Goal: Information Seeking & Learning: Learn about a topic

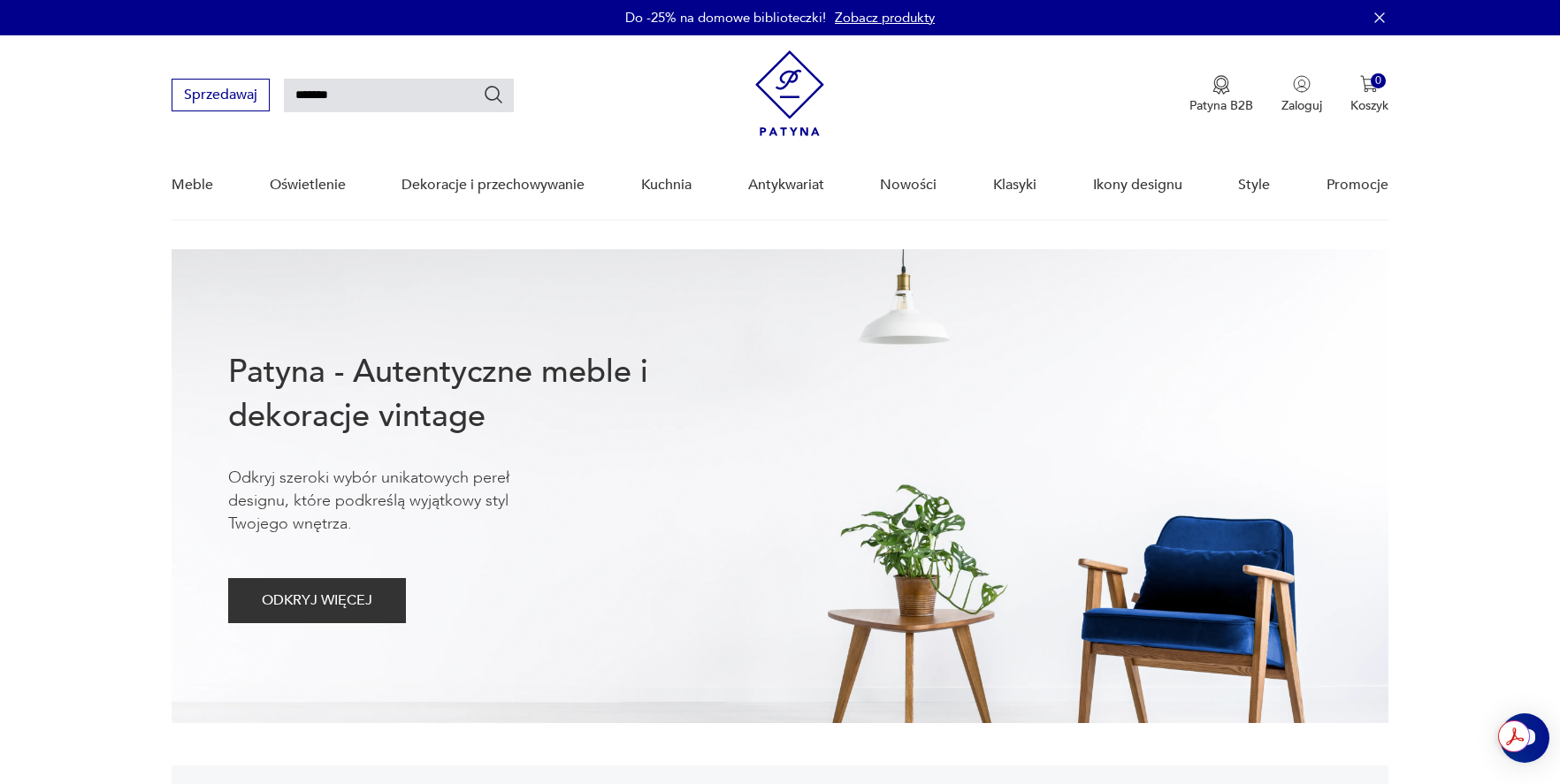
type input "*******"
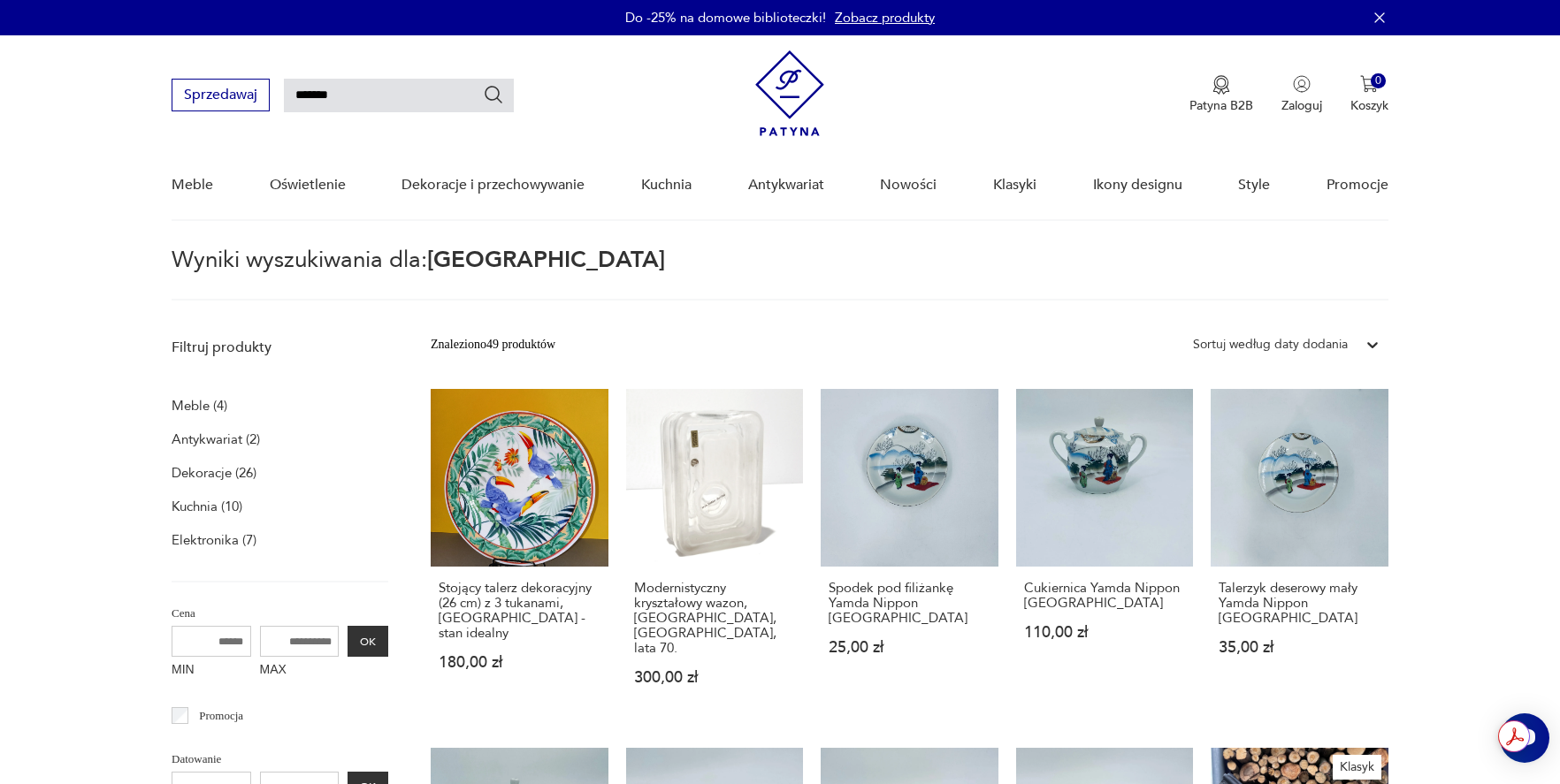
click at [396, 93] on input "*******" at bounding box center [399, 96] width 230 height 34
type input "******"
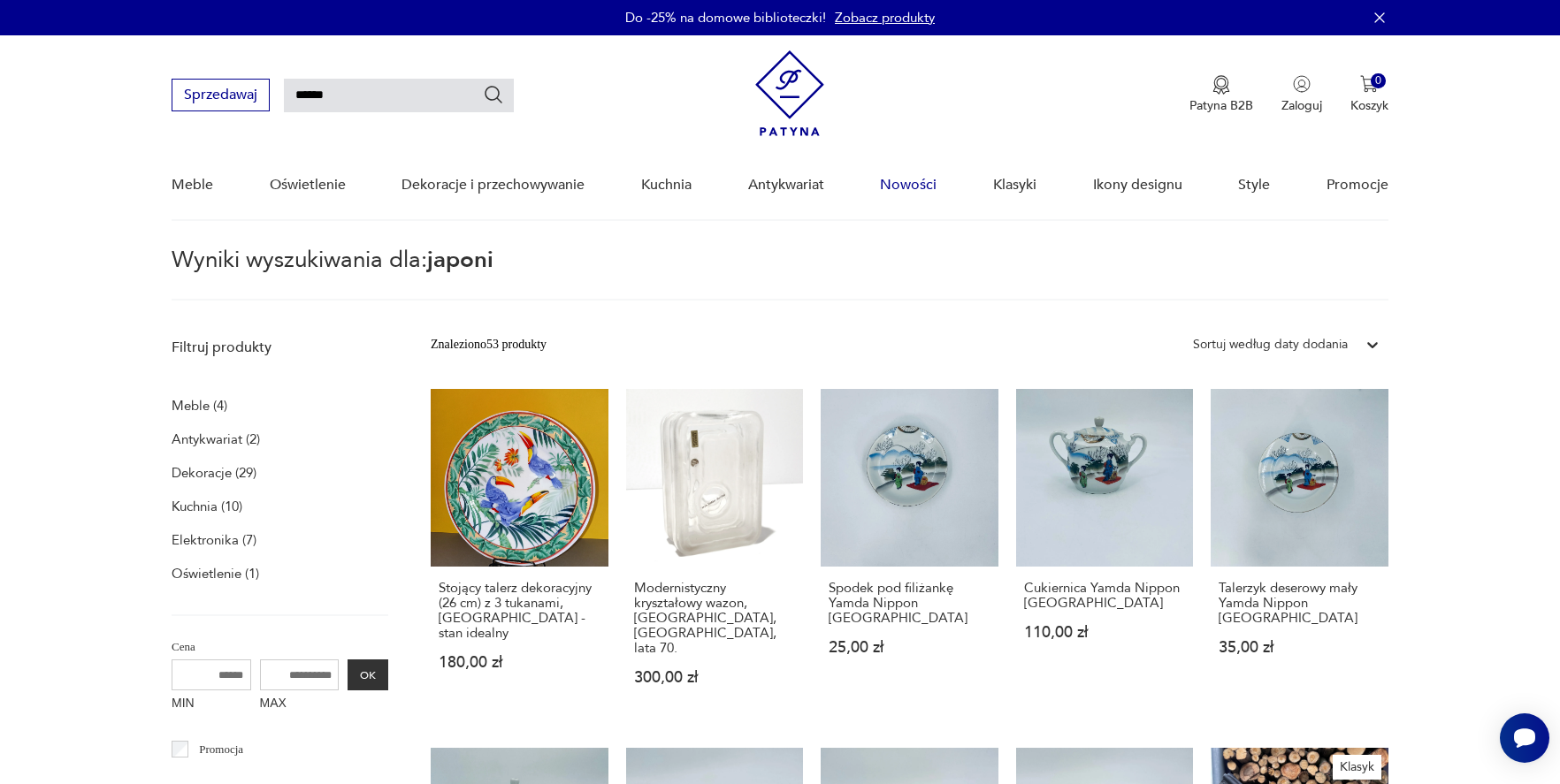
click at [915, 179] on link "Nowości" at bounding box center [908, 185] width 57 height 68
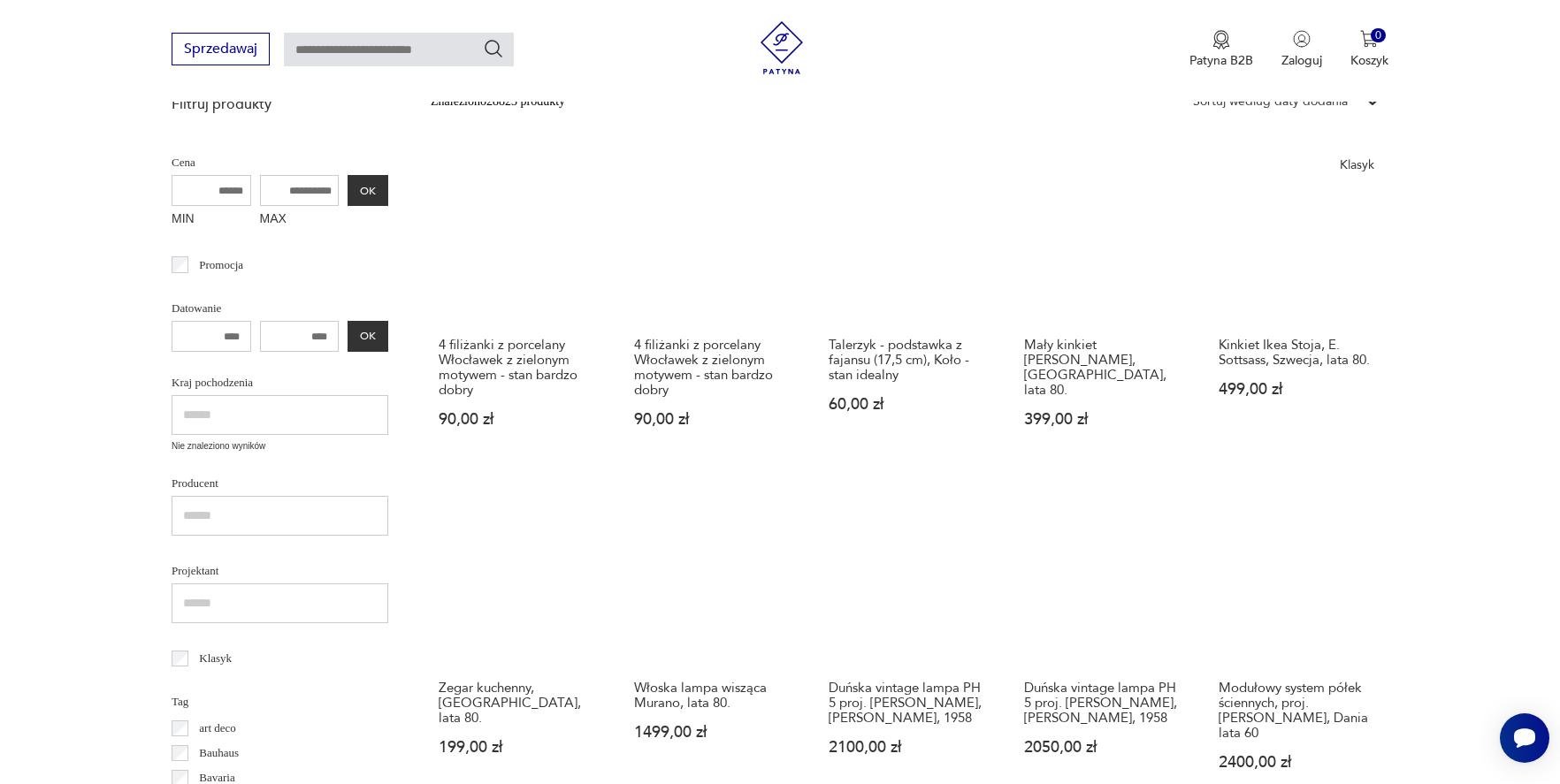
scroll to position [286, 0]
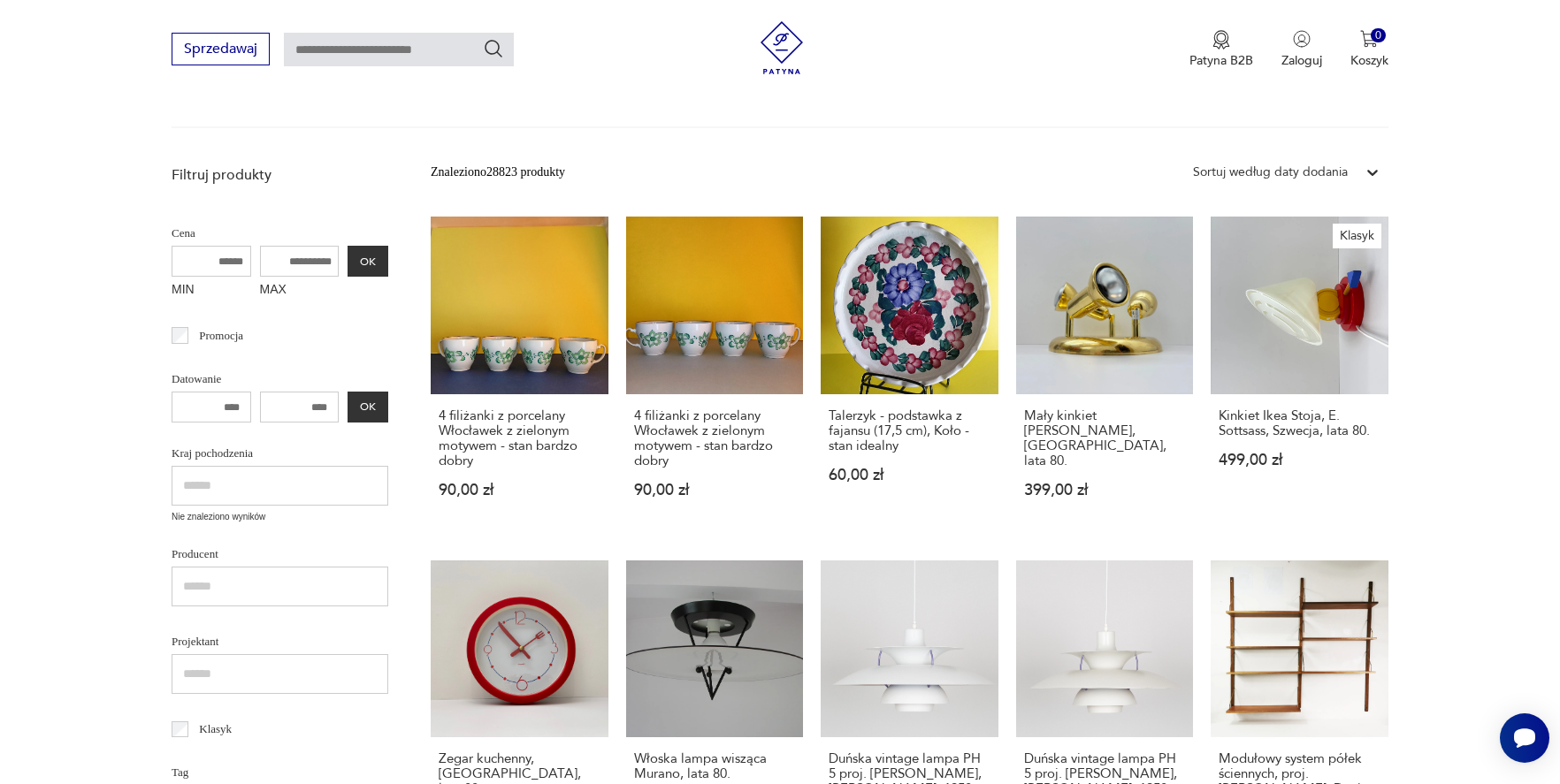
click at [1339, 163] on div "Sortuj według daty dodania" at bounding box center [1270, 172] width 155 height 20
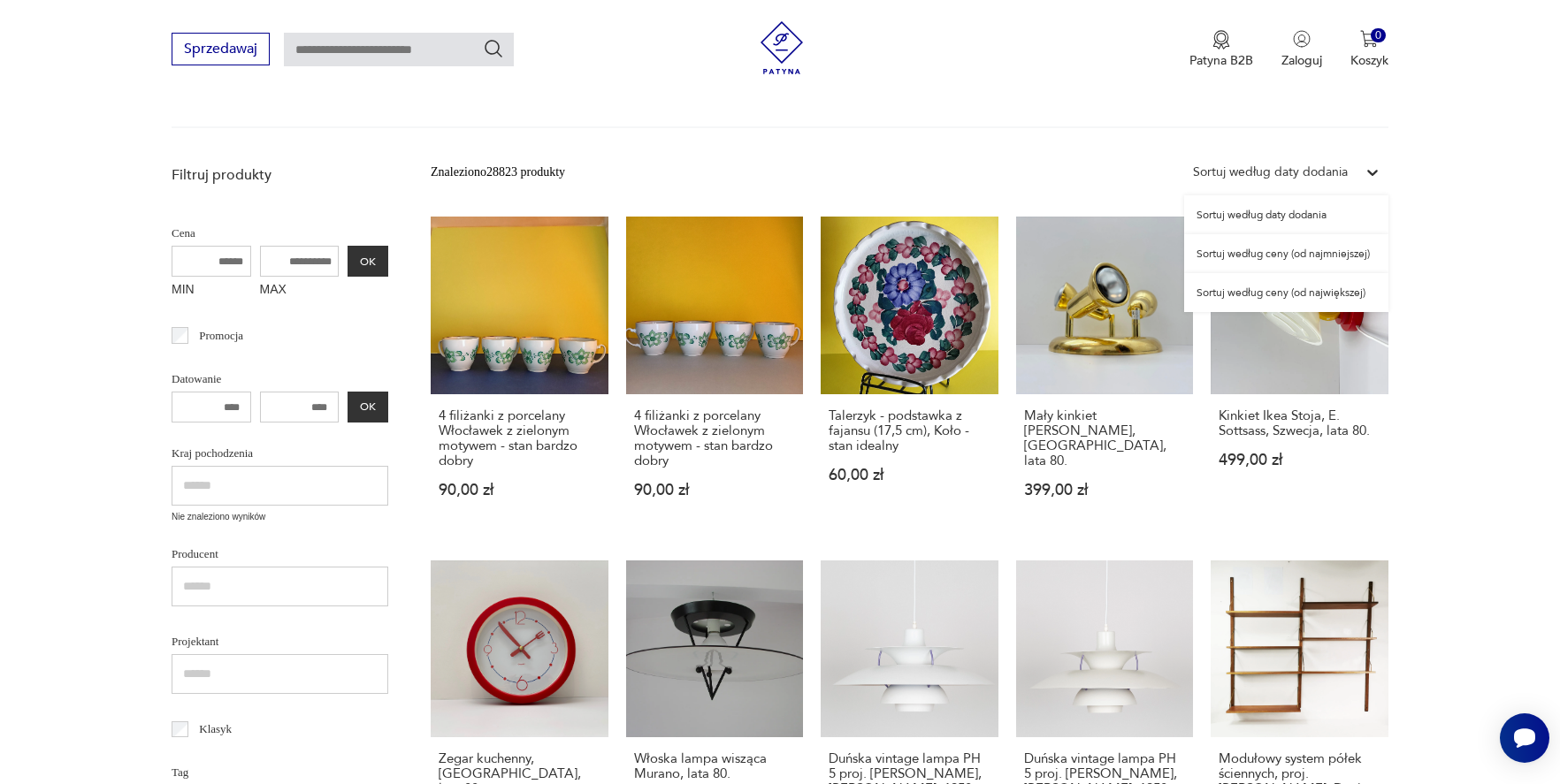
click at [1324, 290] on div "Sortuj według ceny (od największej)" at bounding box center [1286, 292] width 204 height 39
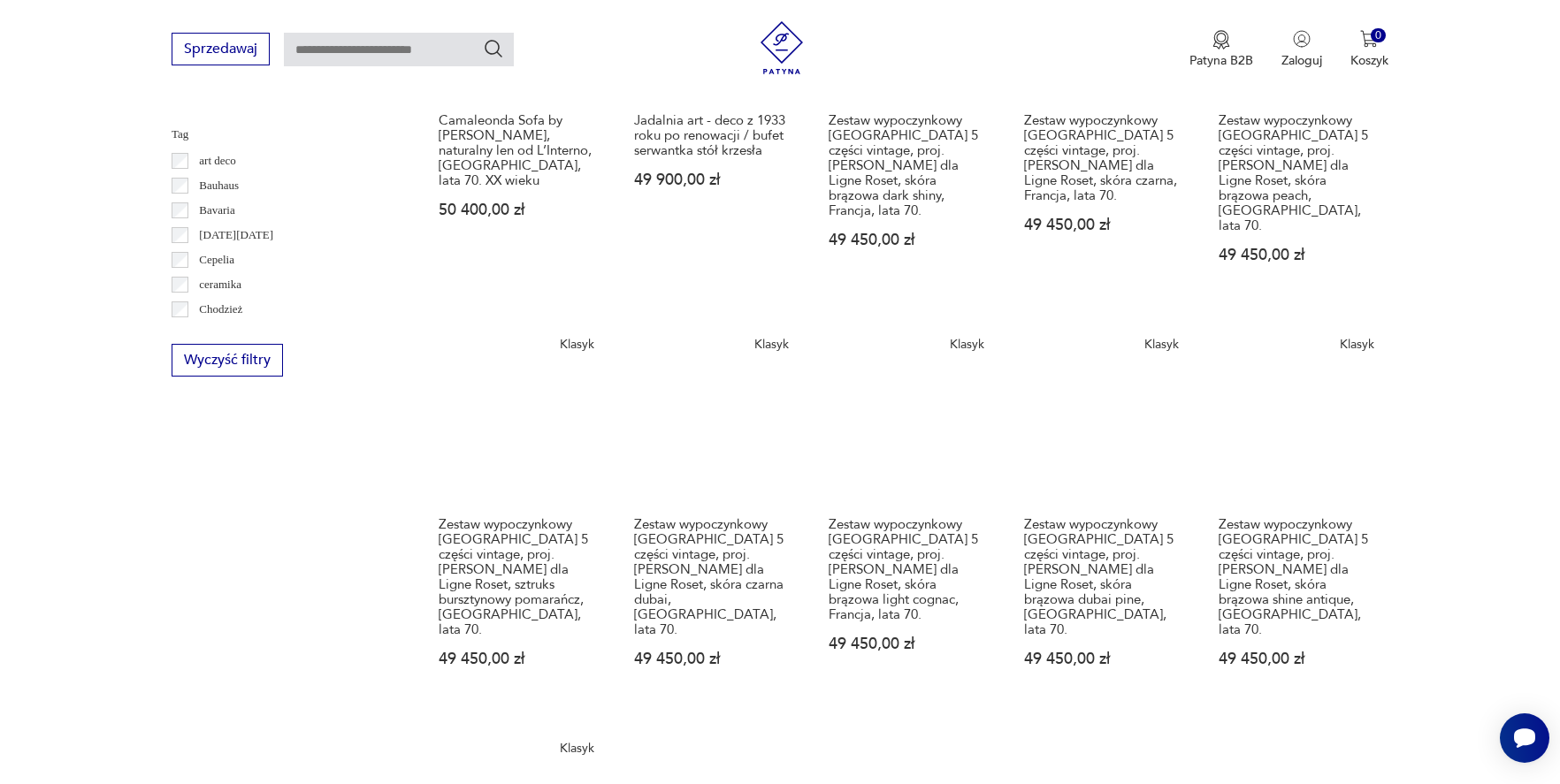
scroll to position [948, 0]
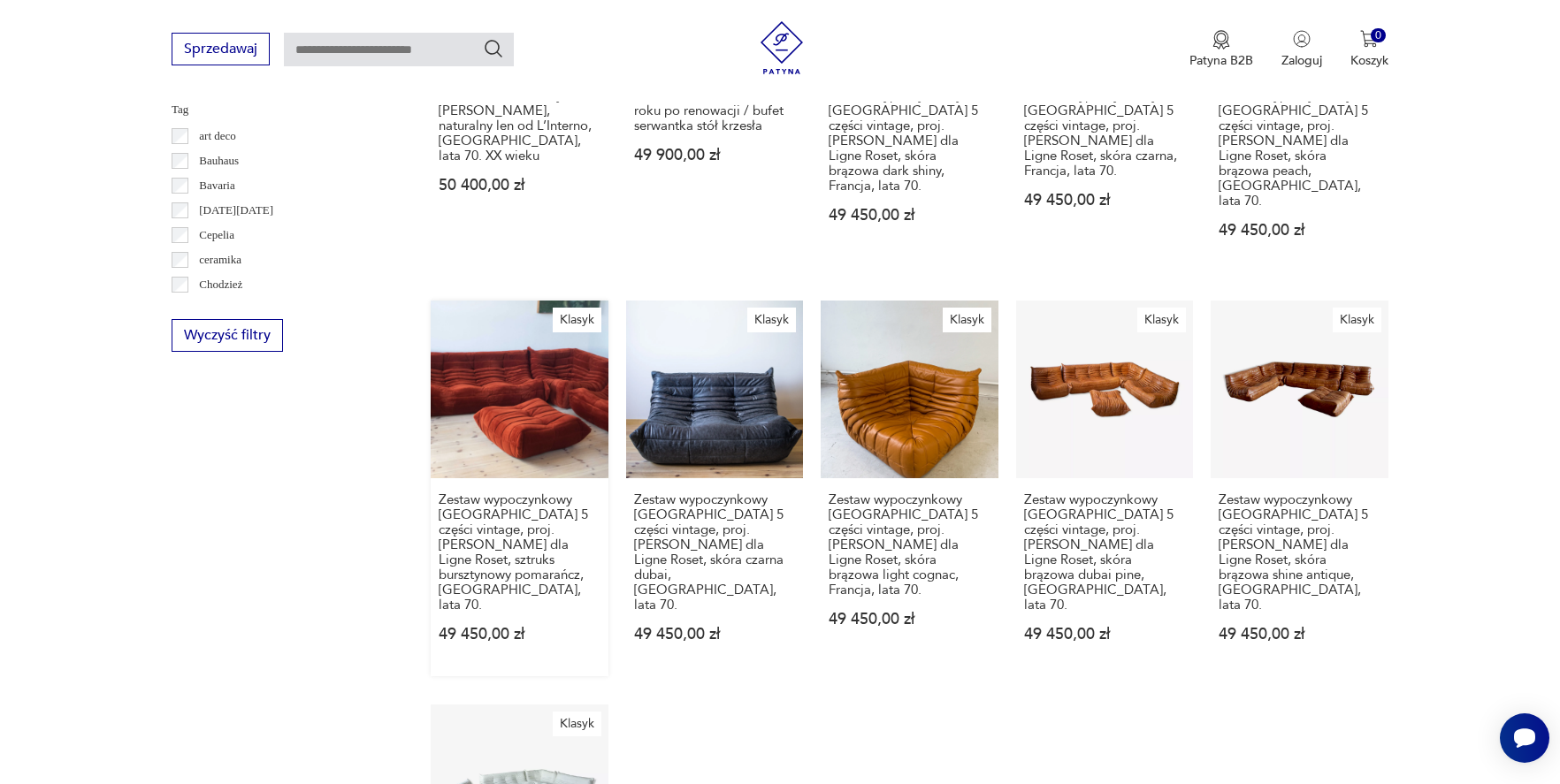
click at [559, 383] on link "Klasyk Zestaw wypoczynkowy [GEOGRAPHIC_DATA] 5 części vintage, proj. [PERSON_NA…" at bounding box center [519, 488] width 177 height 376
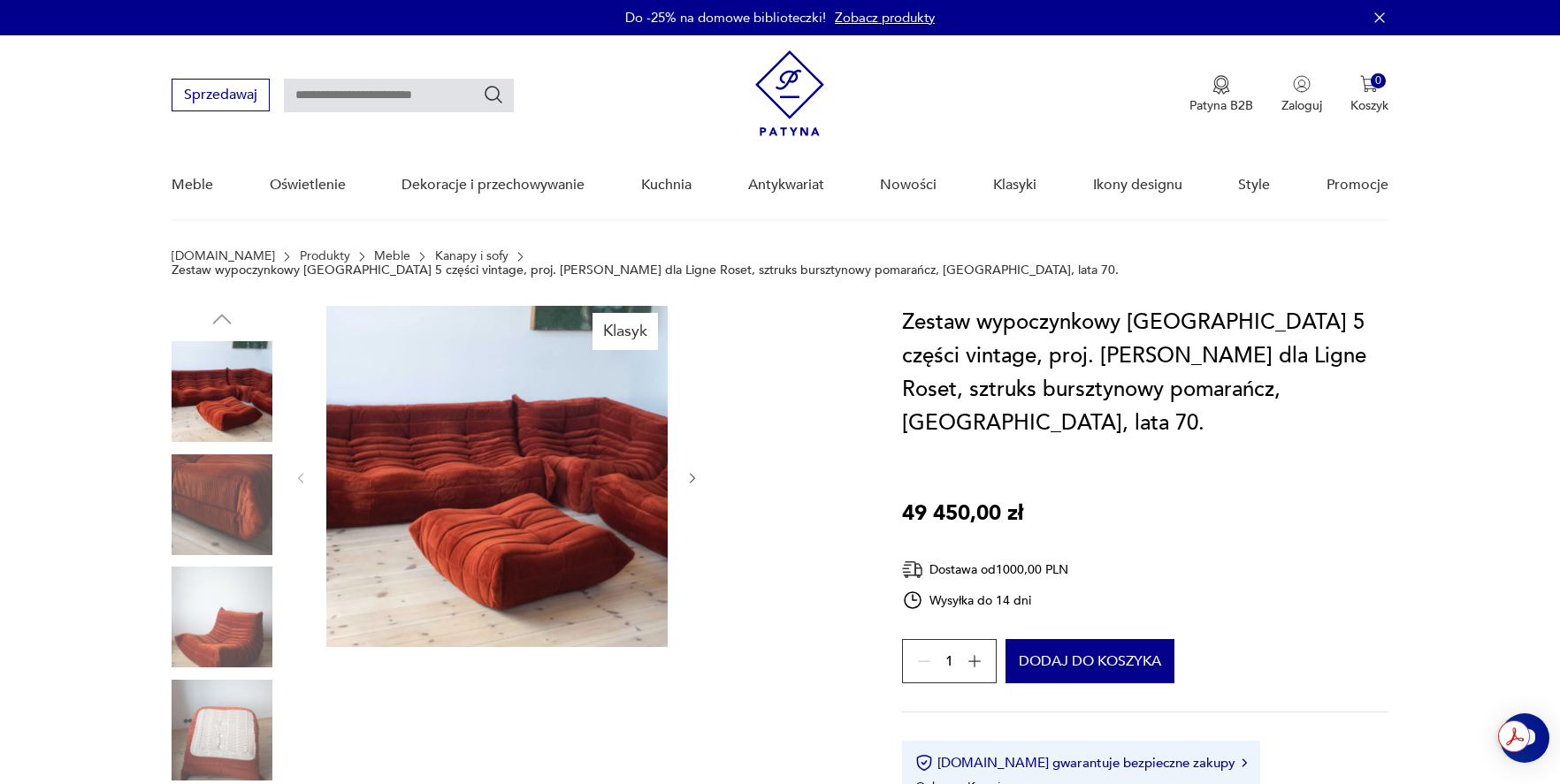
click at [239, 484] on img at bounding box center [221, 504] width 101 height 101
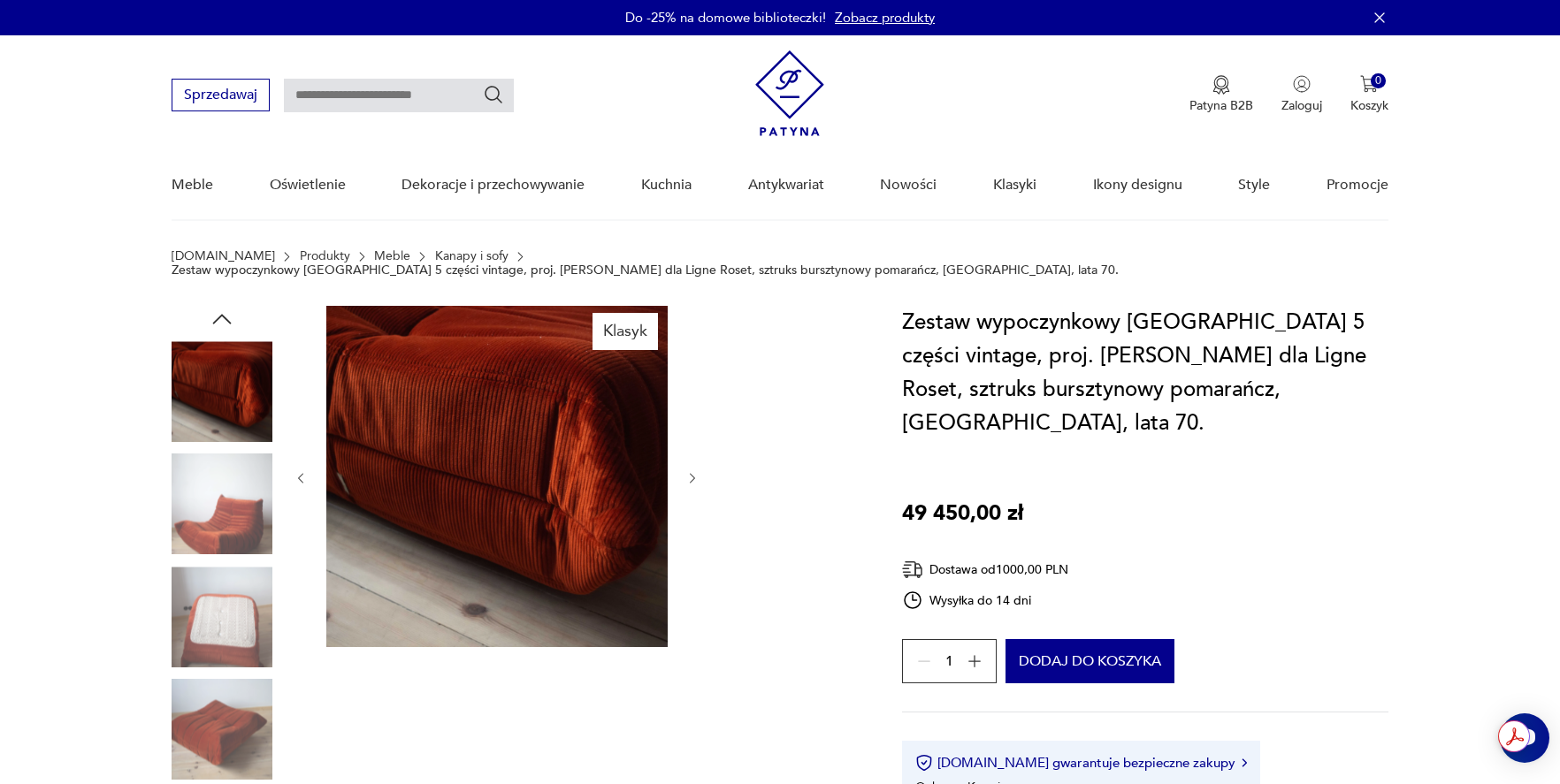
click at [236, 539] on img at bounding box center [221, 504] width 101 height 101
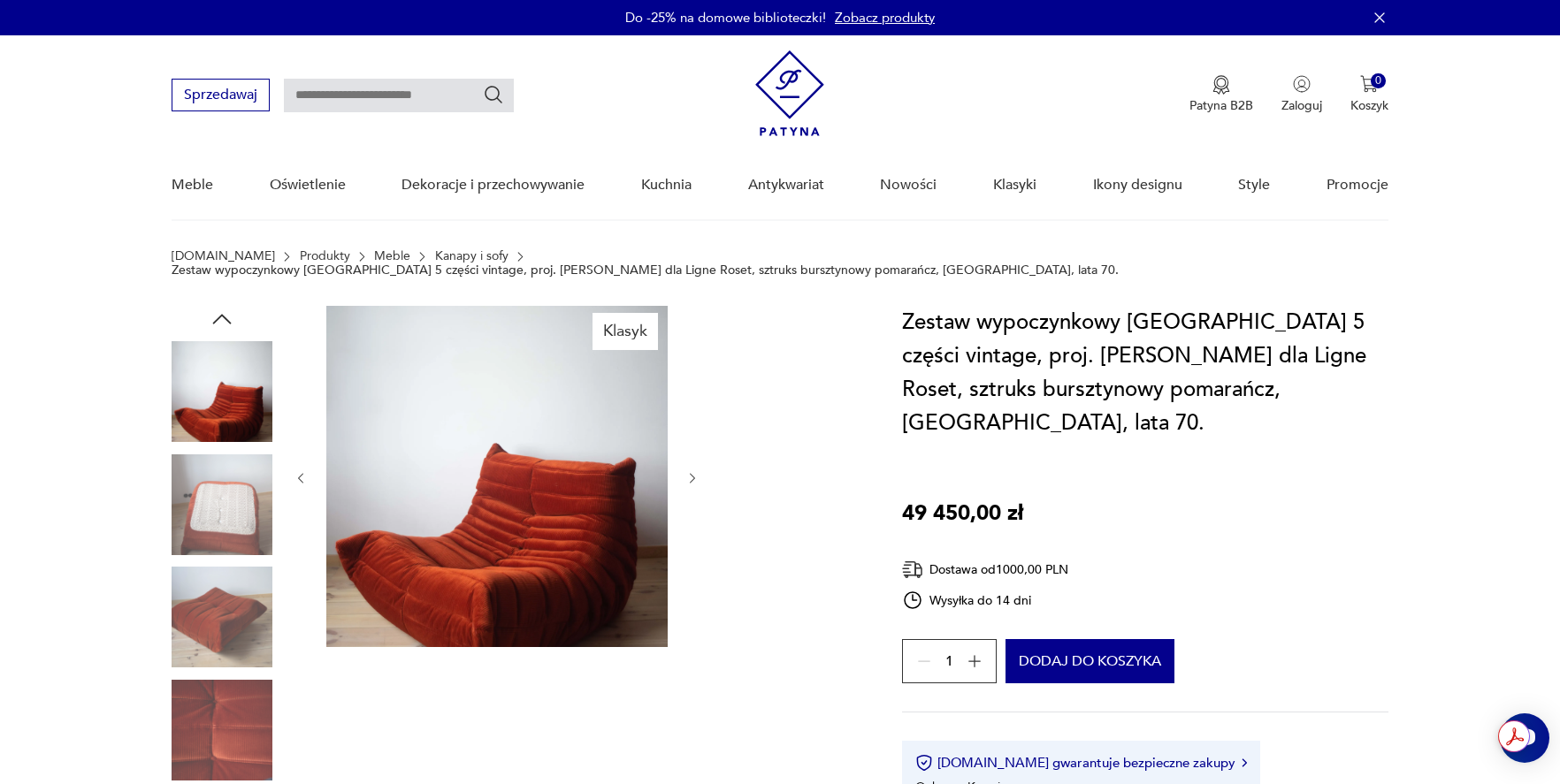
click at [239, 515] on img at bounding box center [221, 504] width 101 height 101
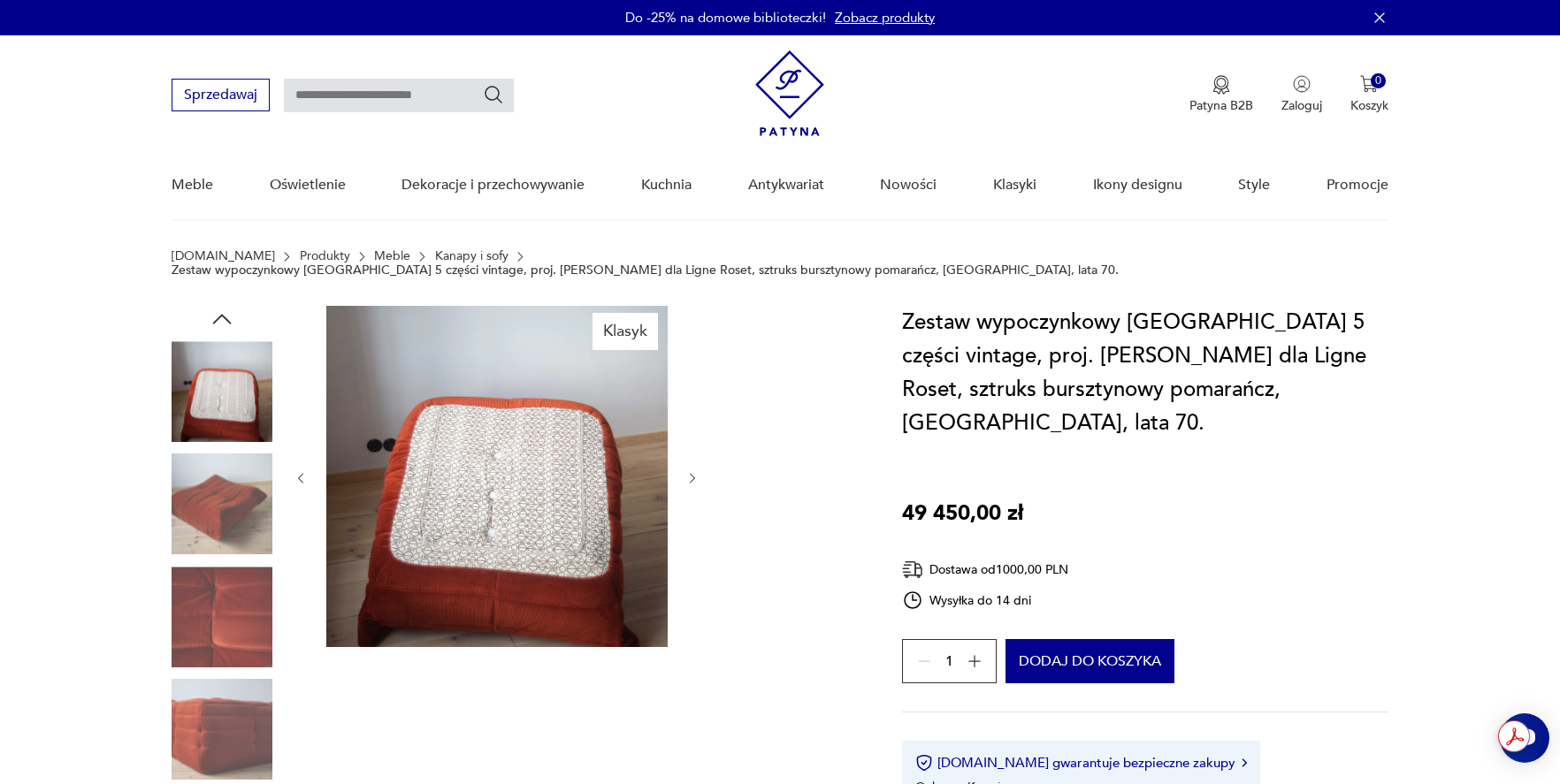
click at [239, 541] on div at bounding box center [221, 506] width 101 height 105
click at [236, 571] on img at bounding box center [221, 617] width 101 height 101
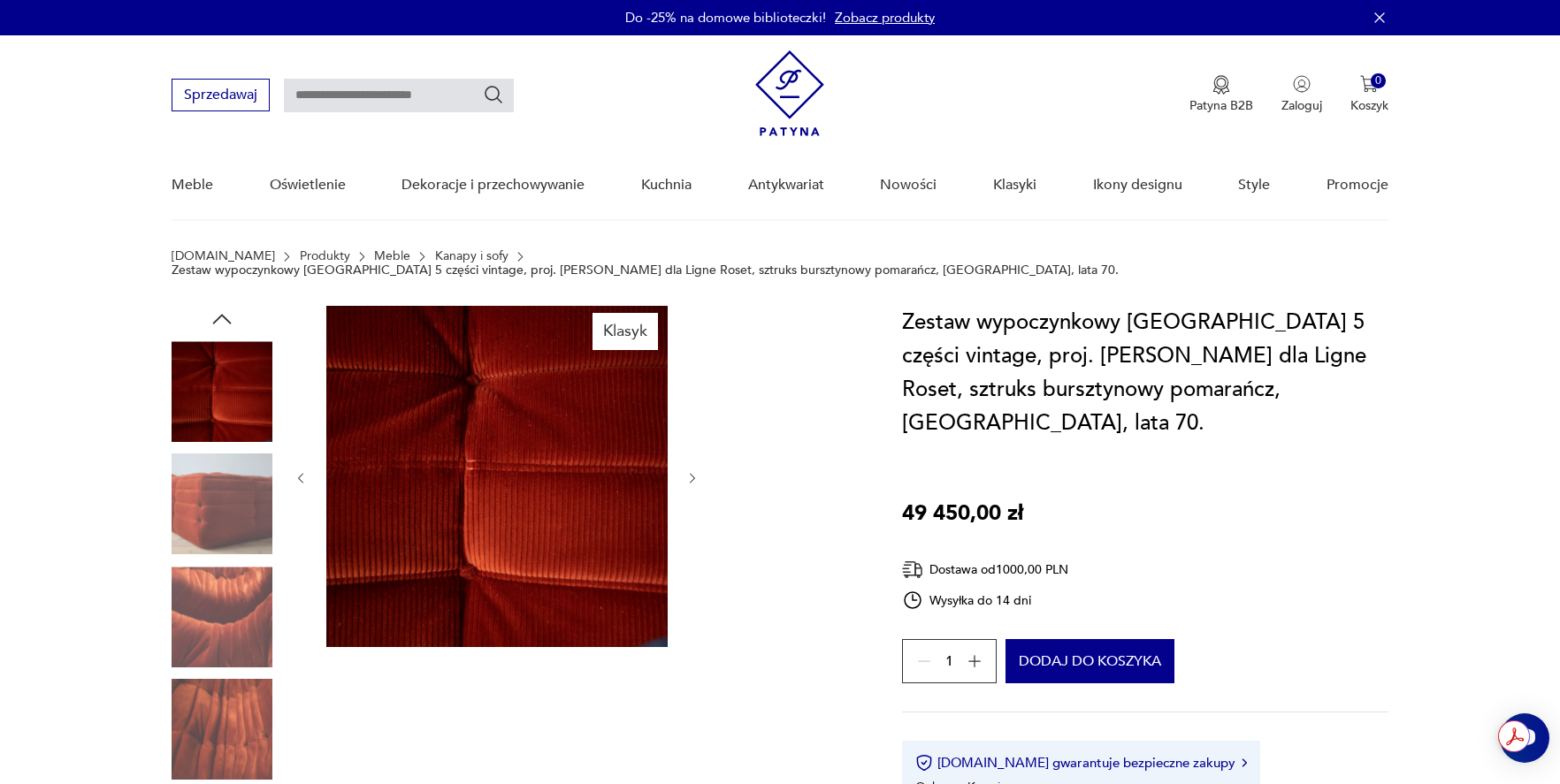
click at [235, 612] on img at bounding box center [221, 617] width 101 height 101
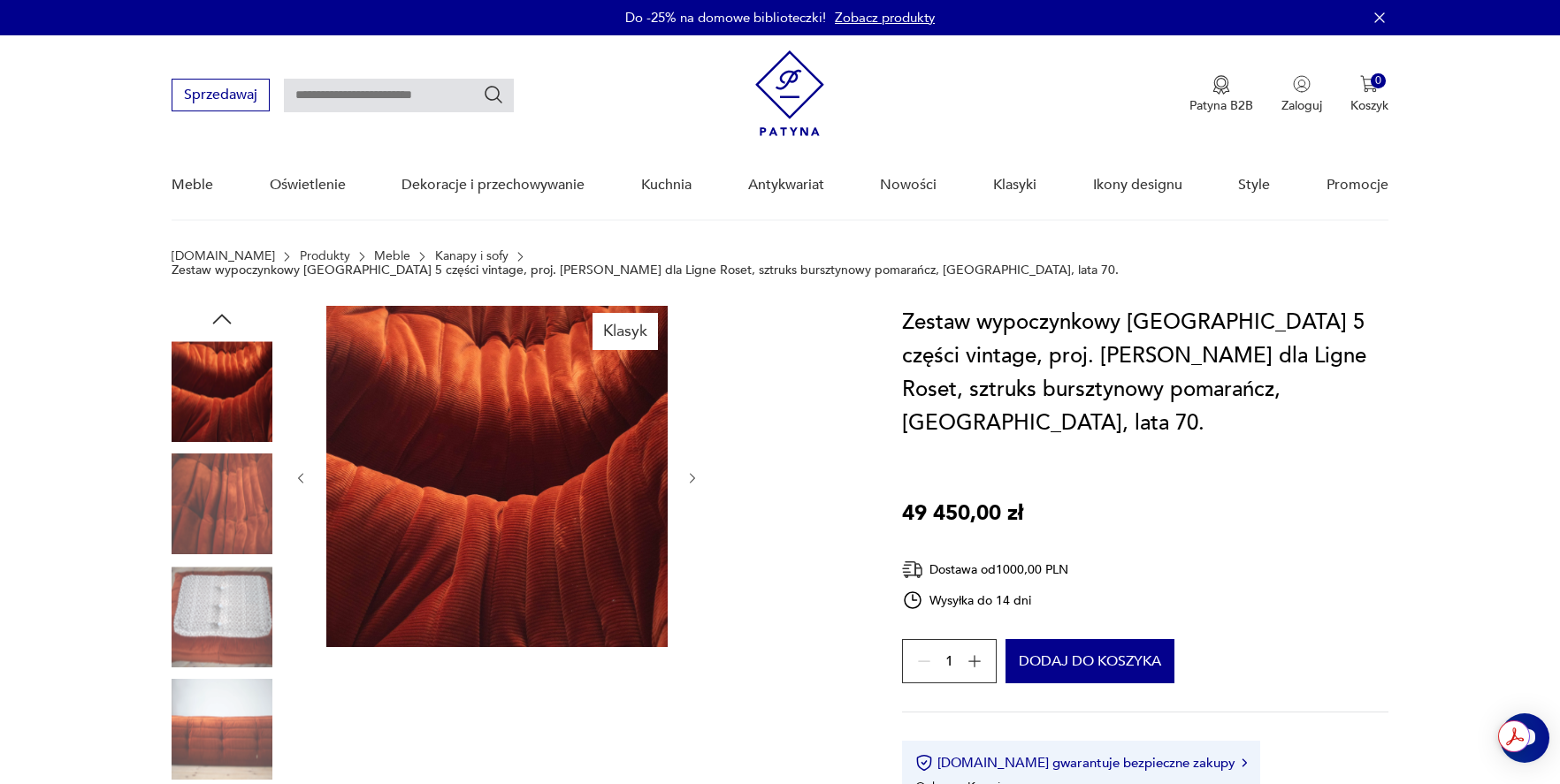
click at [235, 585] on img at bounding box center [221, 617] width 101 height 101
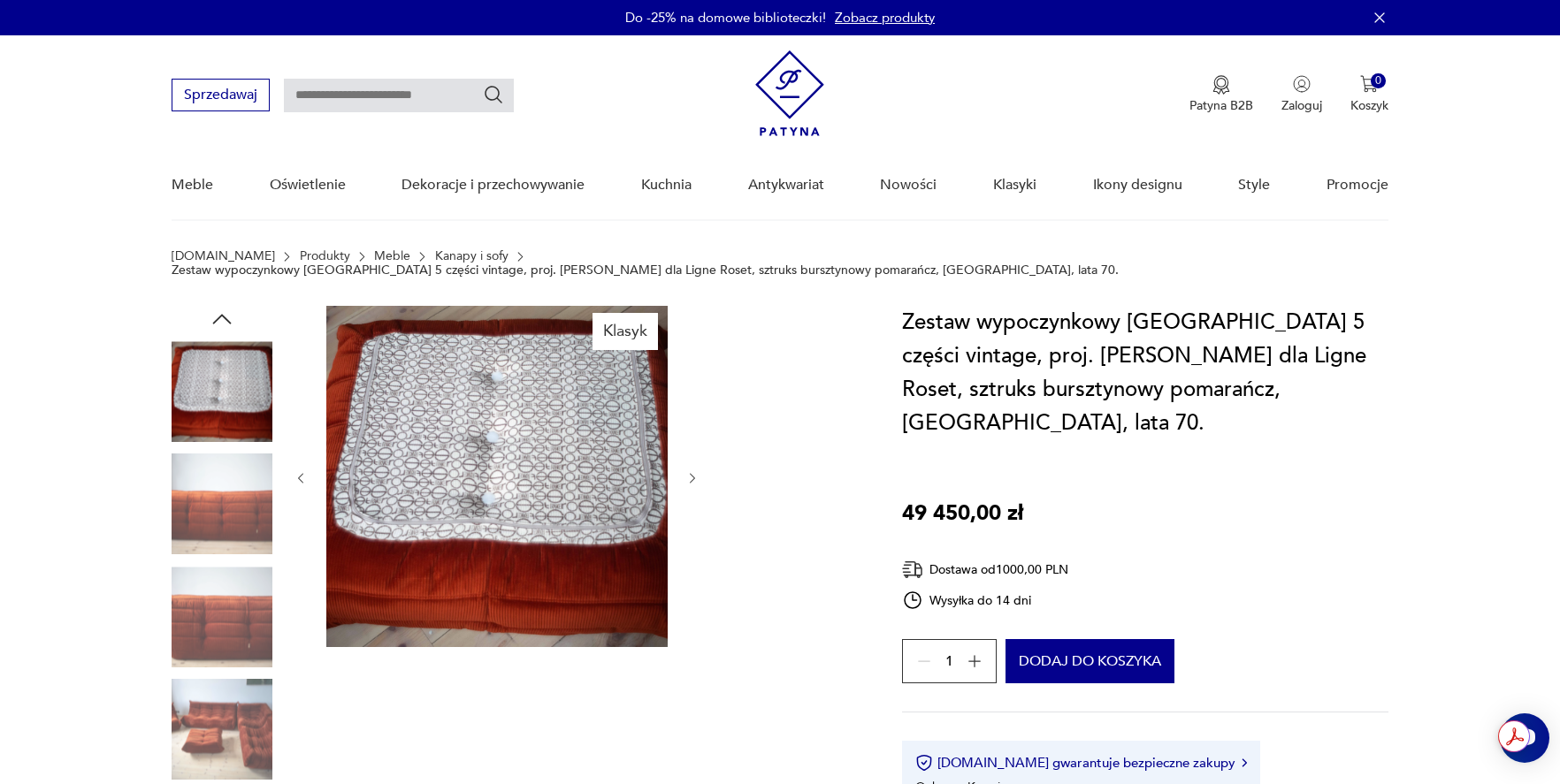
click at [232, 595] on img at bounding box center [221, 617] width 101 height 101
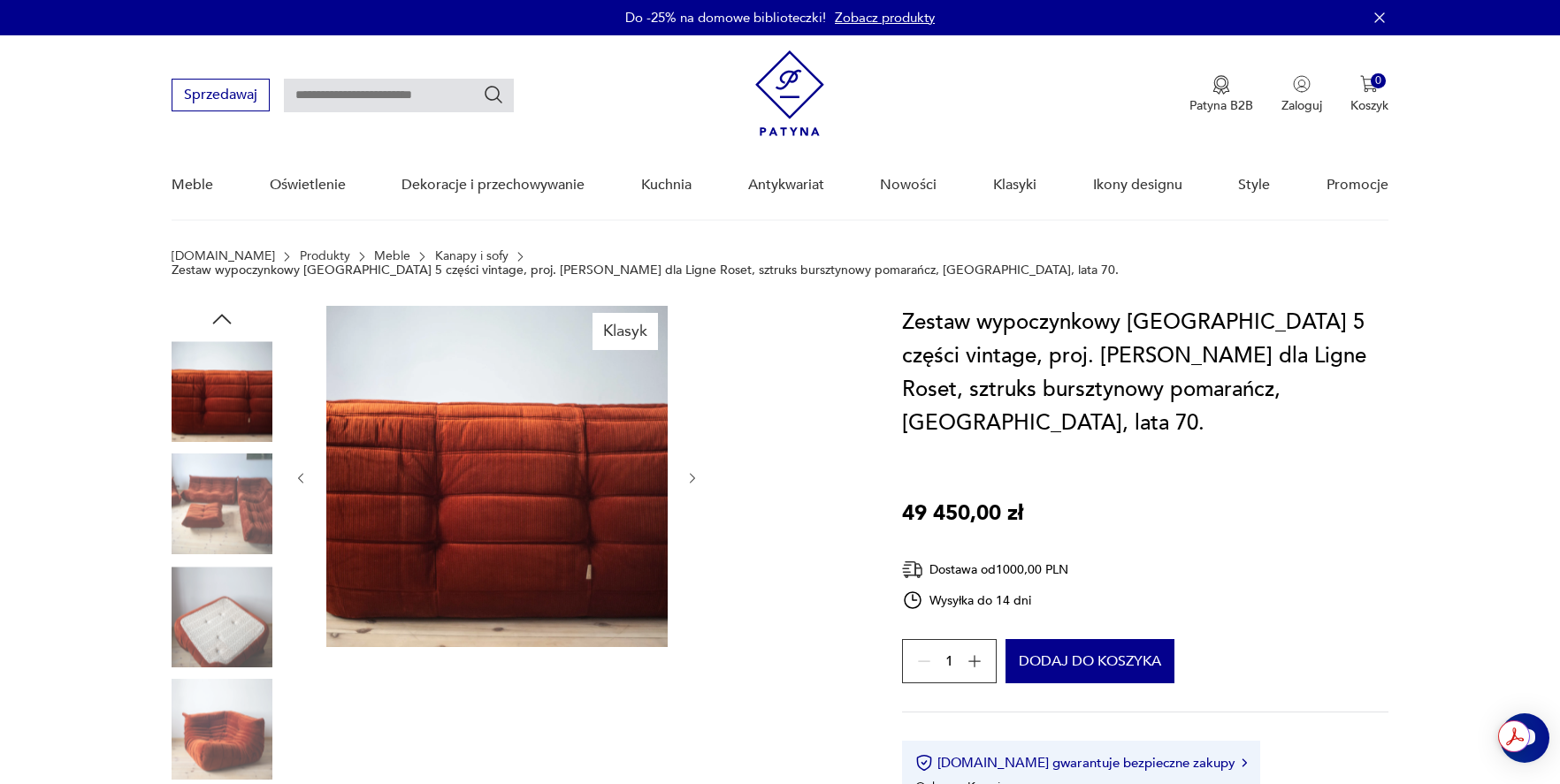
click at [234, 638] on img at bounding box center [221, 617] width 101 height 101
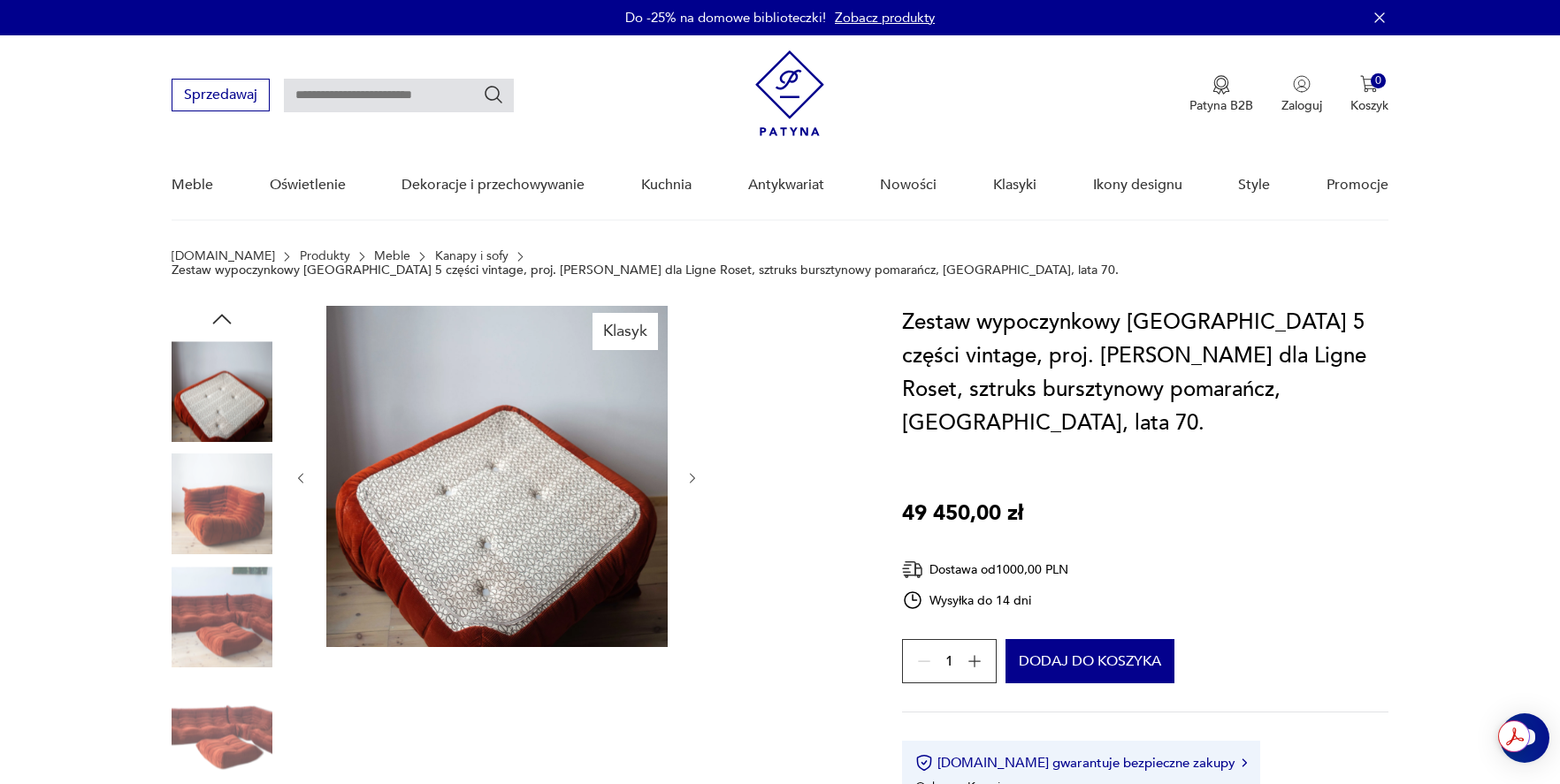
click at [234, 625] on img at bounding box center [221, 617] width 101 height 101
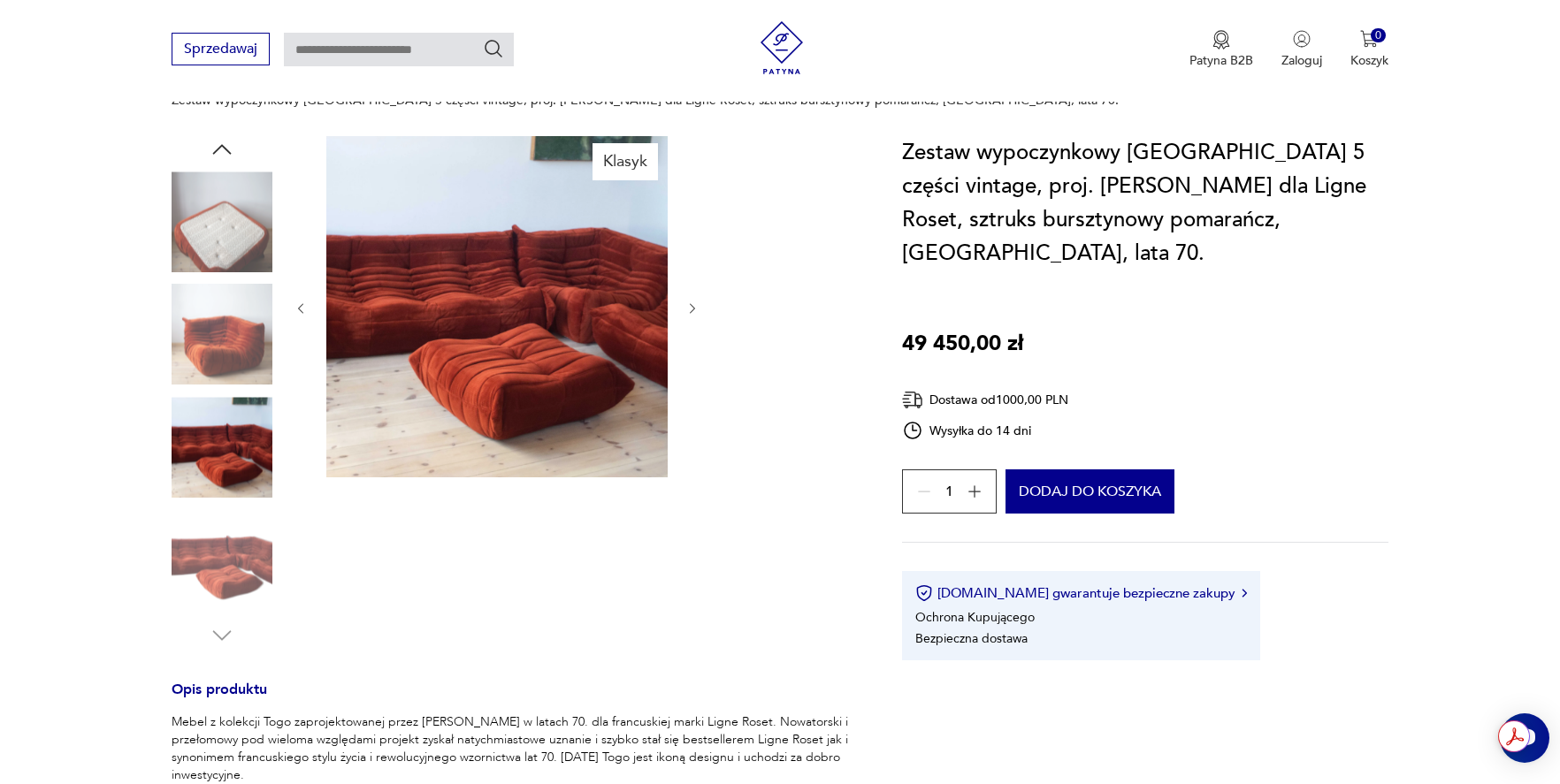
scroll to position [158, 0]
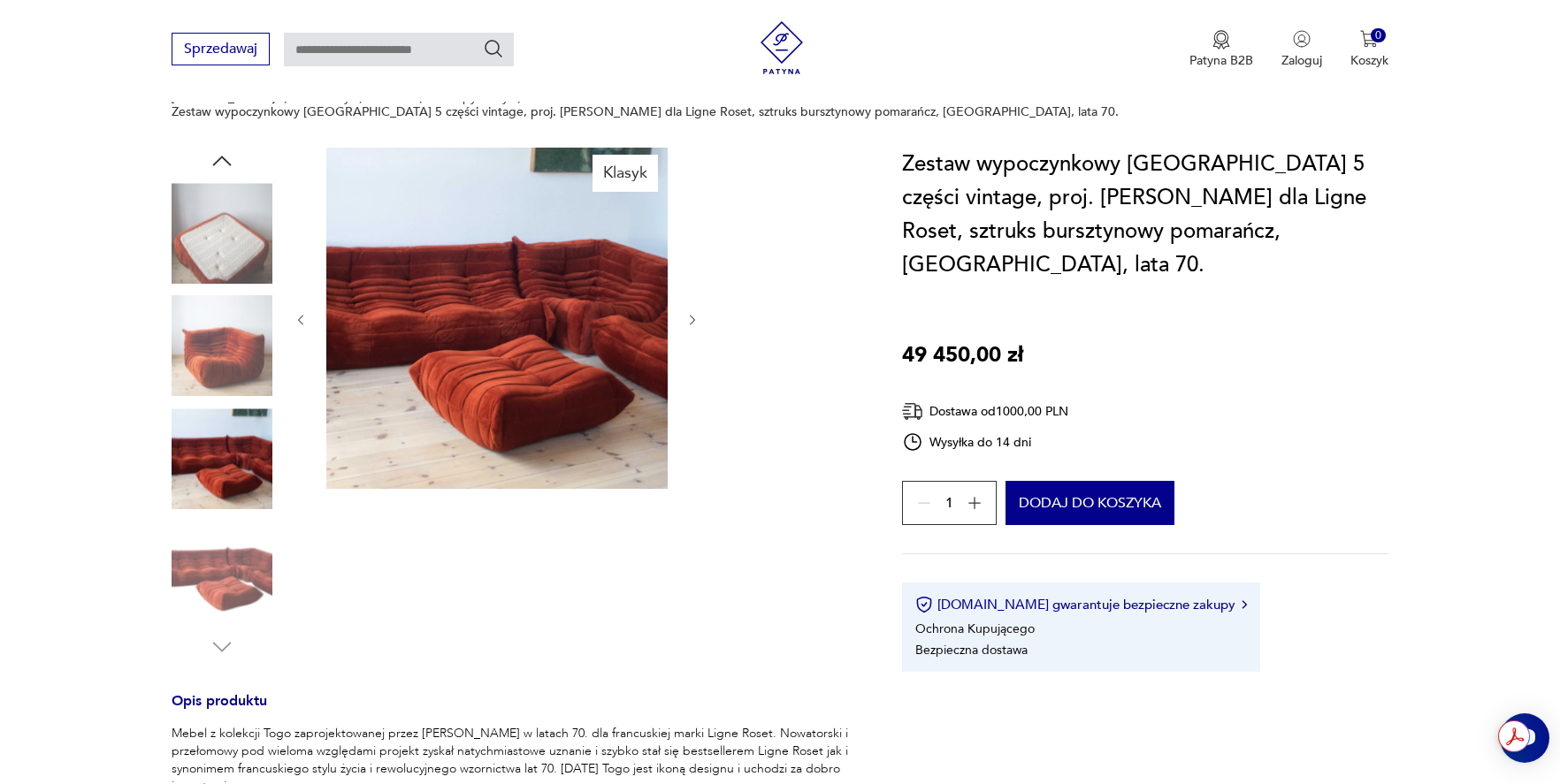
click at [222, 554] on img at bounding box center [221, 572] width 101 height 101
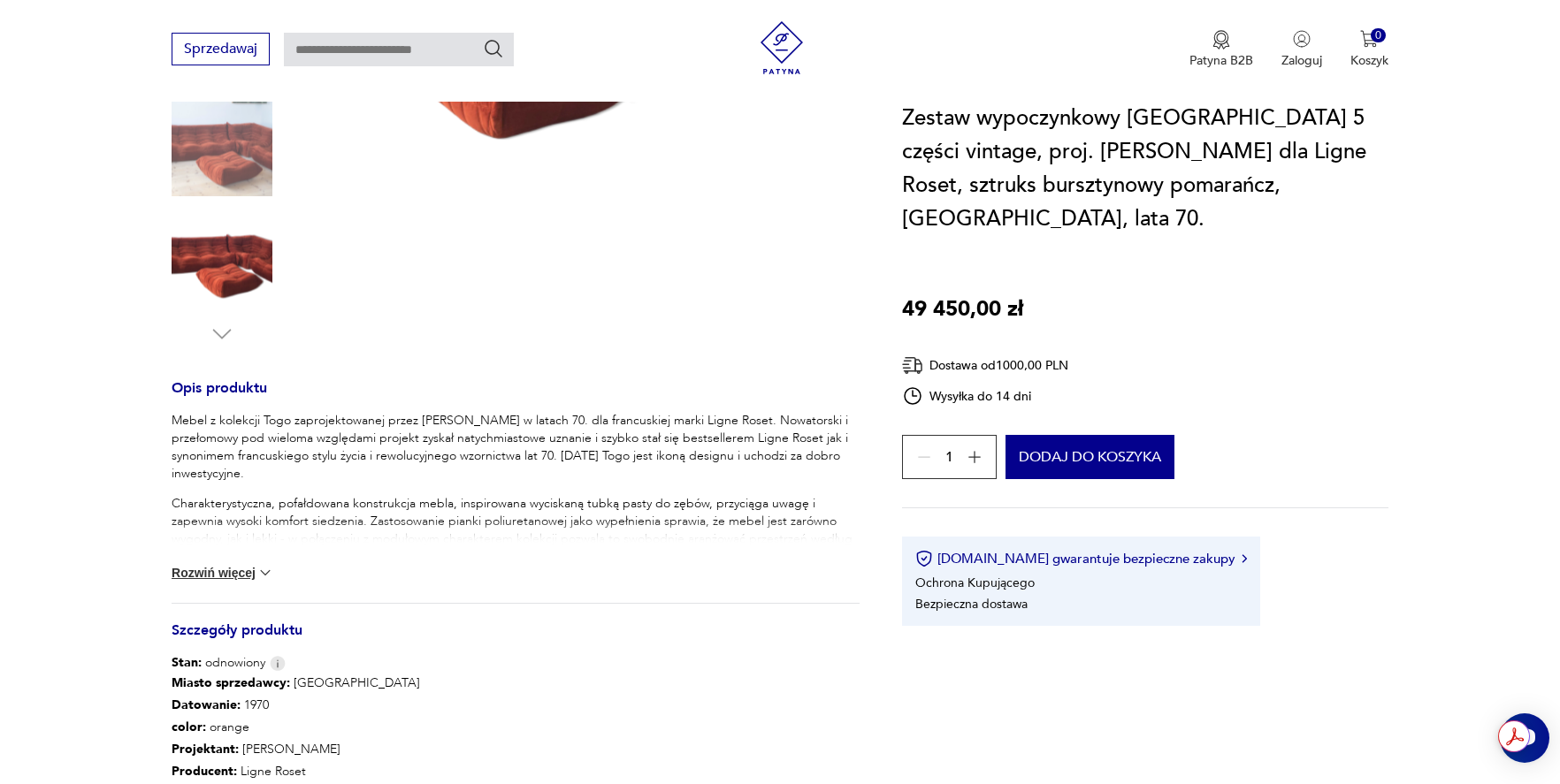
scroll to position [679, 0]
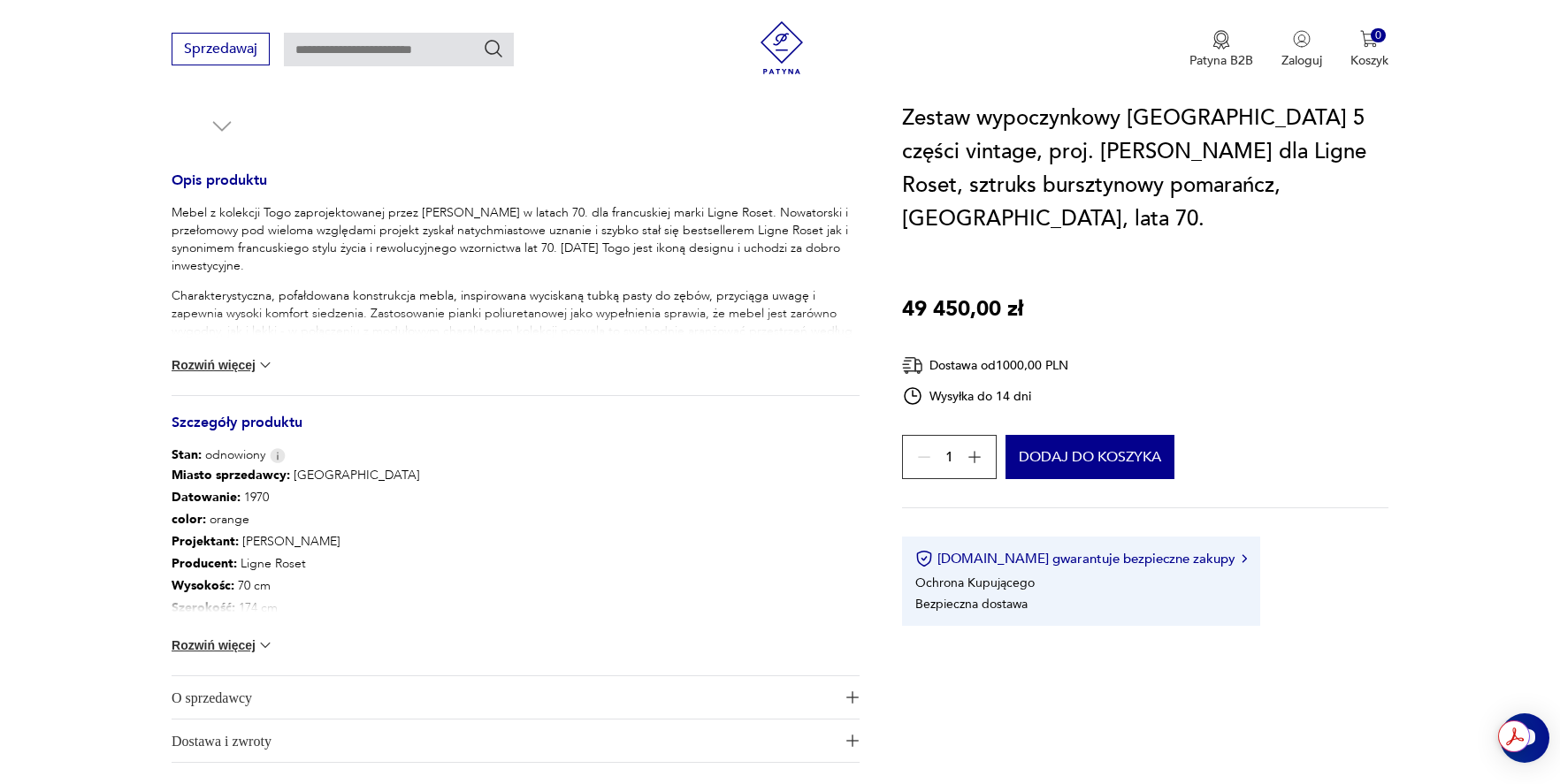
click at [243, 357] on button "Rozwiń więcej" at bounding box center [222, 366] width 103 height 18
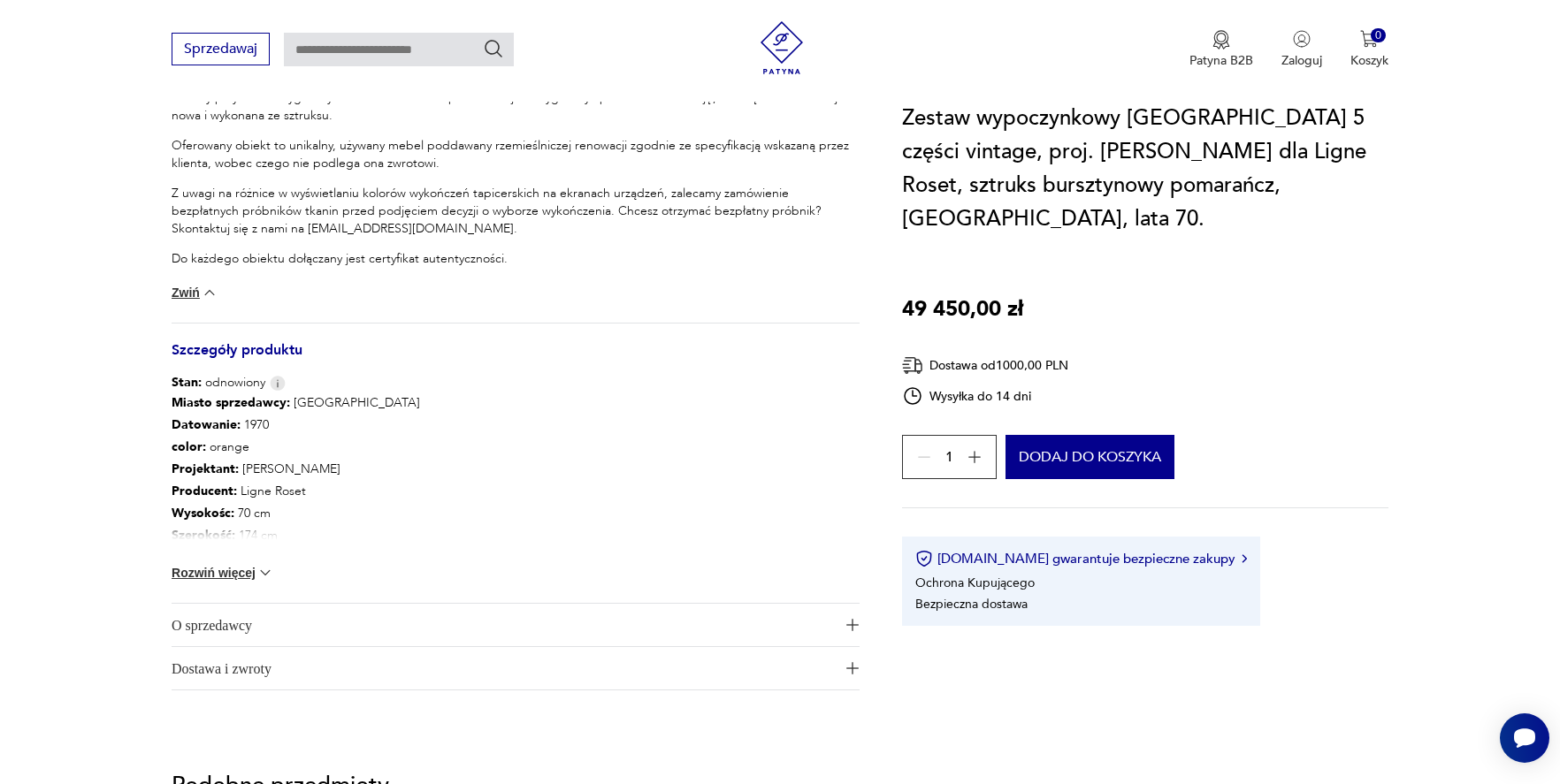
scroll to position [1017, 0]
click at [235, 561] on button "Rozwiń więcej" at bounding box center [222, 570] width 103 height 18
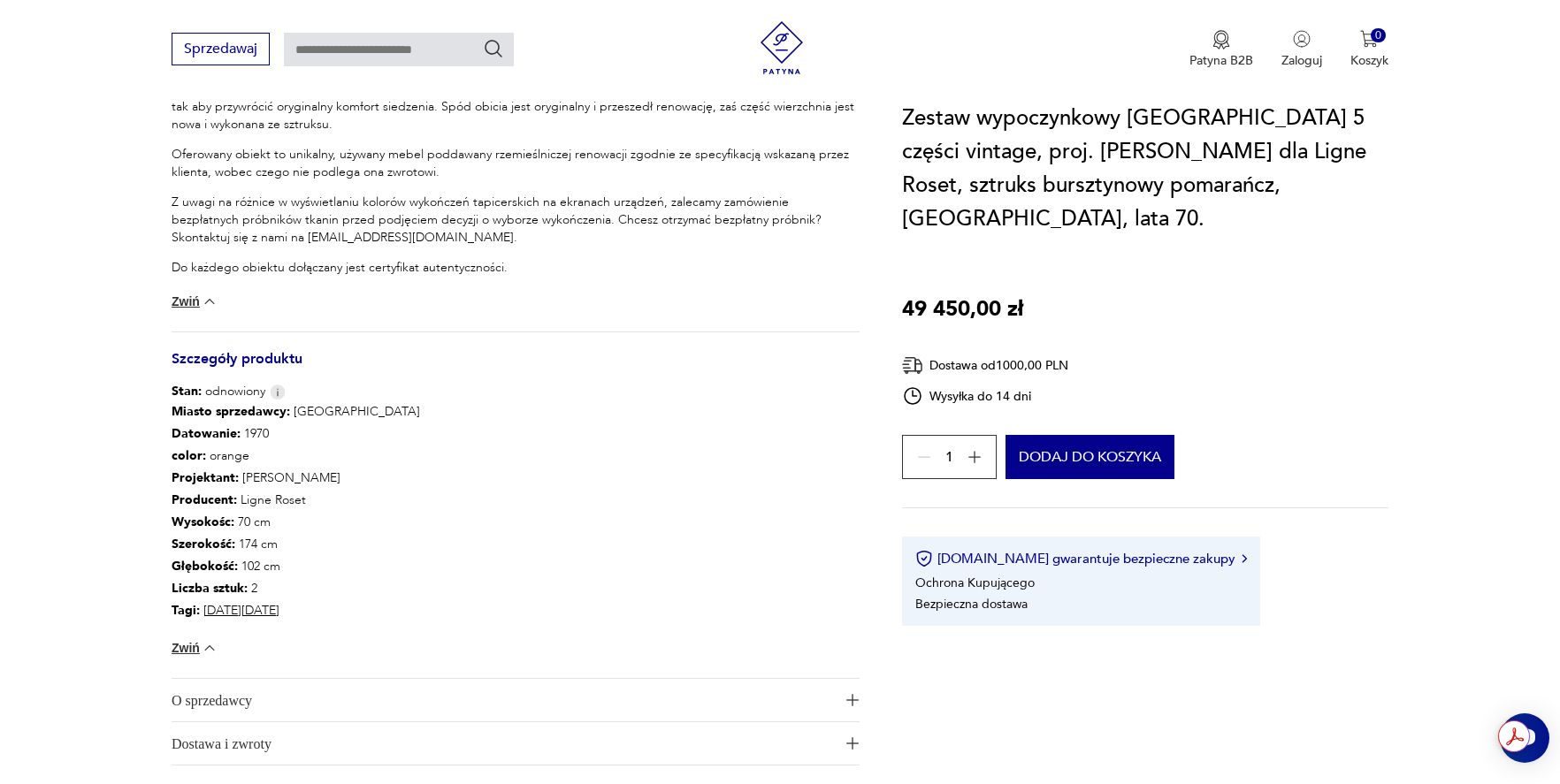
scroll to position [1002, 0]
click at [244, 680] on span "O sprzedawcy" at bounding box center [503, 701] width 664 height 43
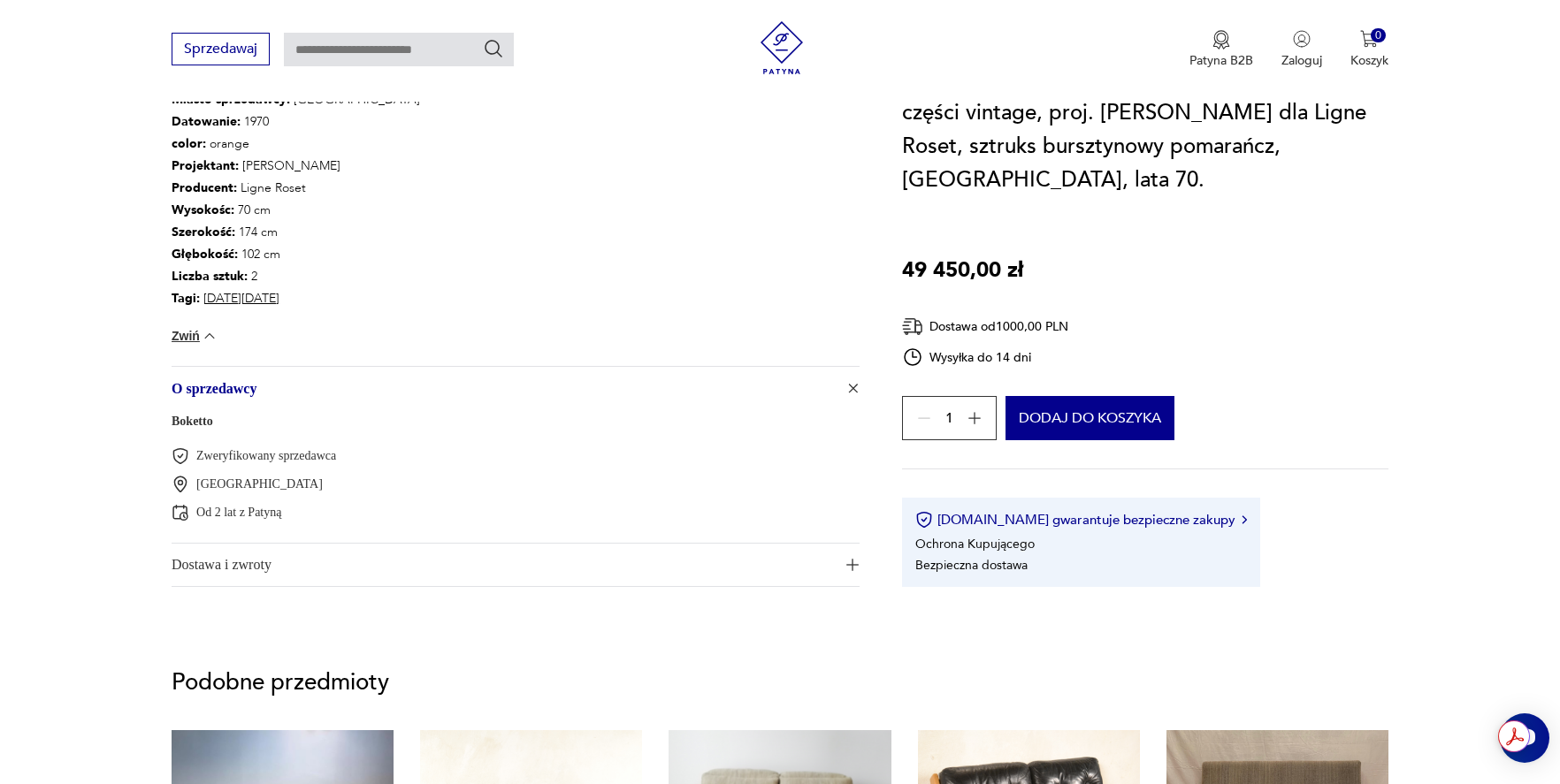
scroll to position [1318, 0]
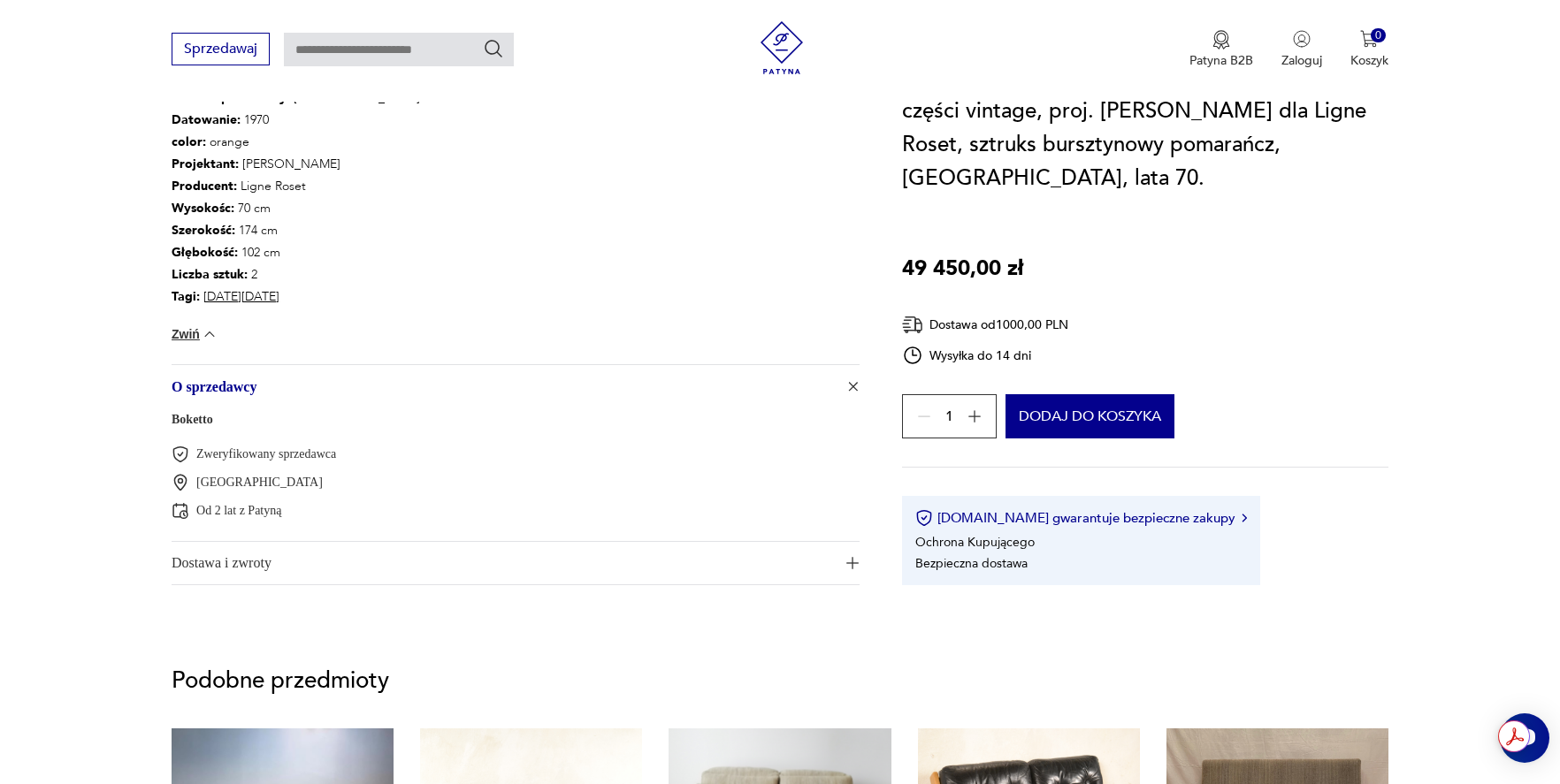
click at [267, 546] on span "Dostawa i zwroty" at bounding box center [503, 563] width 664 height 43
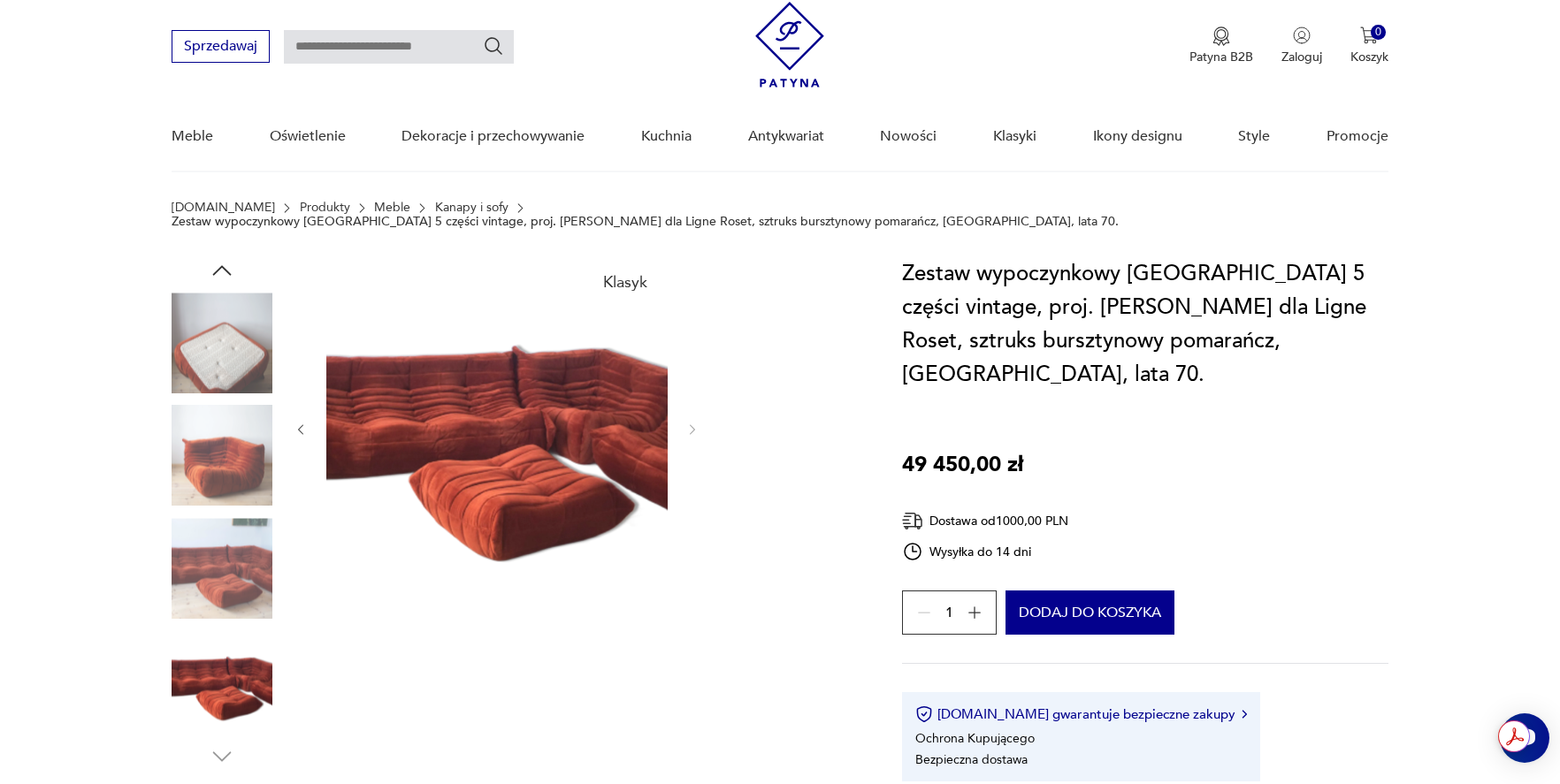
scroll to position [0, 0]
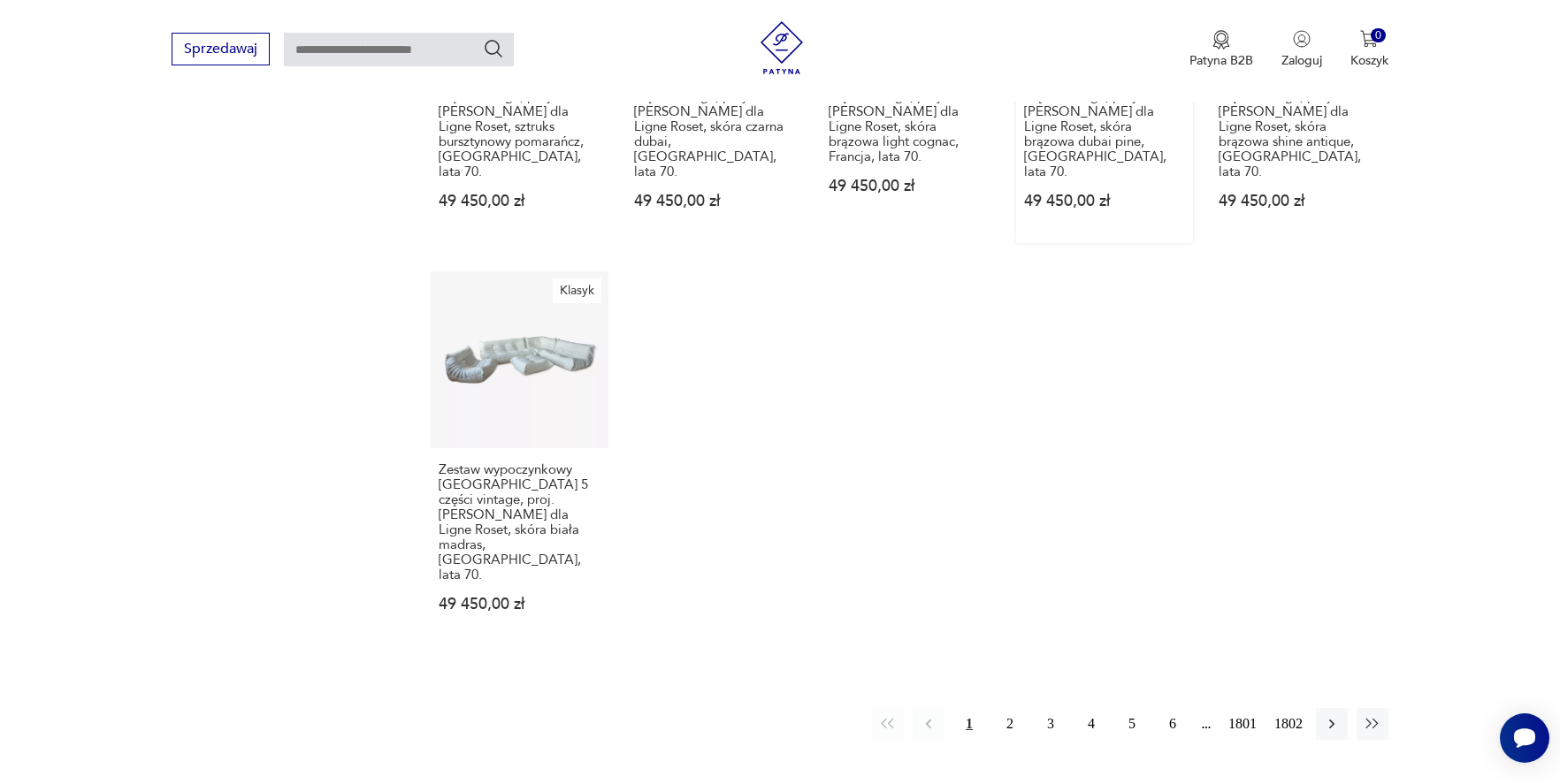
scroll to position [1379, 0]
click at [1003, 710] on button "2" at bounding box center [1010, 726] width 32 height 32
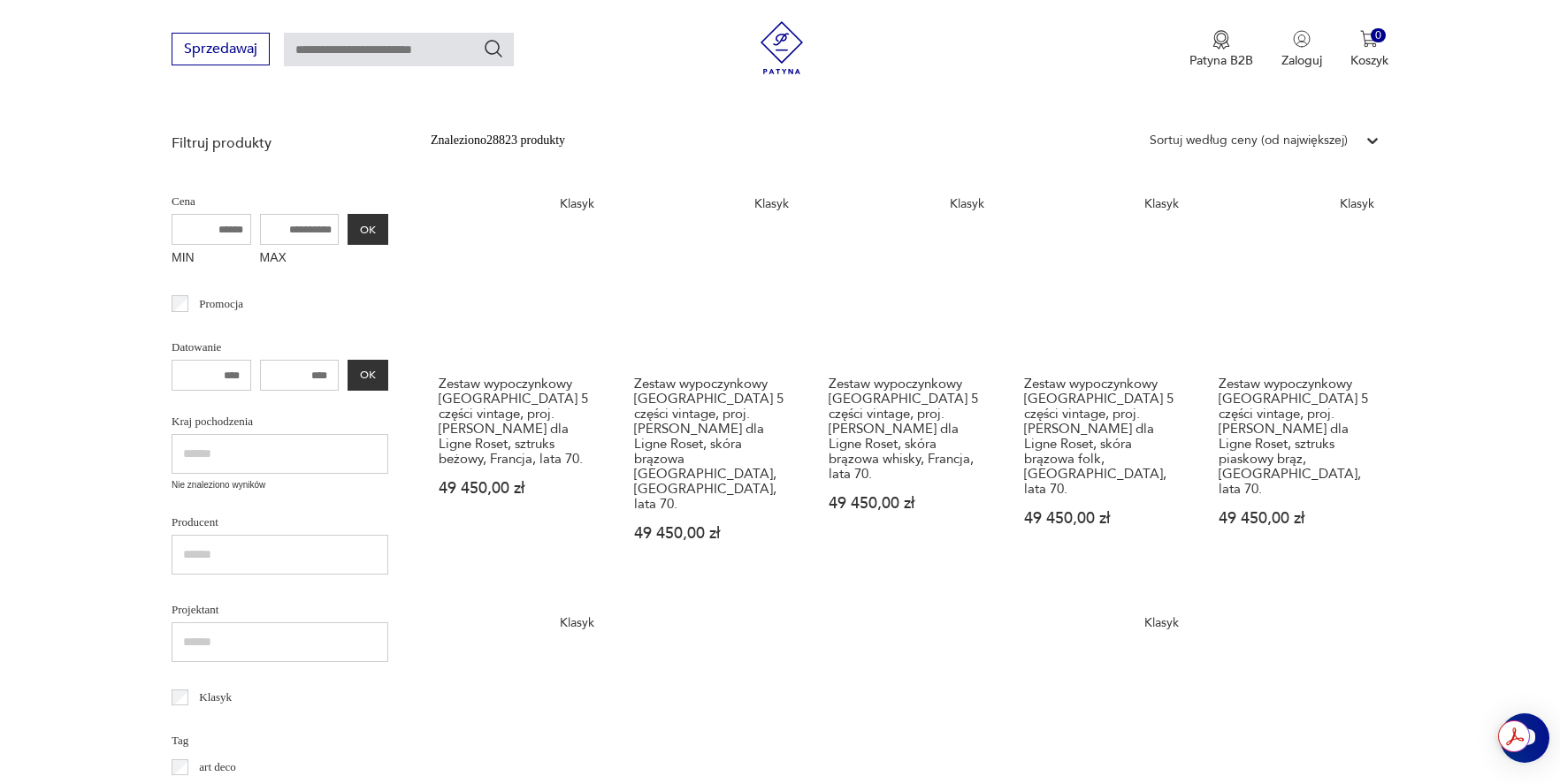
scroll to position [289, 0]
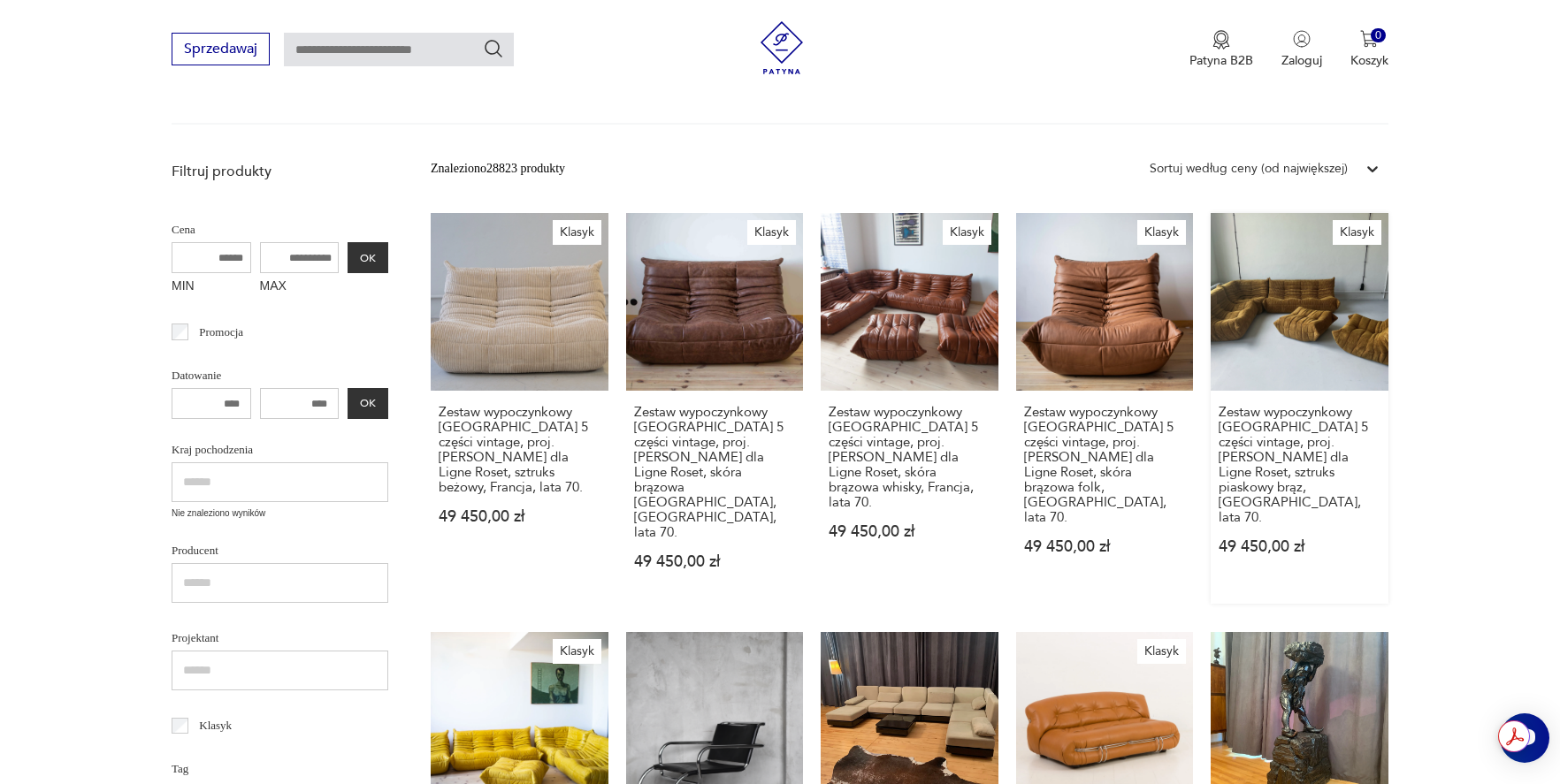
click at [1250, 350] on link "Klasyk Zestaw wypoczynkowy [GEOGRAPHIC_DATA] 5 części vintage, proj. [PERSON_NA…" at bounding box center [1300, 408] width 177 height 391
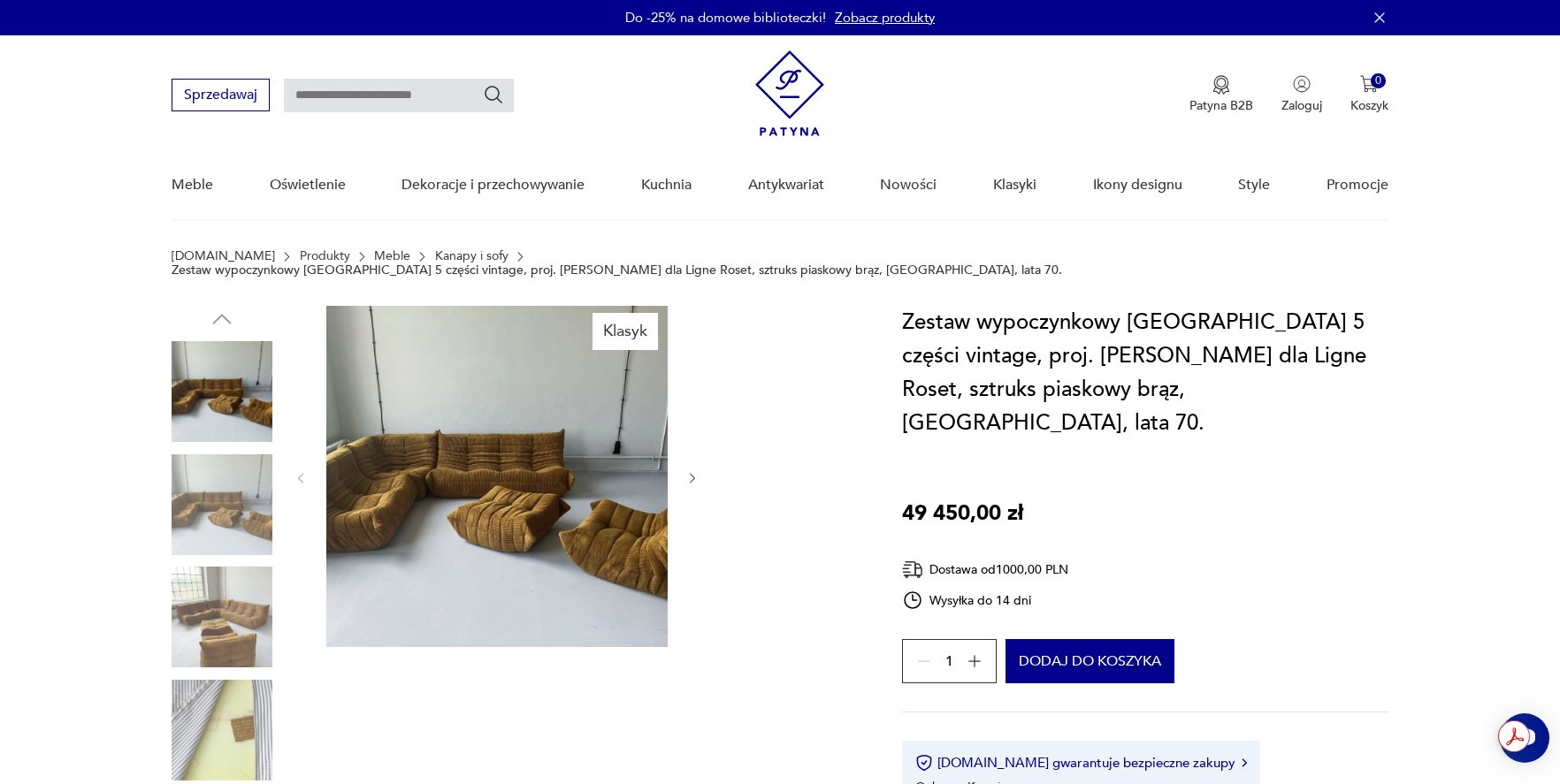
click at [222, 496] on img at bounding box center [221, 504] width 101 height 101
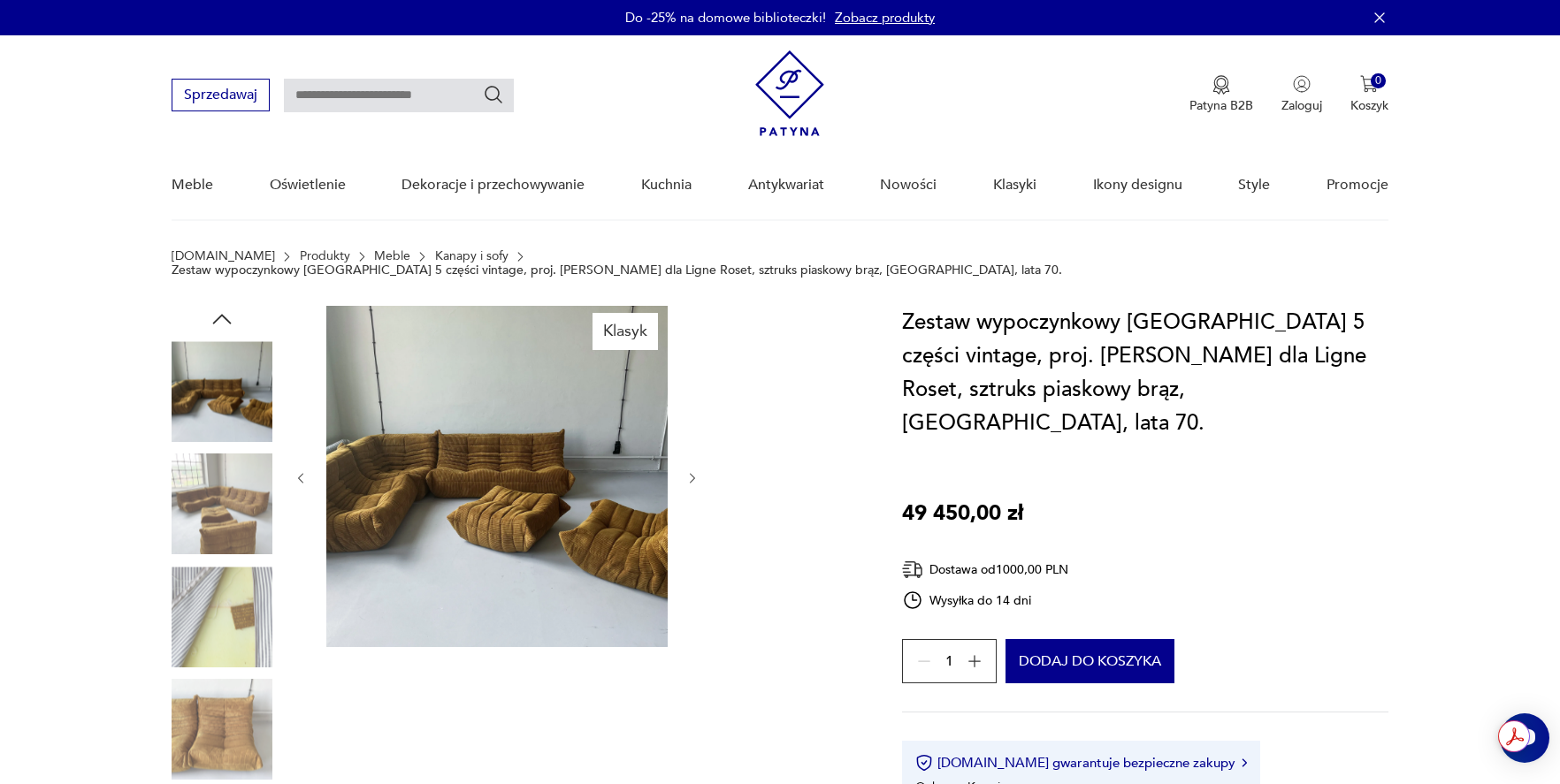
click at [224, 567] on img at bounding box center [221, 617] width 101 height 101
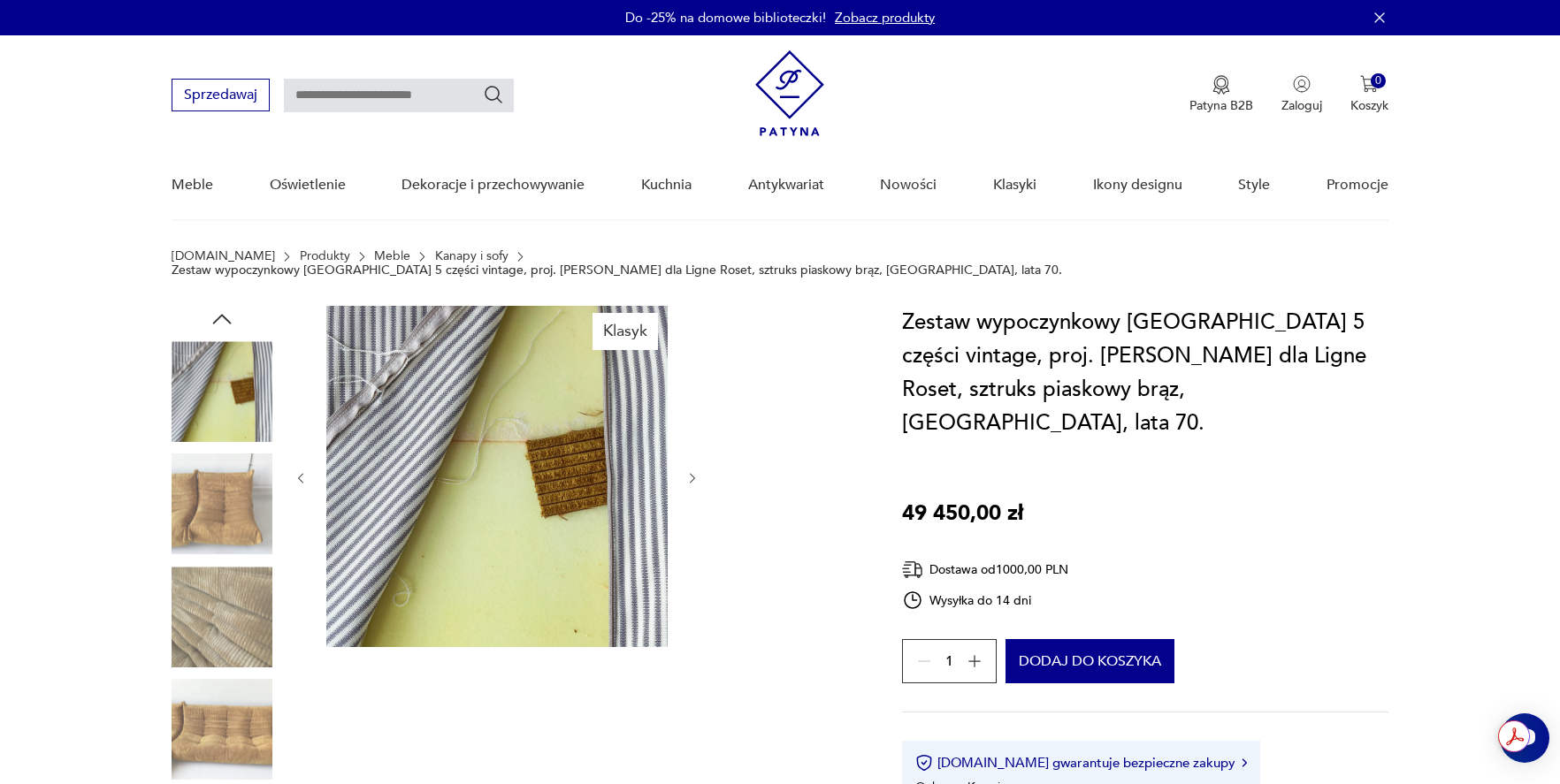
click at [224, 567] on img at bounding box center [221, 617] width 101 height 101
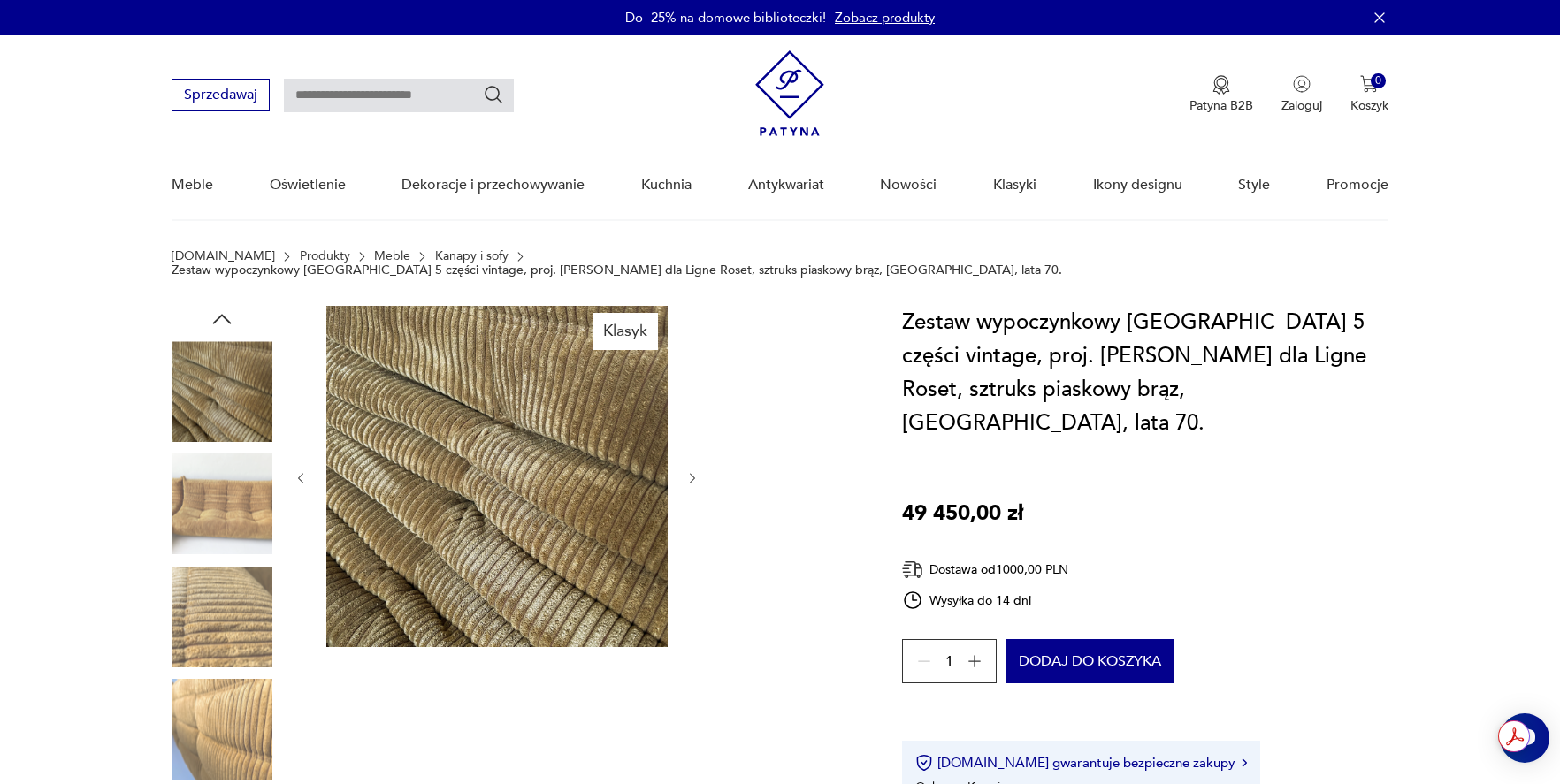
click at [224, 567] on img at bounding box center [221, 617] width 101 height 101
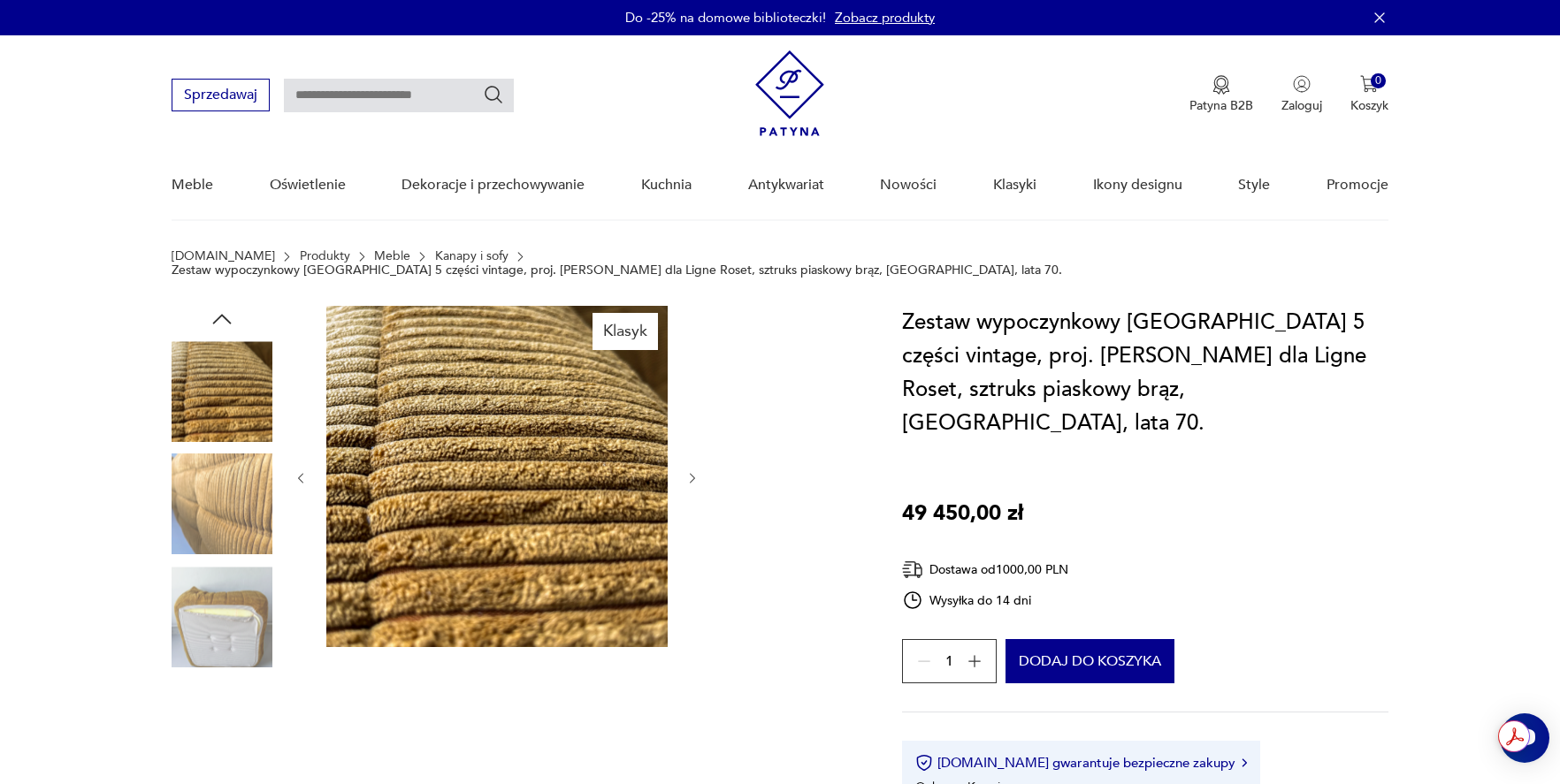
click at [221, 591] on img at bounding box center [221, 617] width 101 height 101
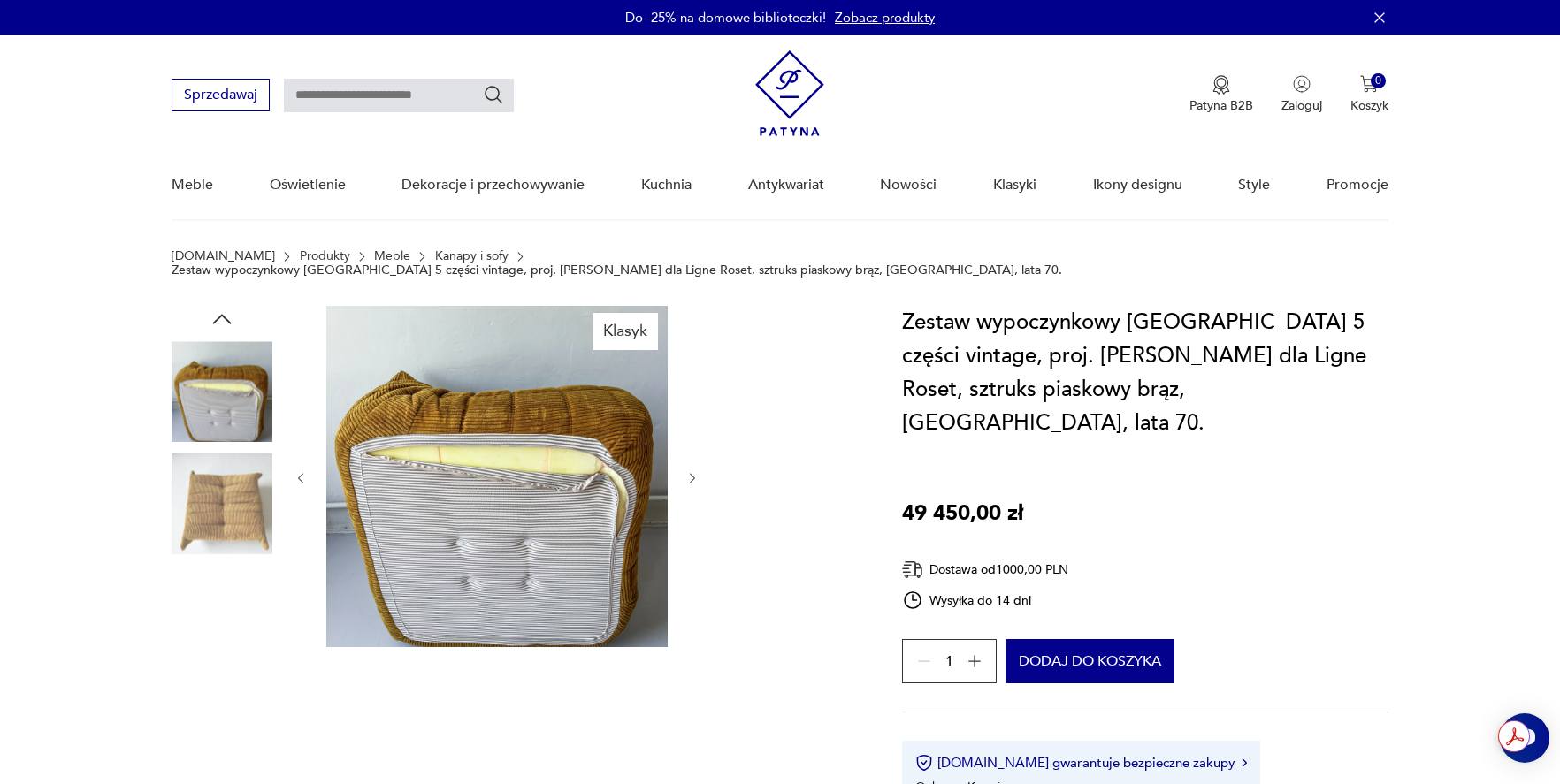
click at [220, 622] on img at bounding box center [221, 617] width 101 height 101
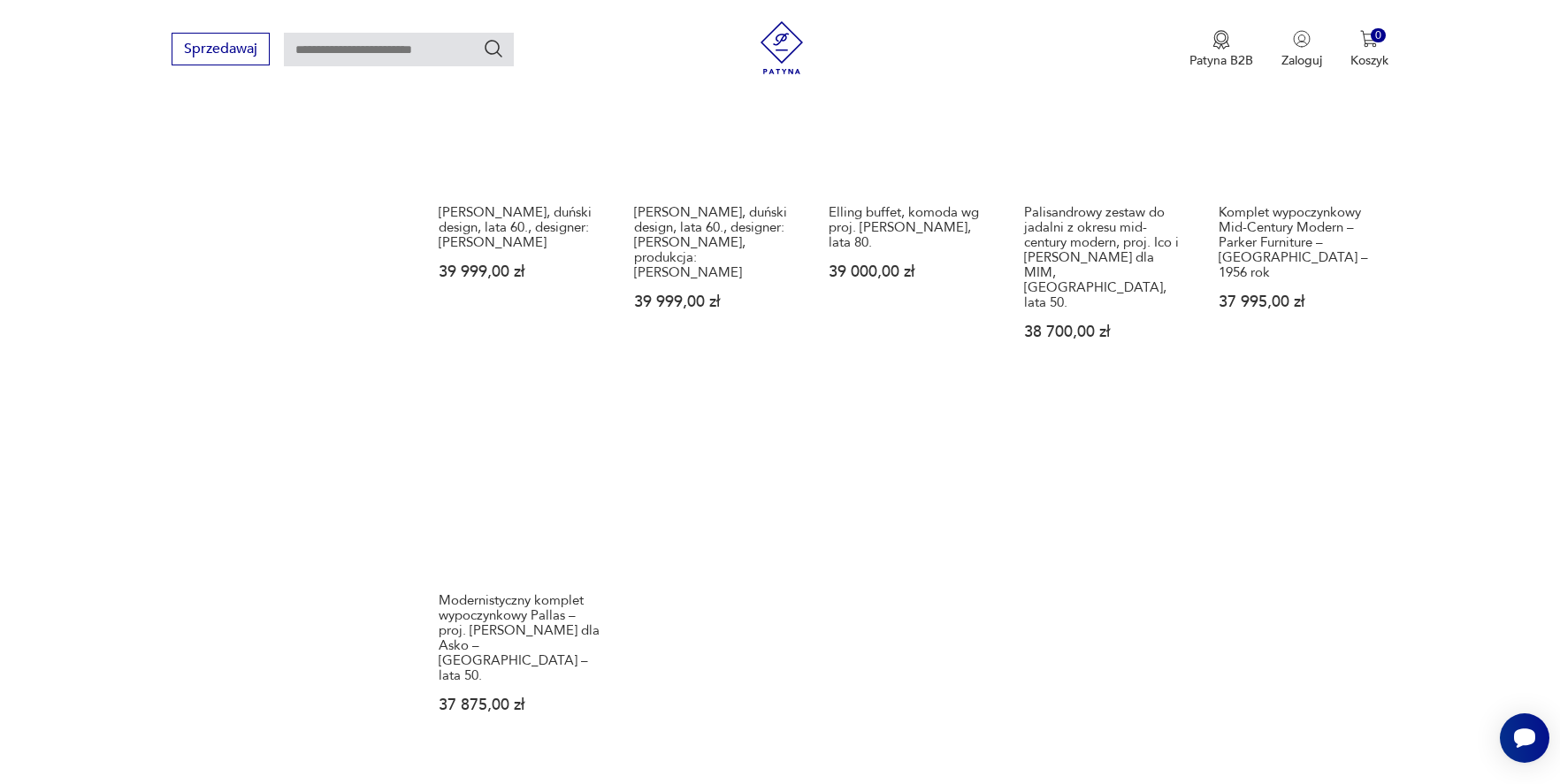
scroll to position [1337, 0]
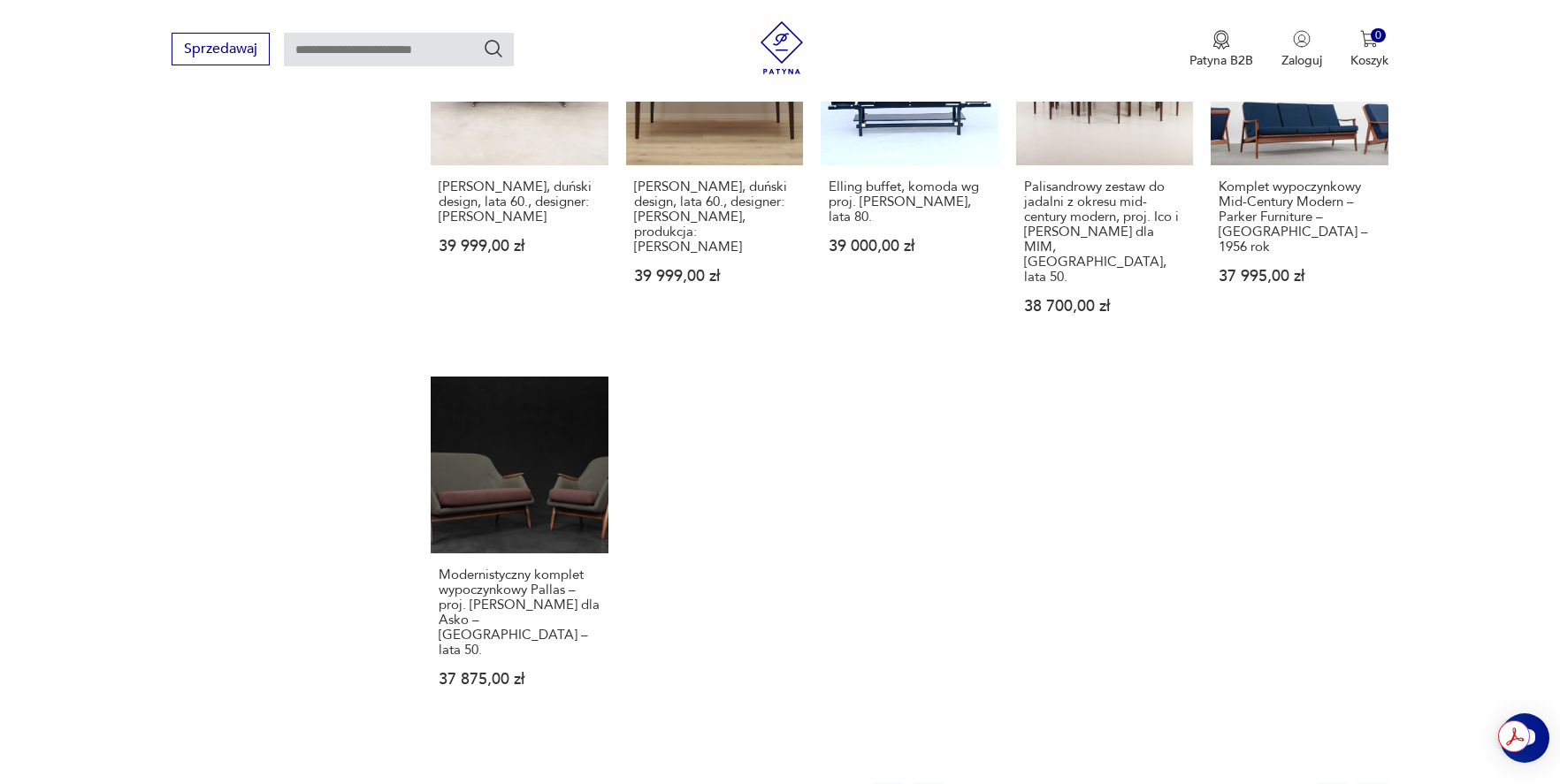
click at [964, 783] on button "1" at bounding box center [970, 799] width 32 height 32
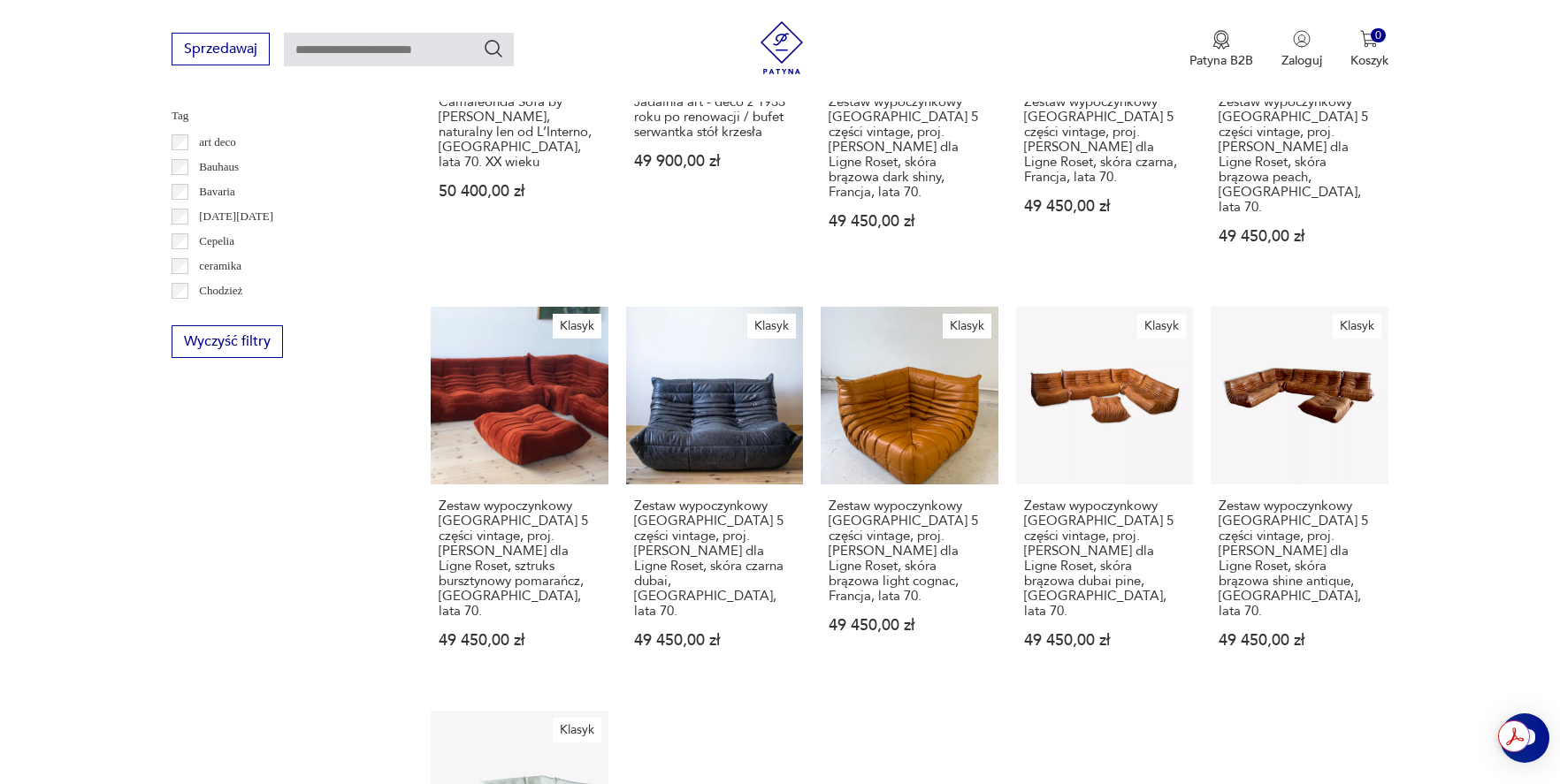
scroll to position [838, 0]
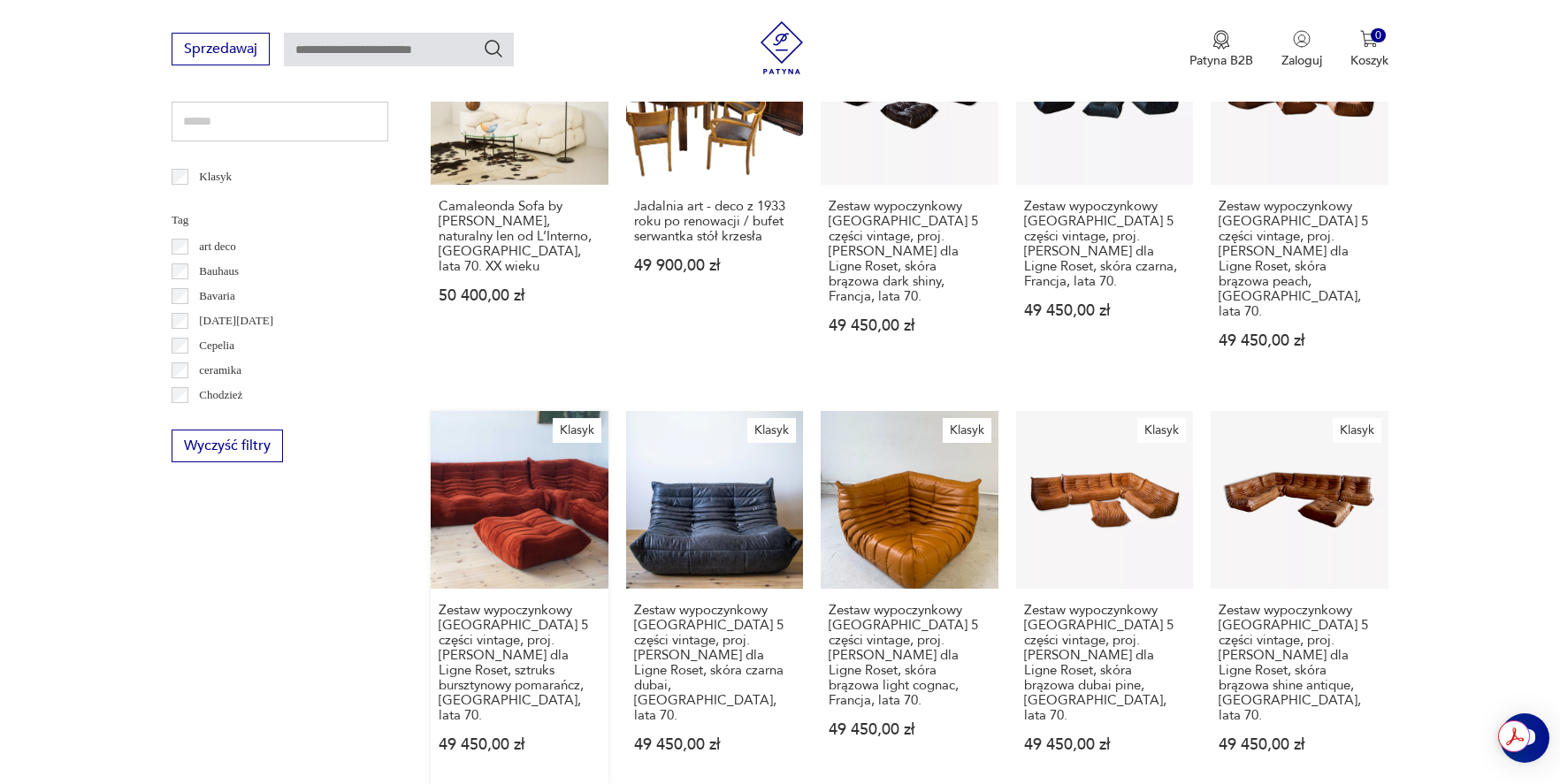
click at [549, 470] on link "Klasyk Zestaw wypoczynkowy [GEOGRAPHIC_DATA] 5 części vintage, proj. [PERSON_NA…" at bounding box center [519, 599] width 177 height 376
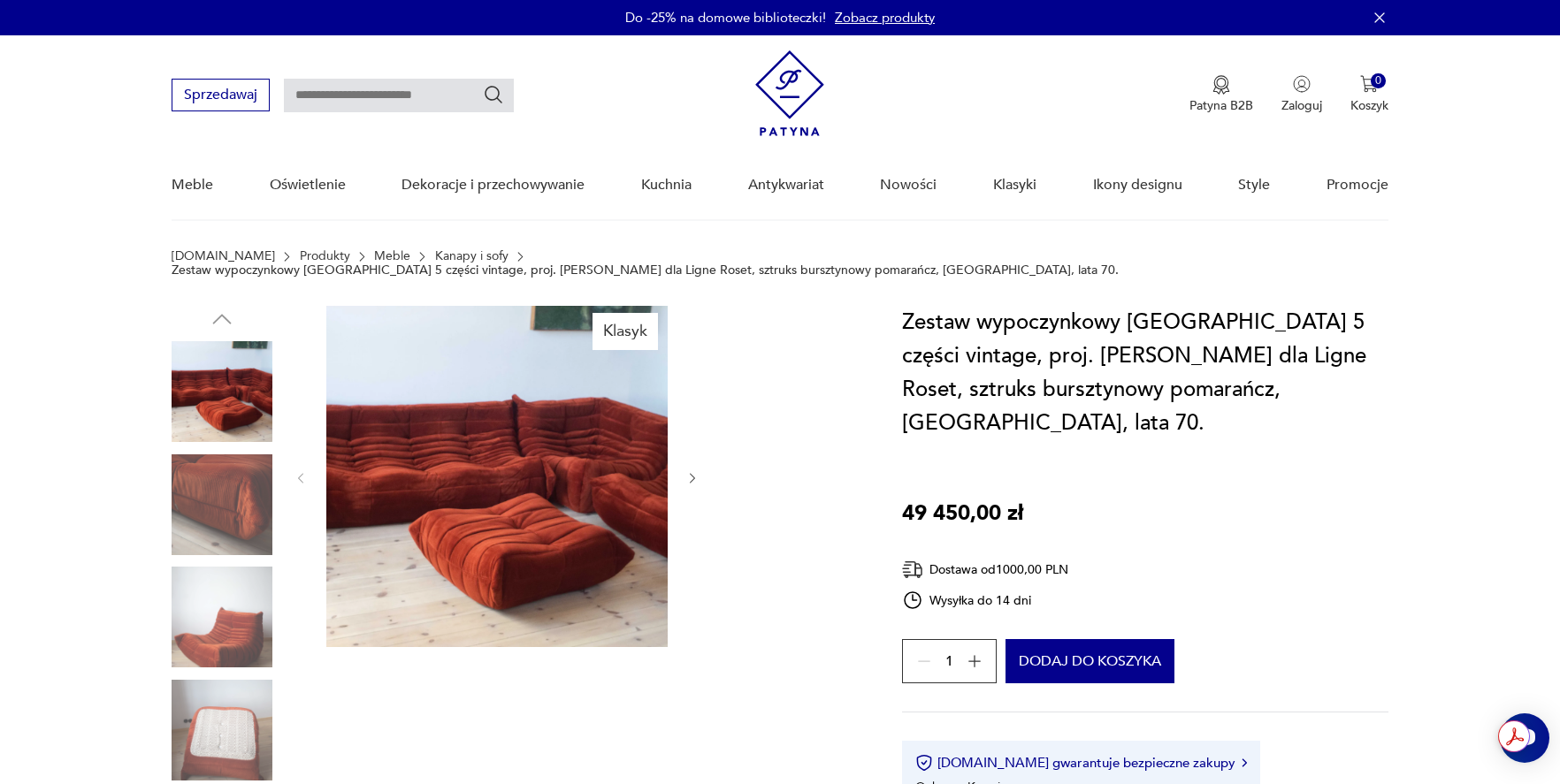
click at [355, 449] on img at bounding box center [496, 476] width 342 height 342
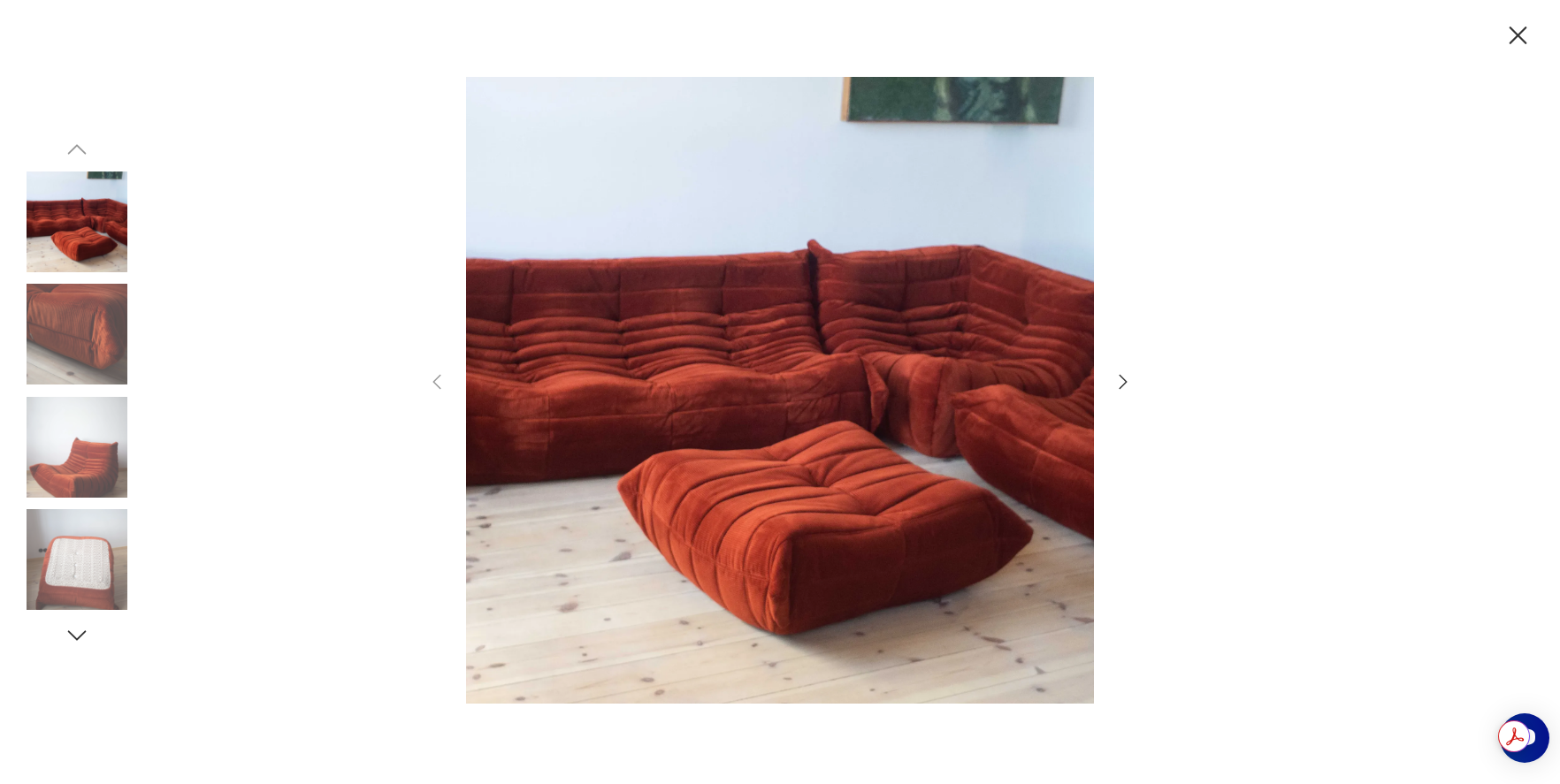
click at [1188, 163] on div at bounding box center [780, 392] width 1560 height 784
click at [1120, 381] on icon "button" at bounding box center [1122, 382] width 21 height 21
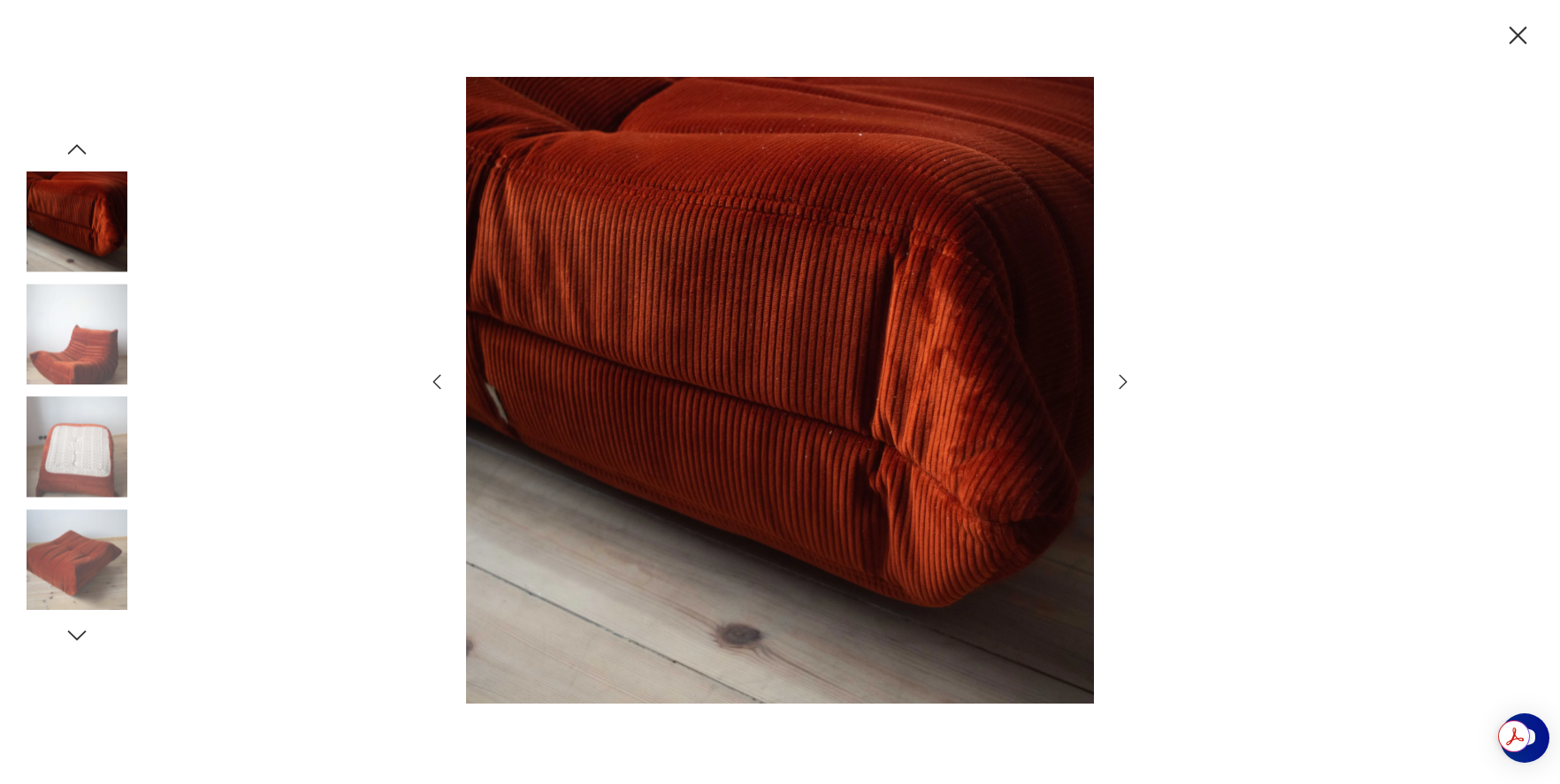
click at [1120, 381] on icon "button" at bounding box center [1122, 382] width 21 height 21
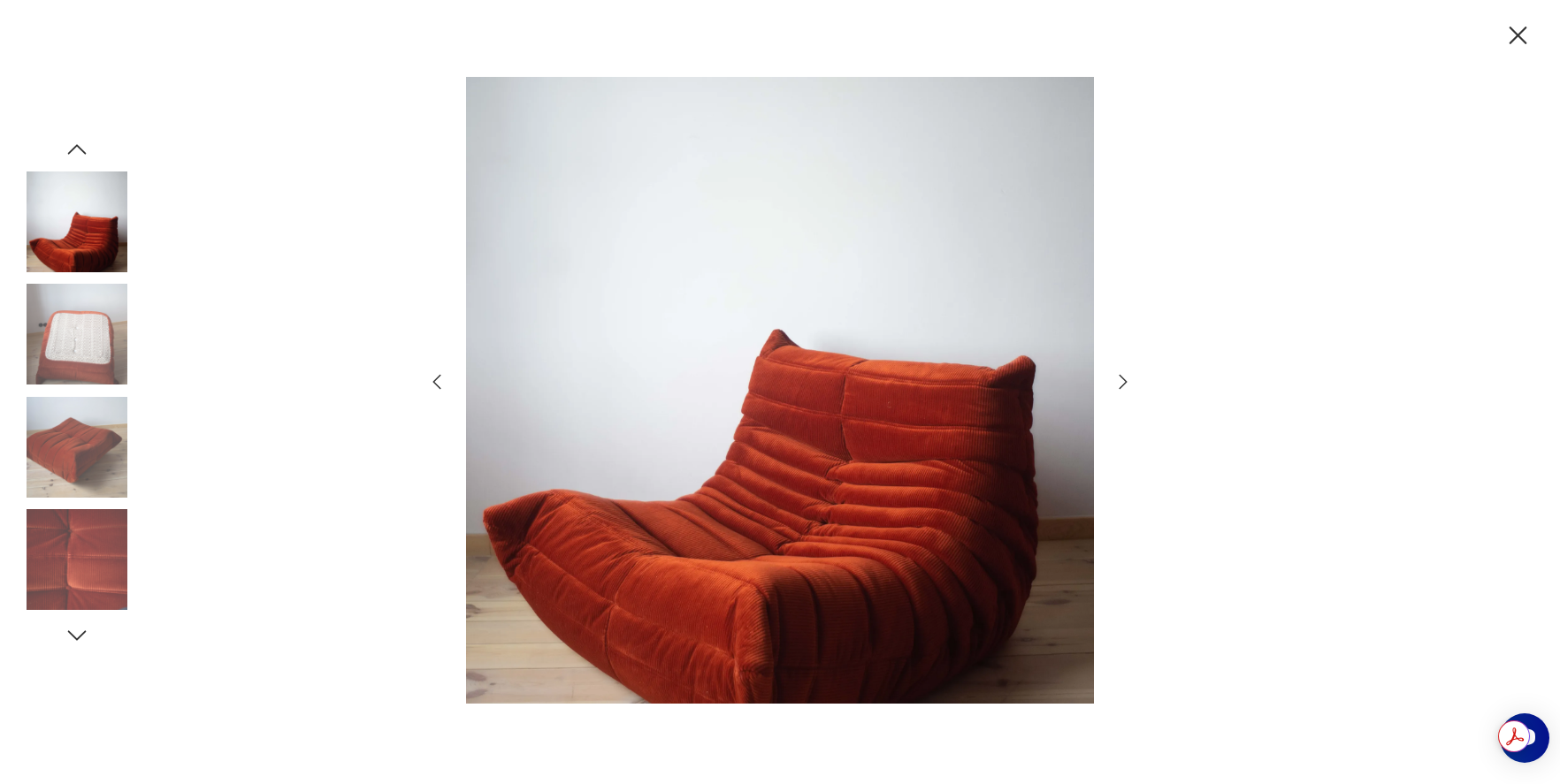
click at [1120, 381] on icon "button" at bounding box center [1122, 382] width 21 height 21
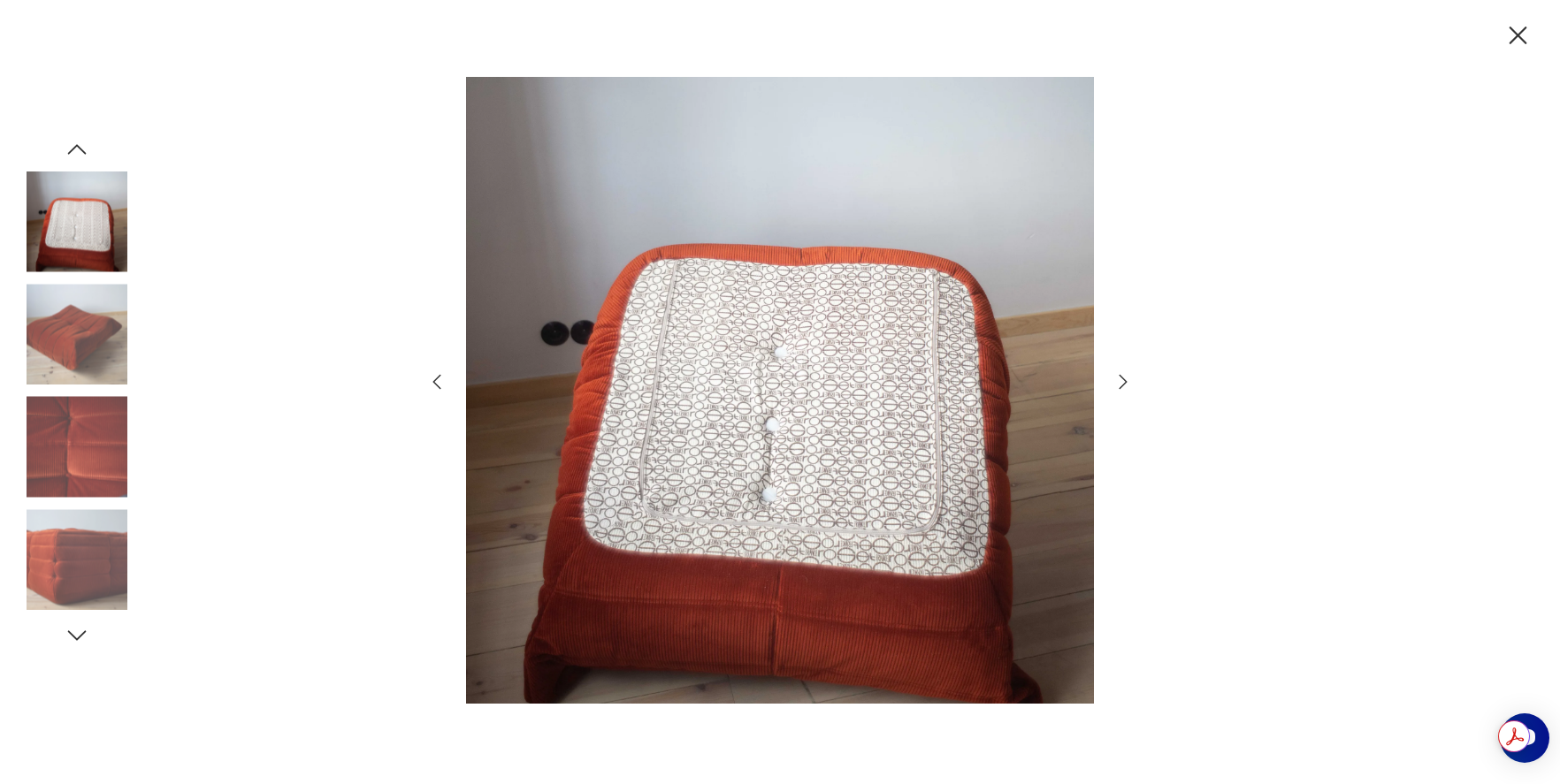
click at [1120, 381] on icon "button" at bounding box center [1122, 382] width 21 height 21
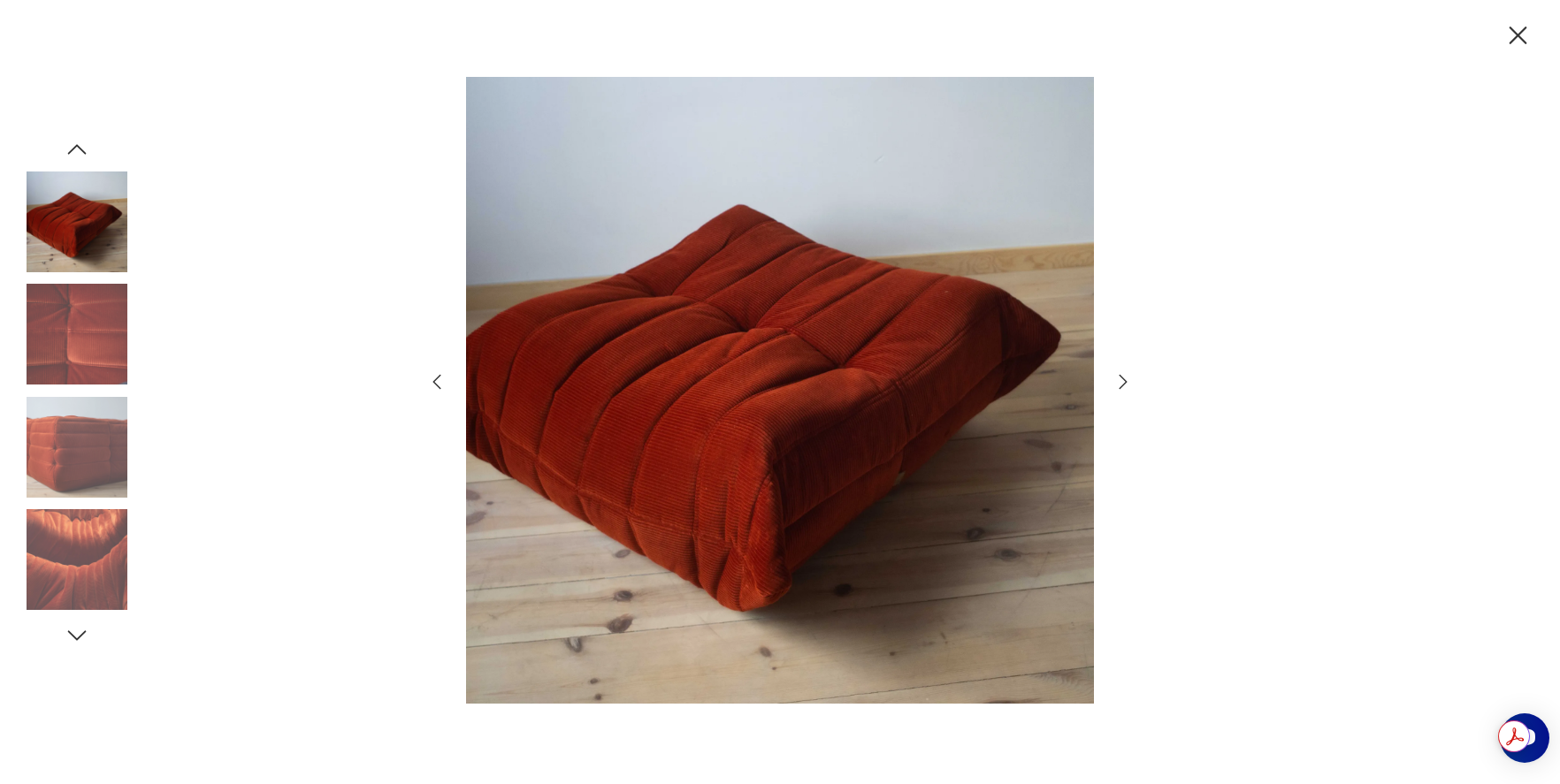
click at [1120, 381] on icon "button" at bounding box center [1122, 382] width 21 height 21
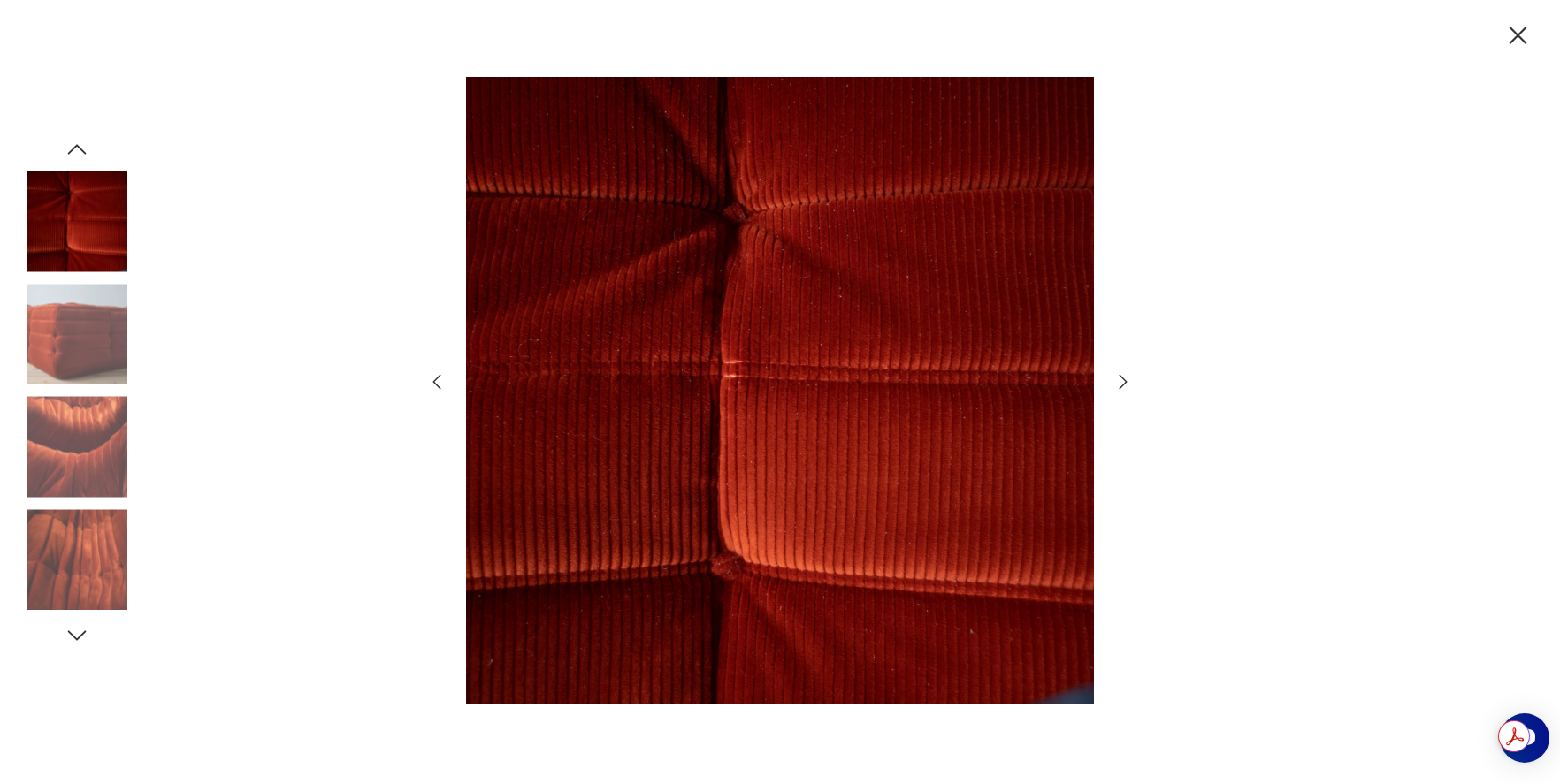
click at [1120, 381] on icon "button" at bounding box center [1122, 382] width 21 height 21
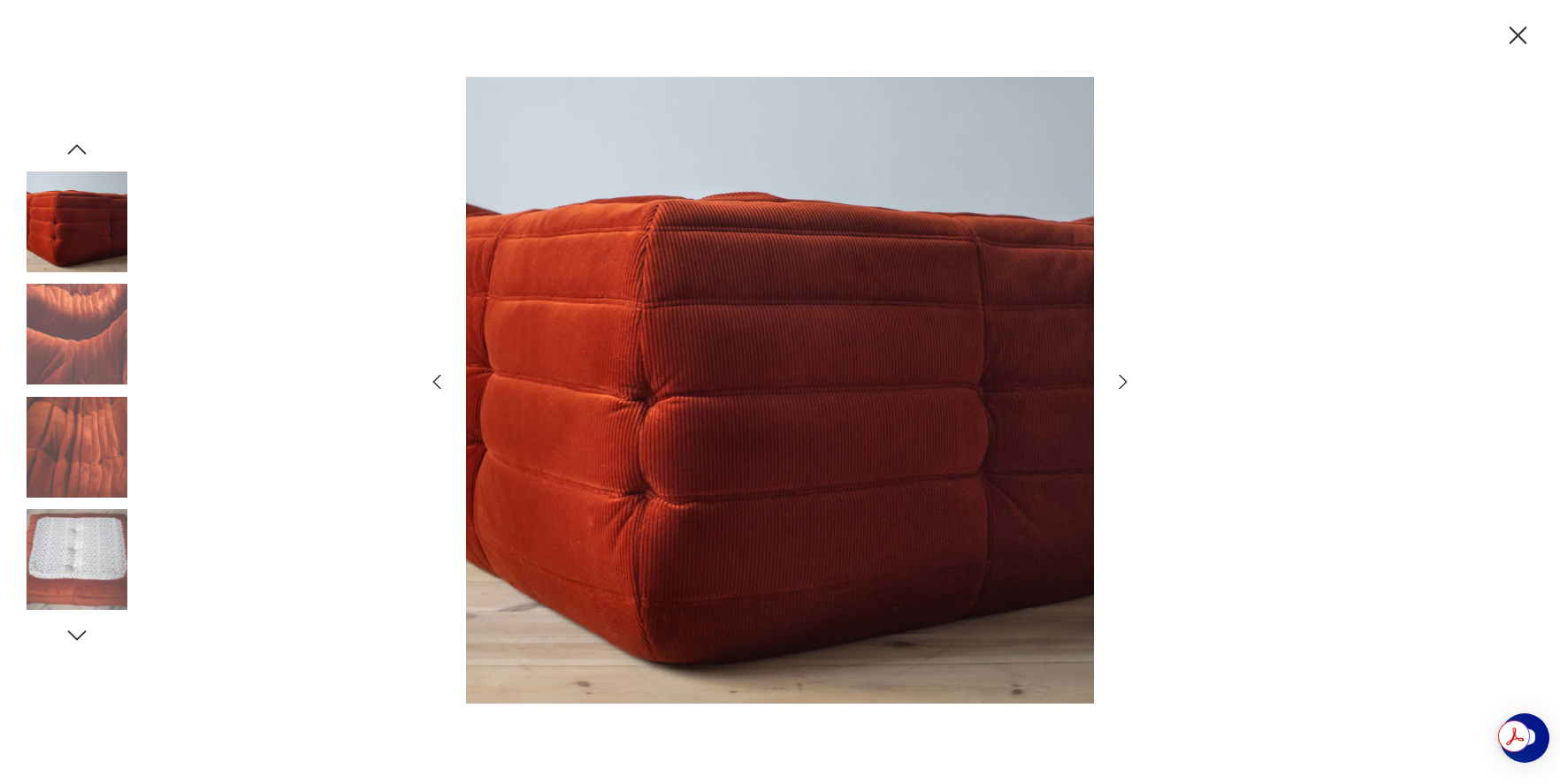
click at [1120, 381] on icon "button" at bounding box center [1122, 382] width 21 height 21
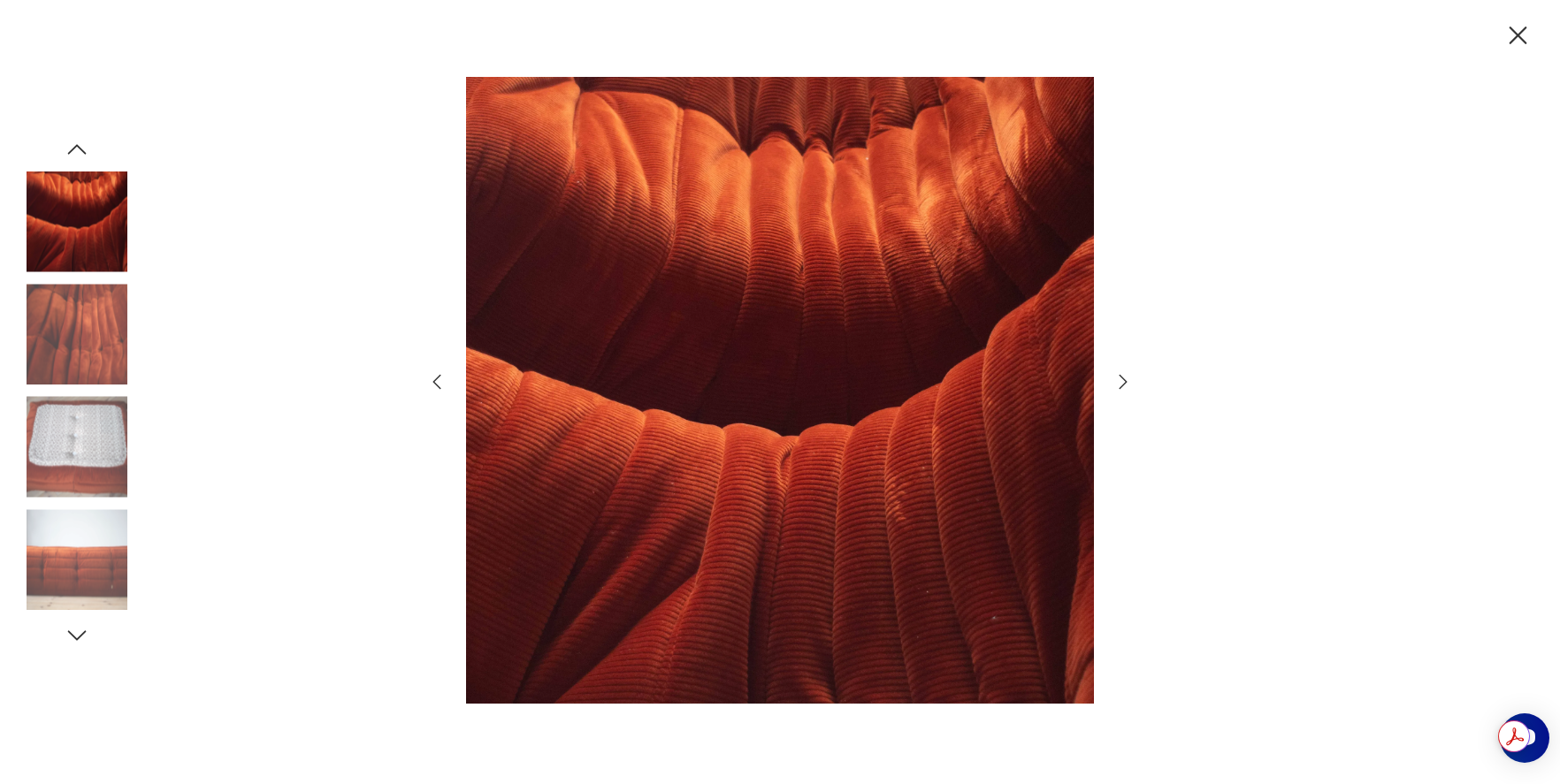
click at [1120, 381] on icon "button" at bounding box center [1122, 382] width 21 height 21
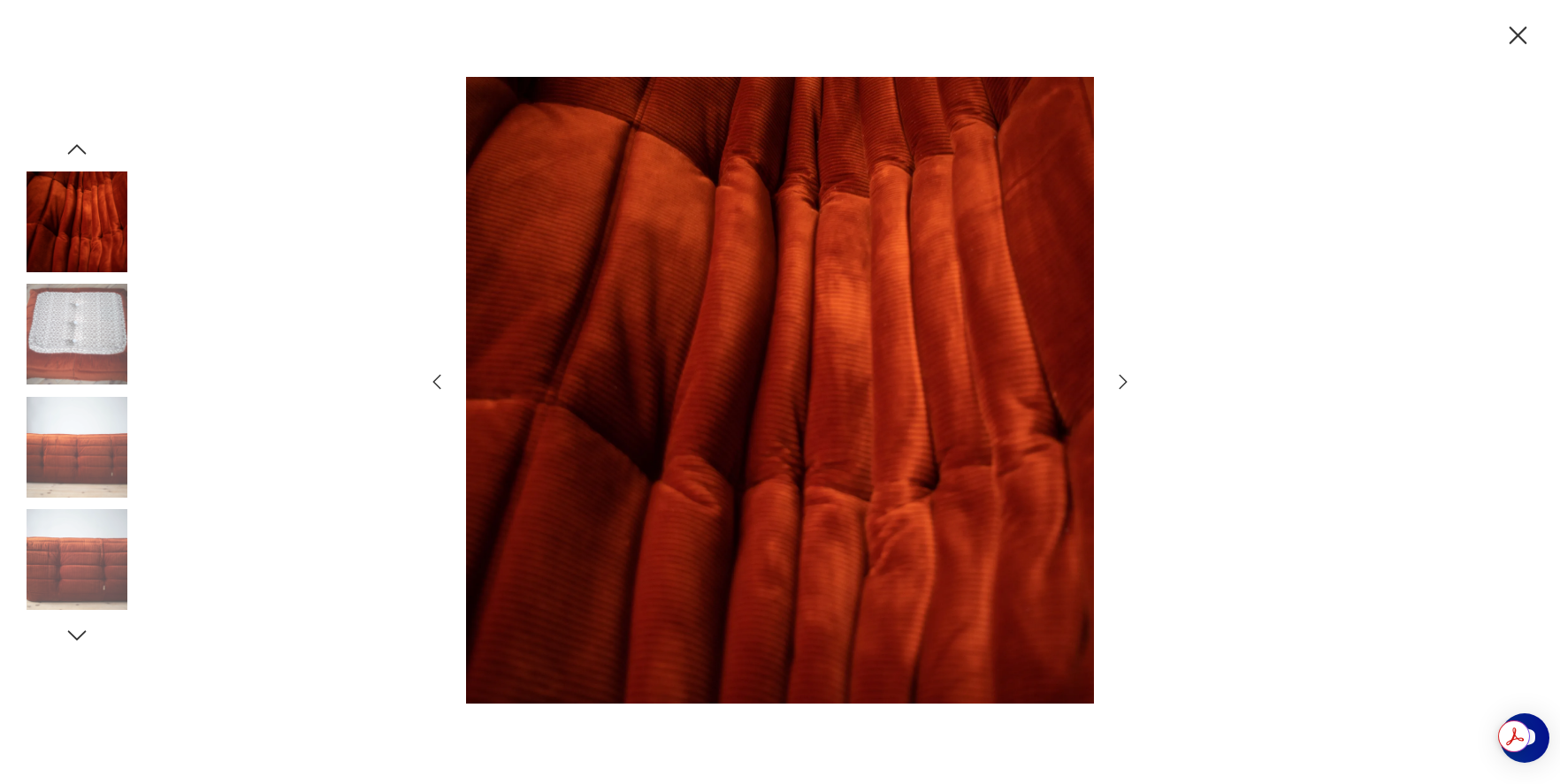
click at [1120, 381] on icon "button" at bounding box center [1122, 382] width 21 height 21
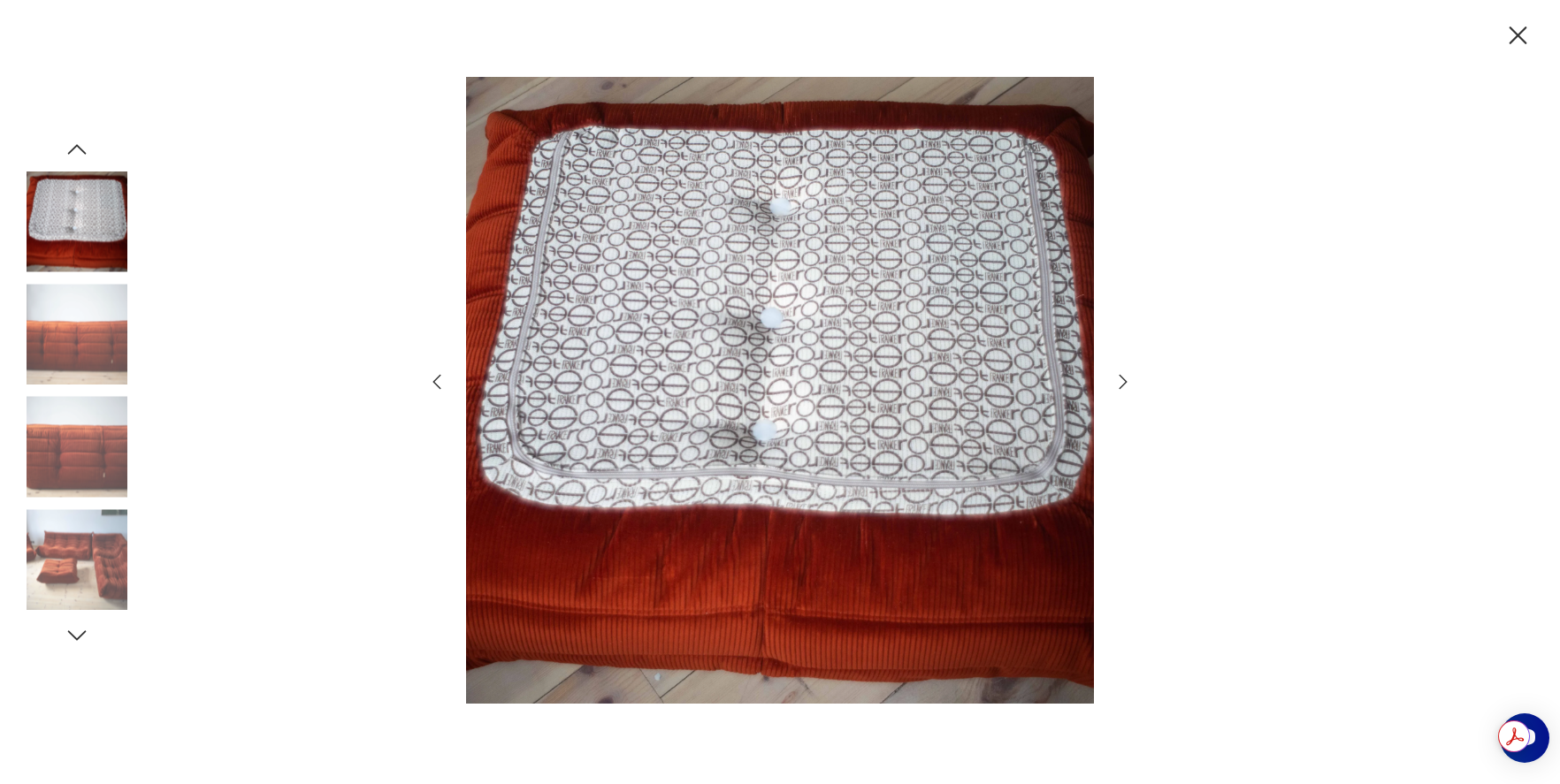
click at [1120, 381] on icon "button" at bounding box center [1122, 382] width 21 height 21
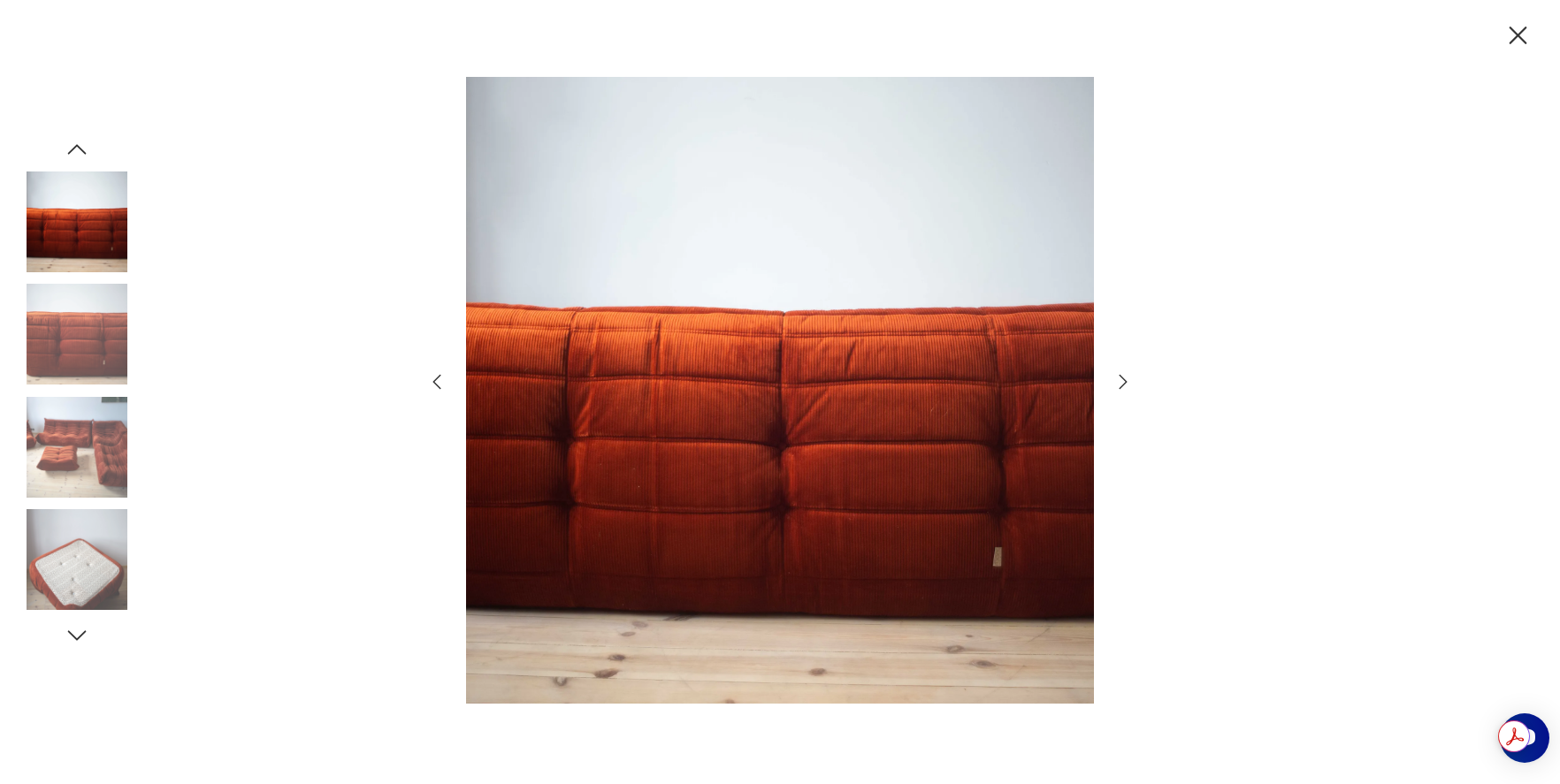
click at [1120, 381] on icon "button" at bounding box center [1122, 382] width 21 height 21
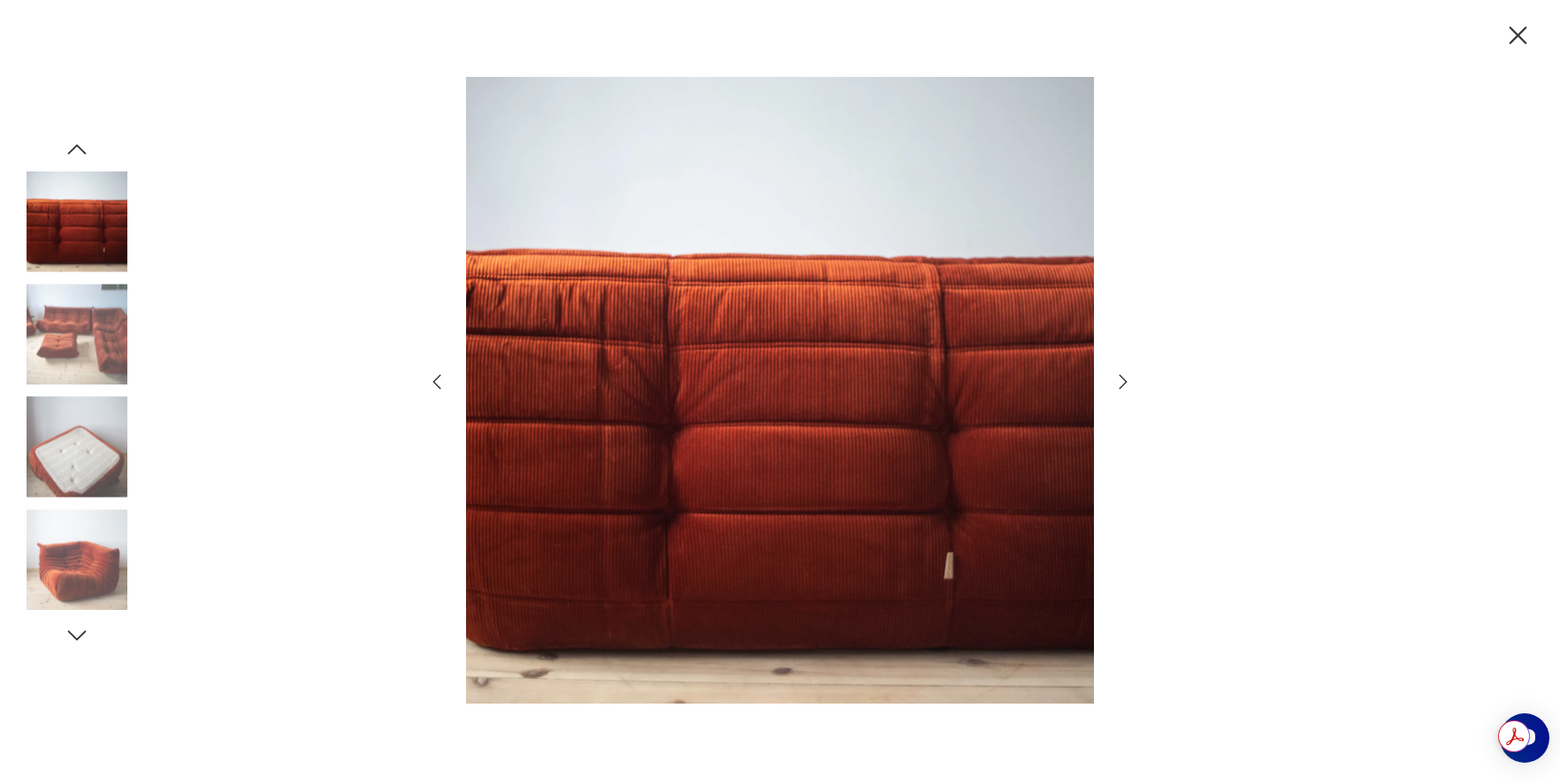
click at [1120, 381] on icon "button" at bounding box center [1122, 382] width 21 height 21
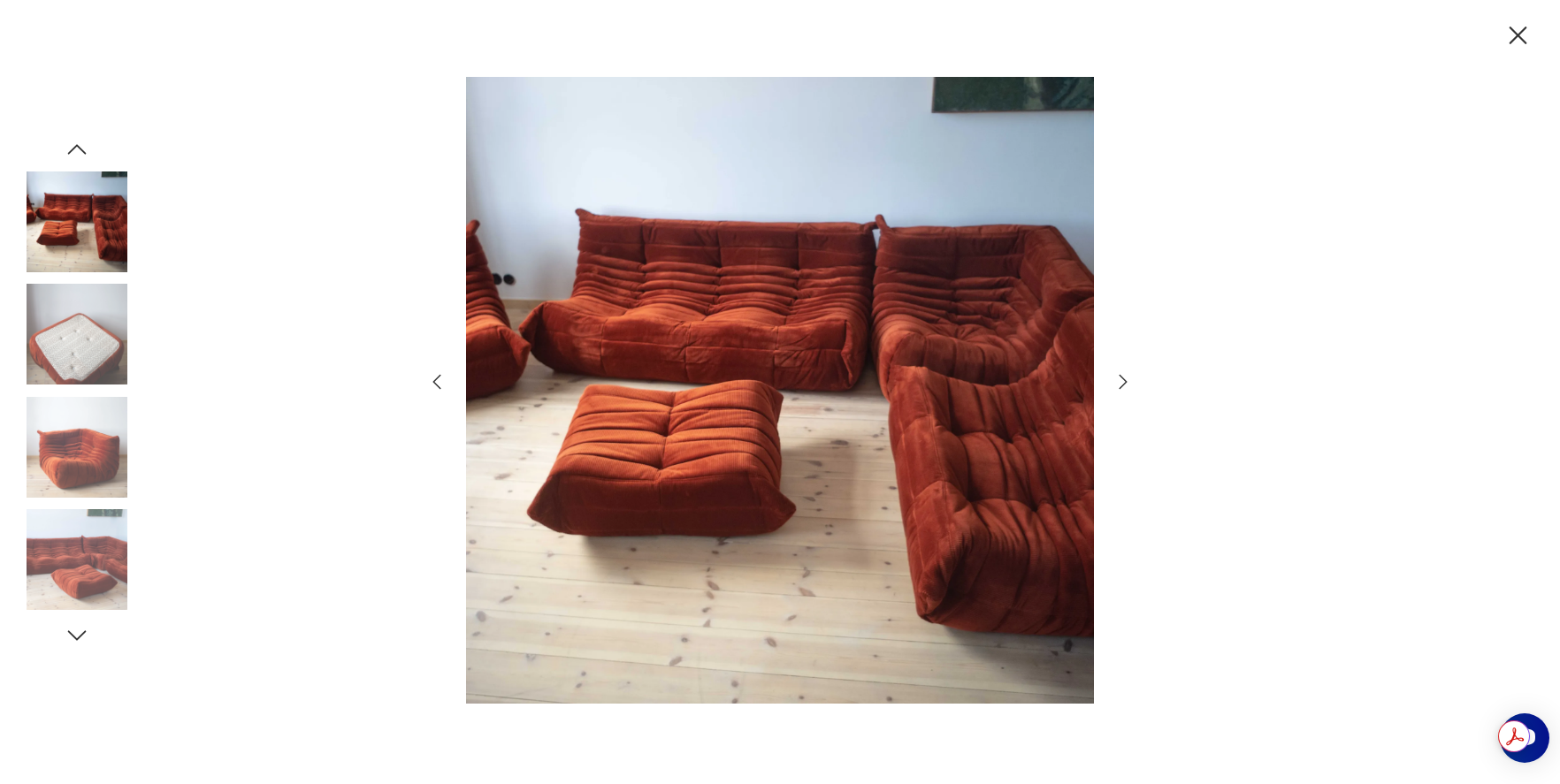
click at [1159, 54] on div at bounding box center [780, 392] width 1560 height 784
click at [1510, 33] on icon "button" at bounding box center [1518, 35] width 31 height 31
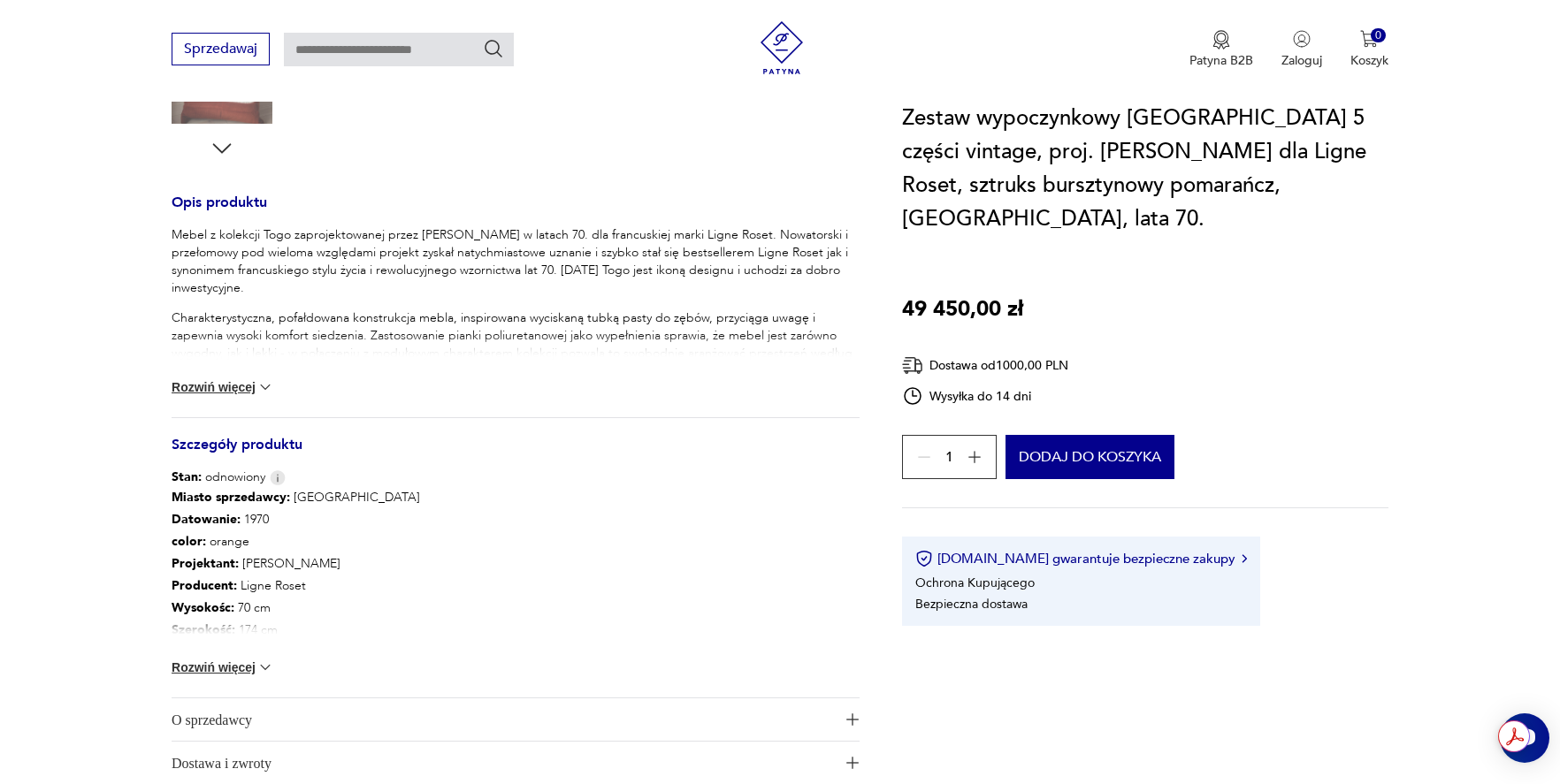
scroll to position [655, 0]
click at [236, 381] on button "Rozwiń więcej" at bounding box center [222, 390] width 103 height 18
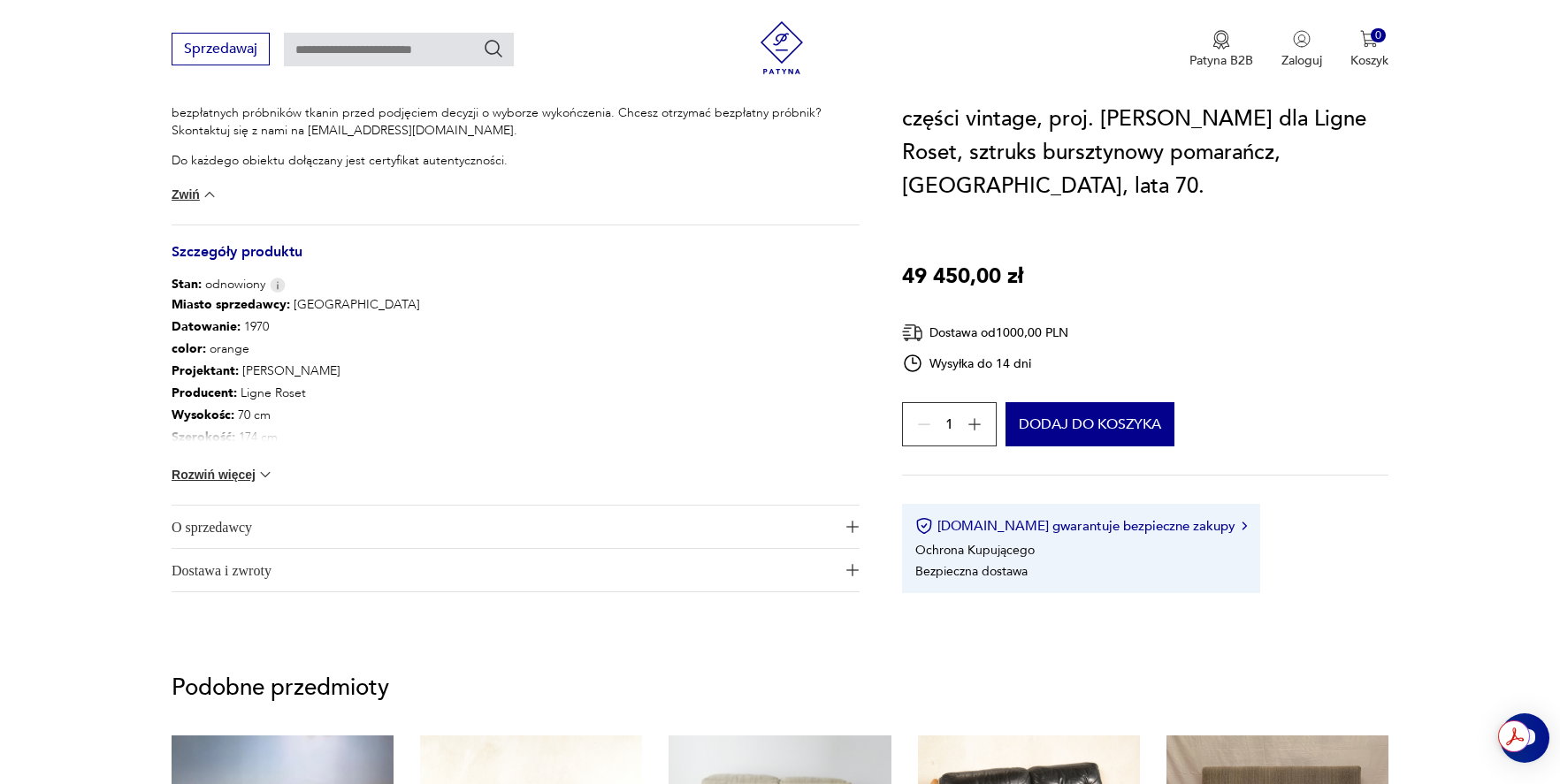
scroll to position [1167, 0]
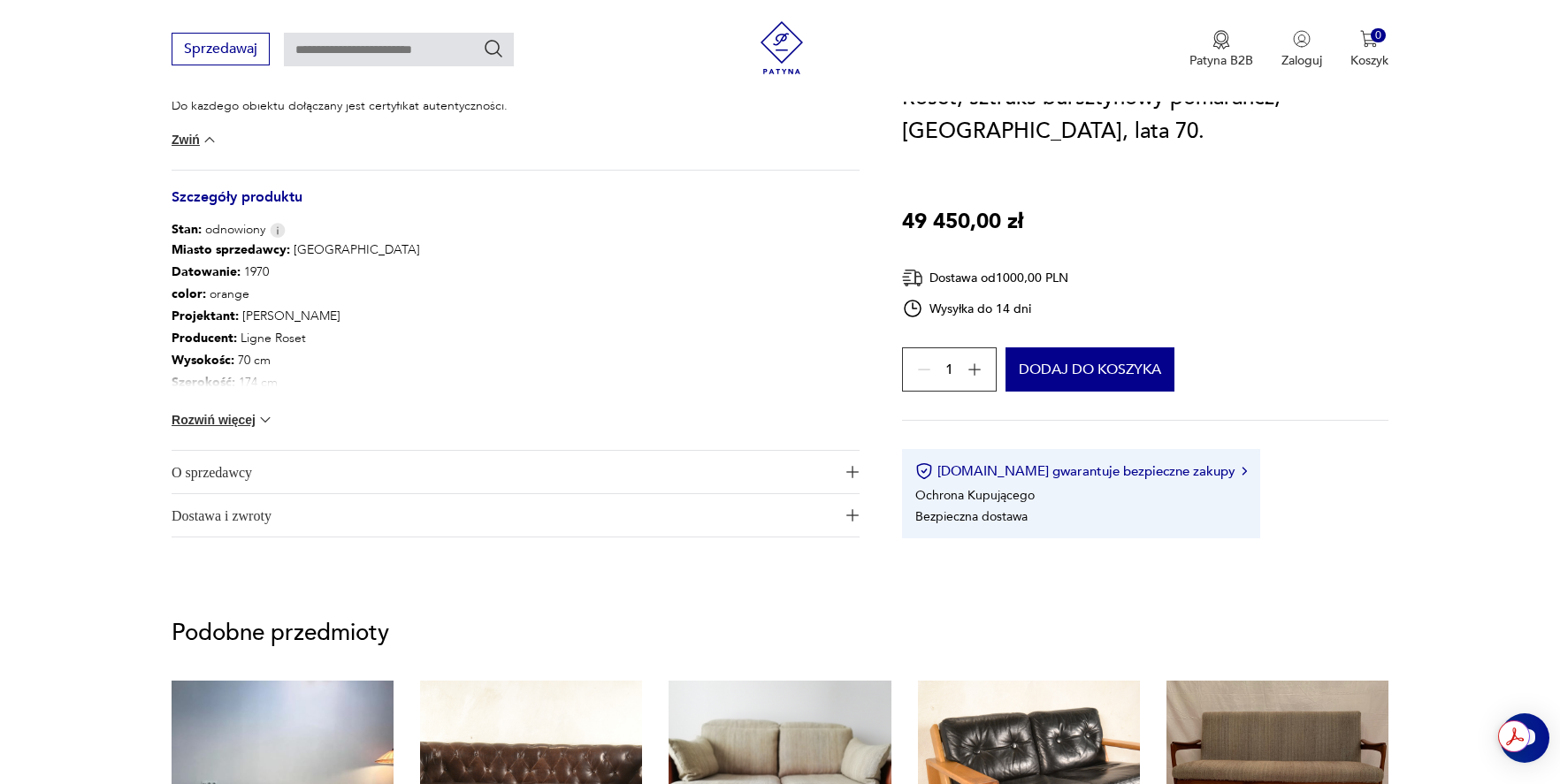
click at [250, 411] on button "Rozwiń więcej" at bounding box center [222, 420] width 103 height 18
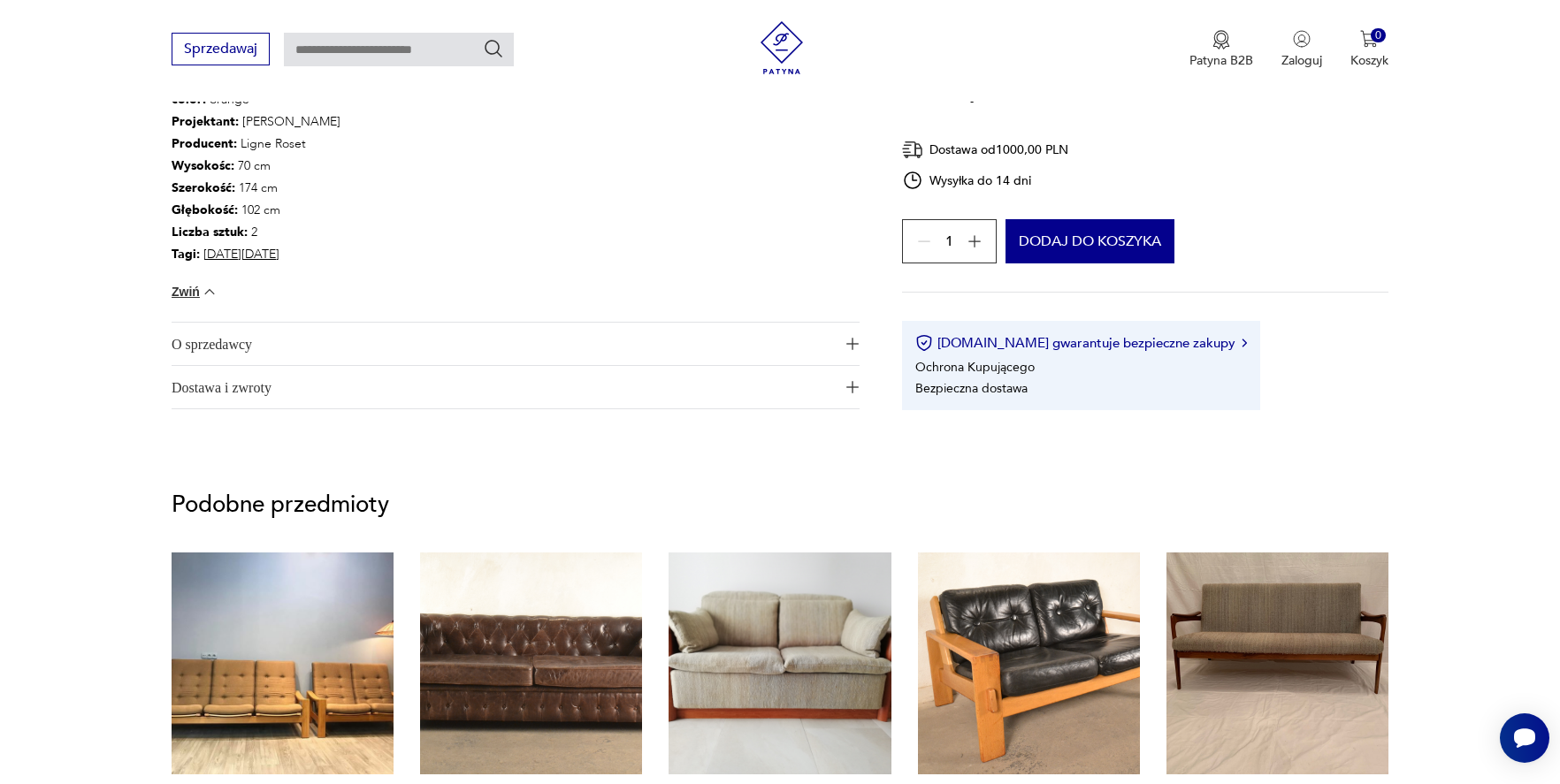
scroll to position [1350, 0]
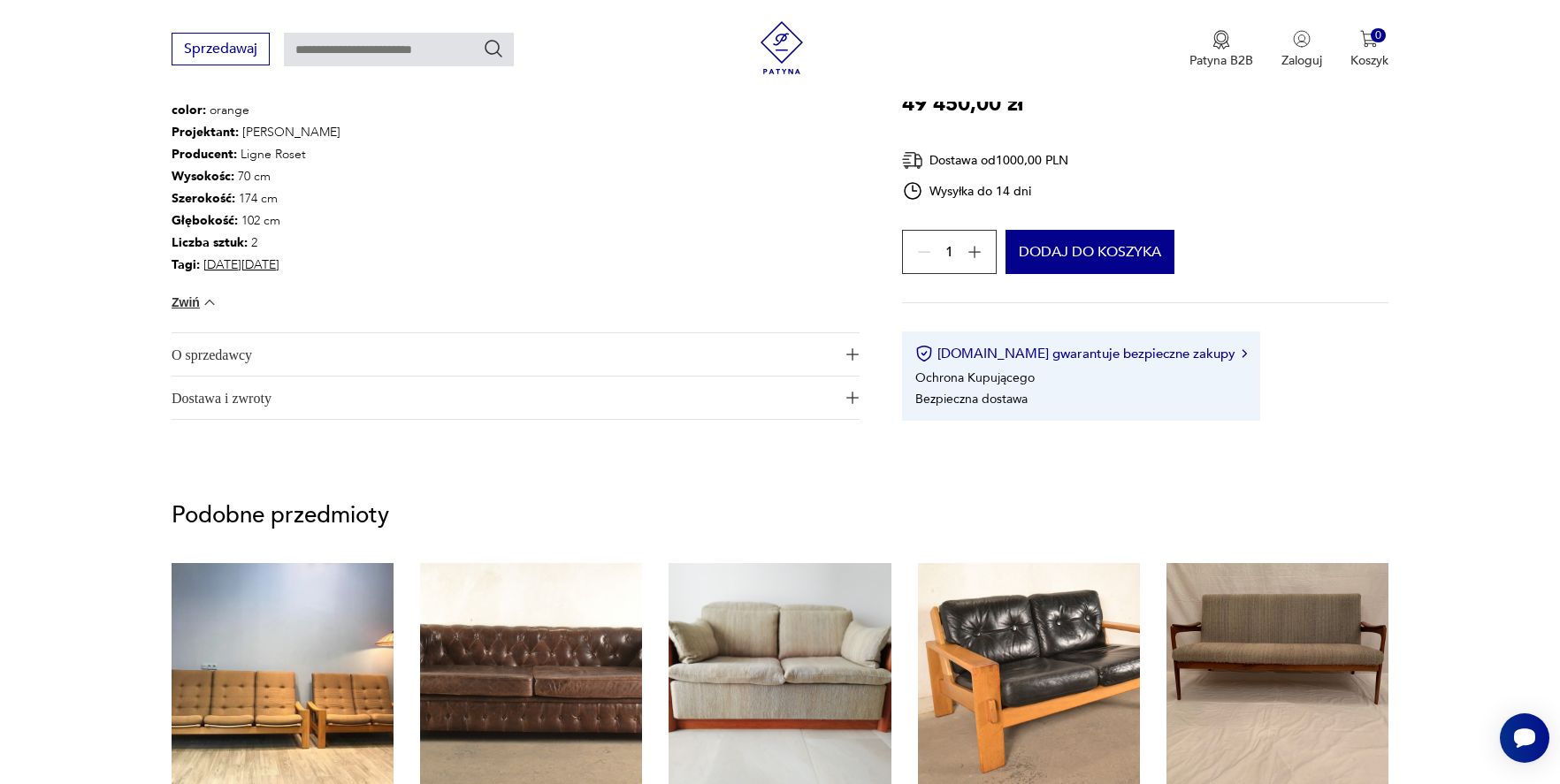
click at [547, 342] on span "O sprzedawcy" at bounding box center [503, 355] width 664 height 43
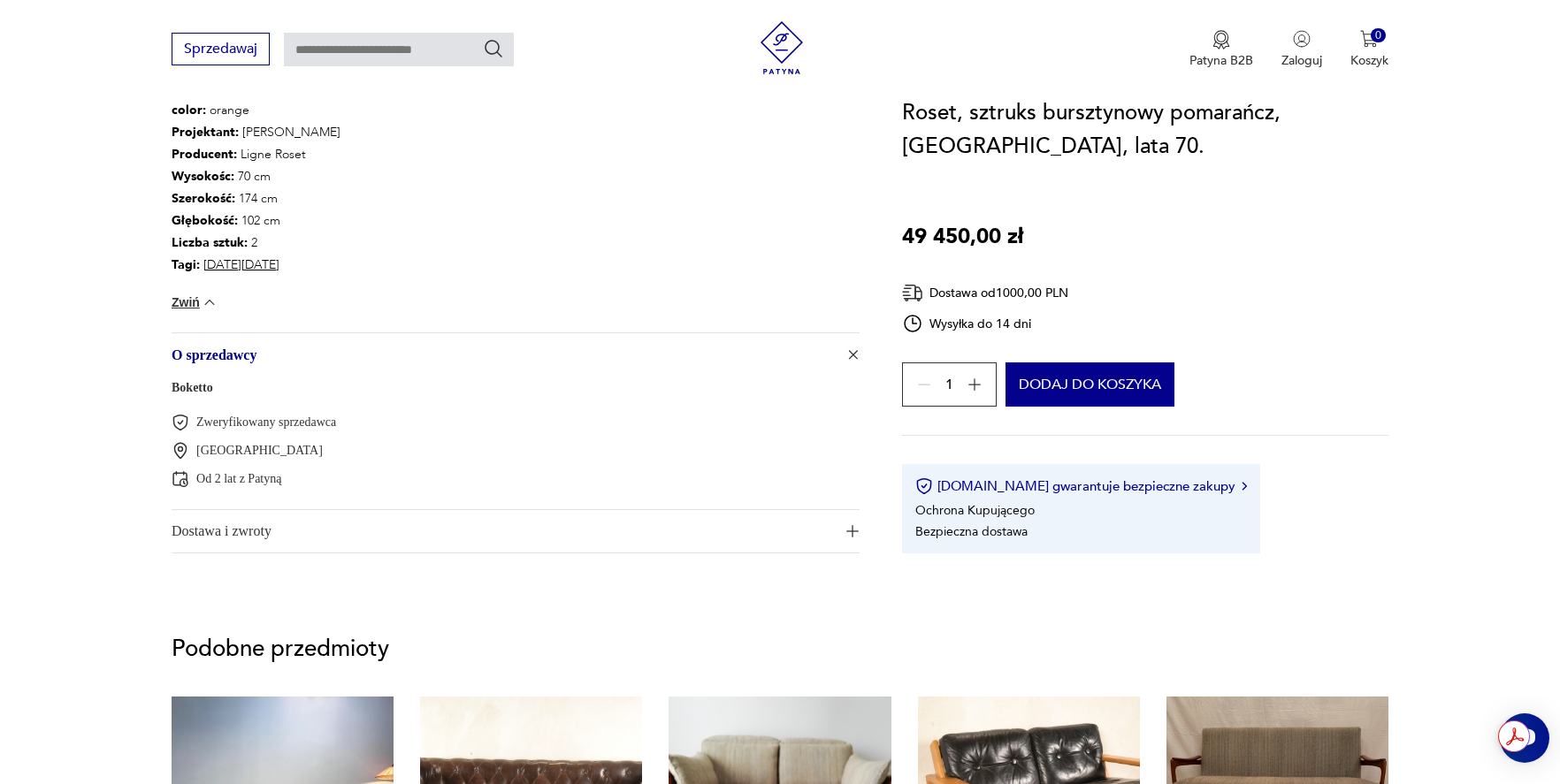
click at [538, 522] on span "Dostawa i zwroty" at bounding box center [503, 531] width 664 height 43
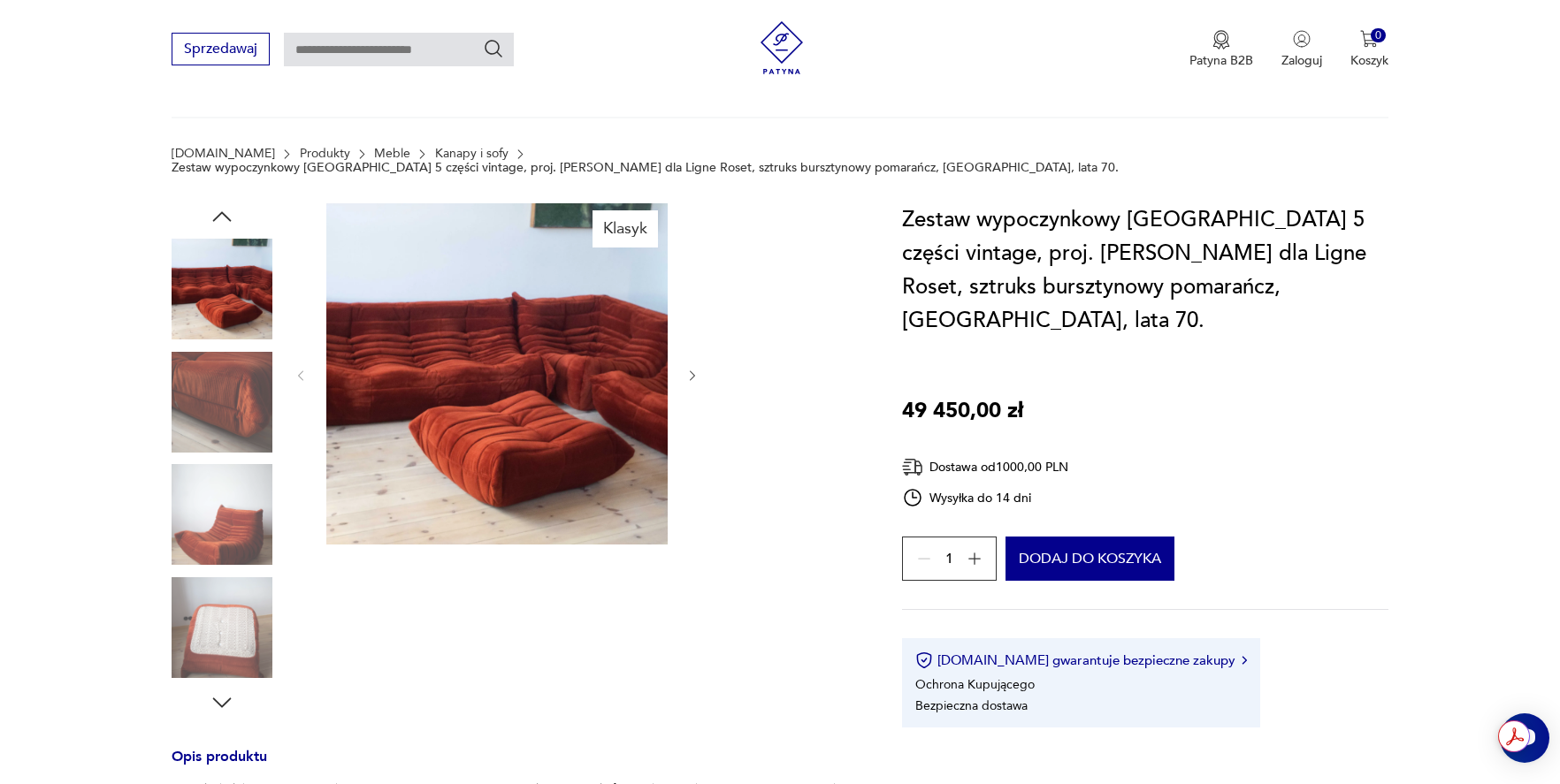
scroll to position [0, 0]
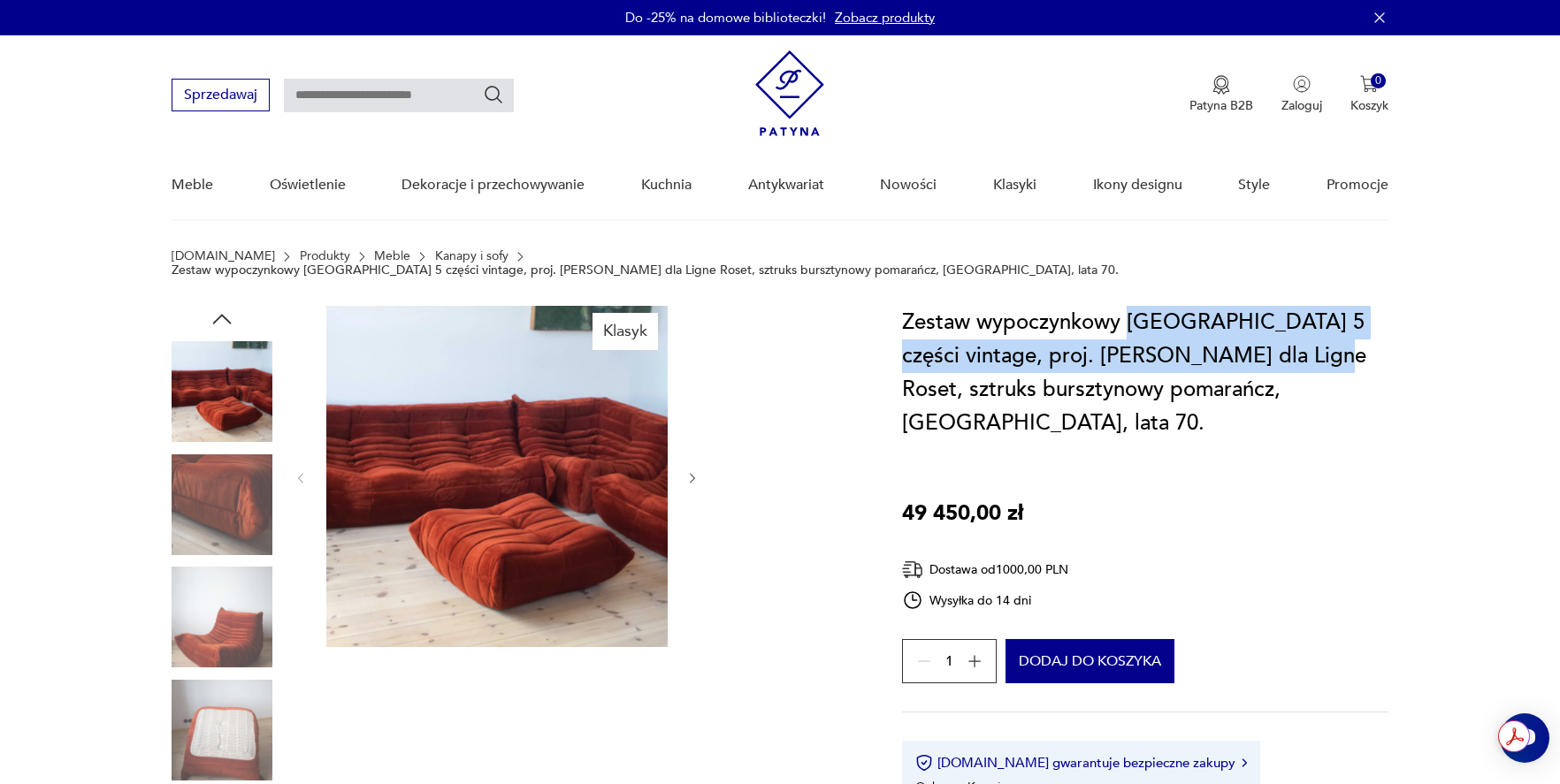
drag, startPoint x: 1128, startPoint y: 306, endPoint x: 1304, endPoint y: 339, distance: 179.1
click at [1304, 339] on h1 "Zestaw wypoczynkowy [GEOGRAPHIC_DATA] 5 części vintage, proj. [PERSON_NAME] dla…" at bounding box center [1145, 373] width 486 height 134
copy h1 "Togo 5 części vintage, proj. [PERSON_NAME] dla Ligne Roset, sztruks"
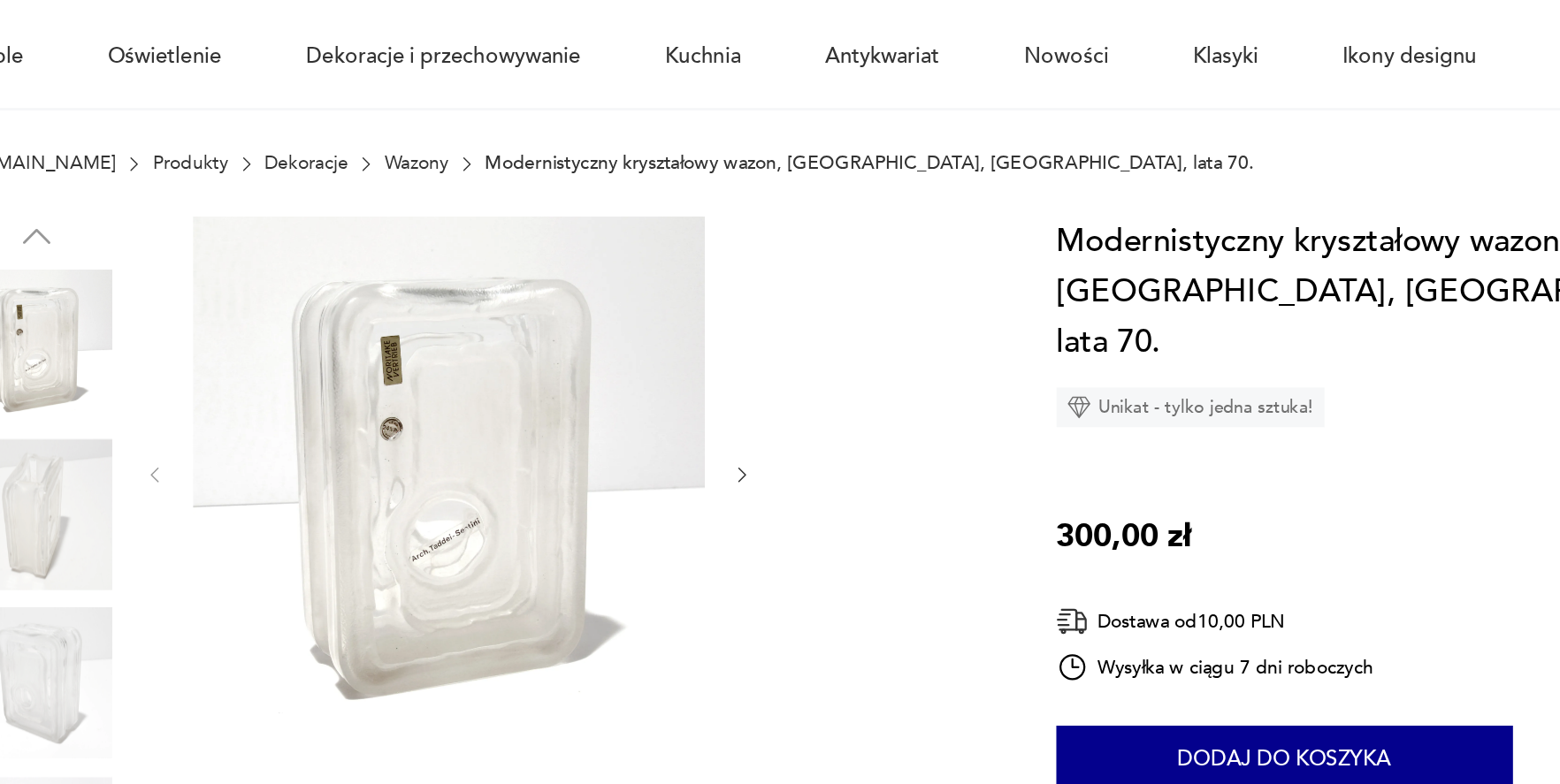
click at [247, 486] on img at bounding box center [221, 490] width 101 height 101
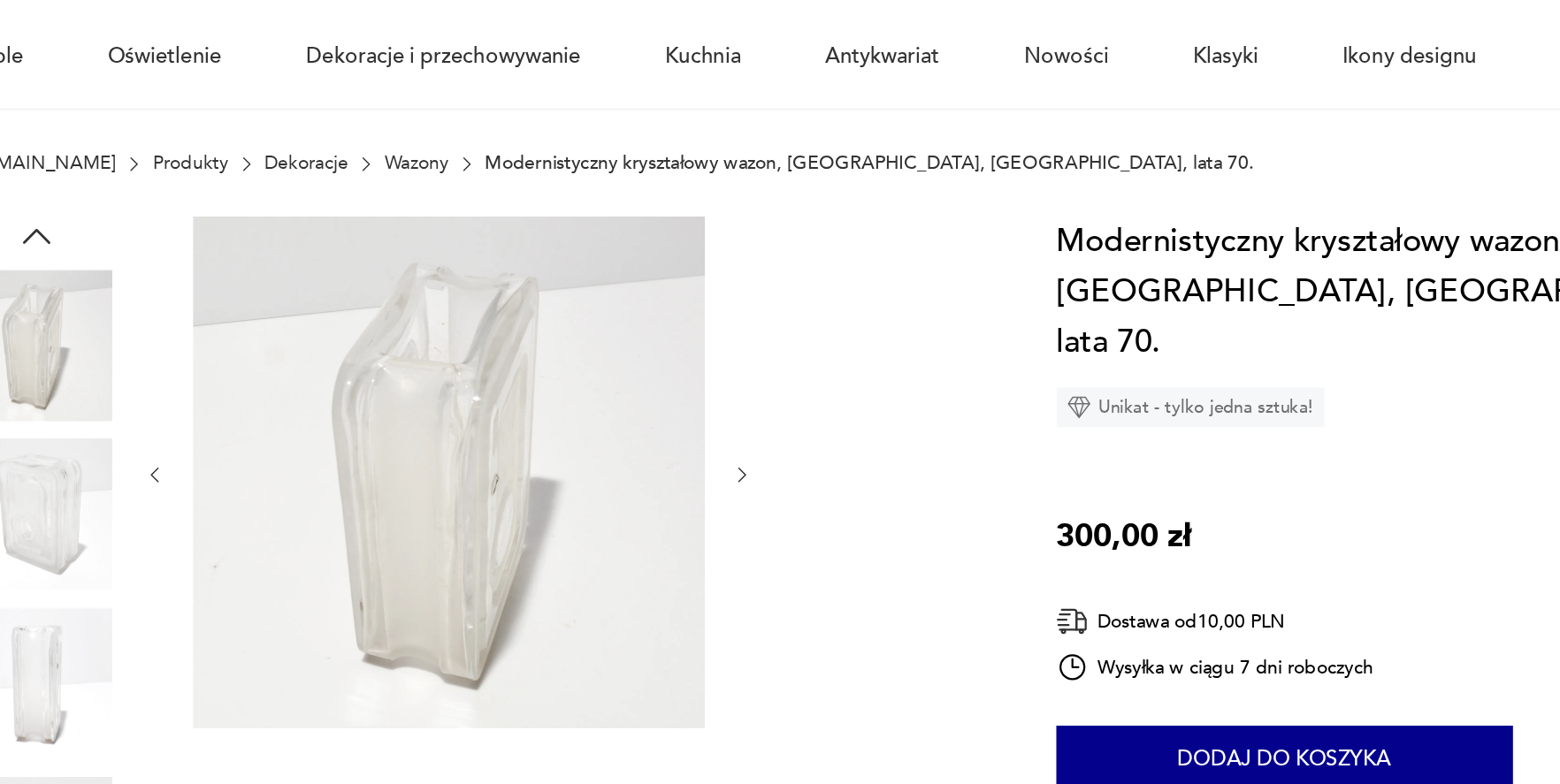
click at [241, 531] on img at bounding box center [221, 490] width 101 height 101
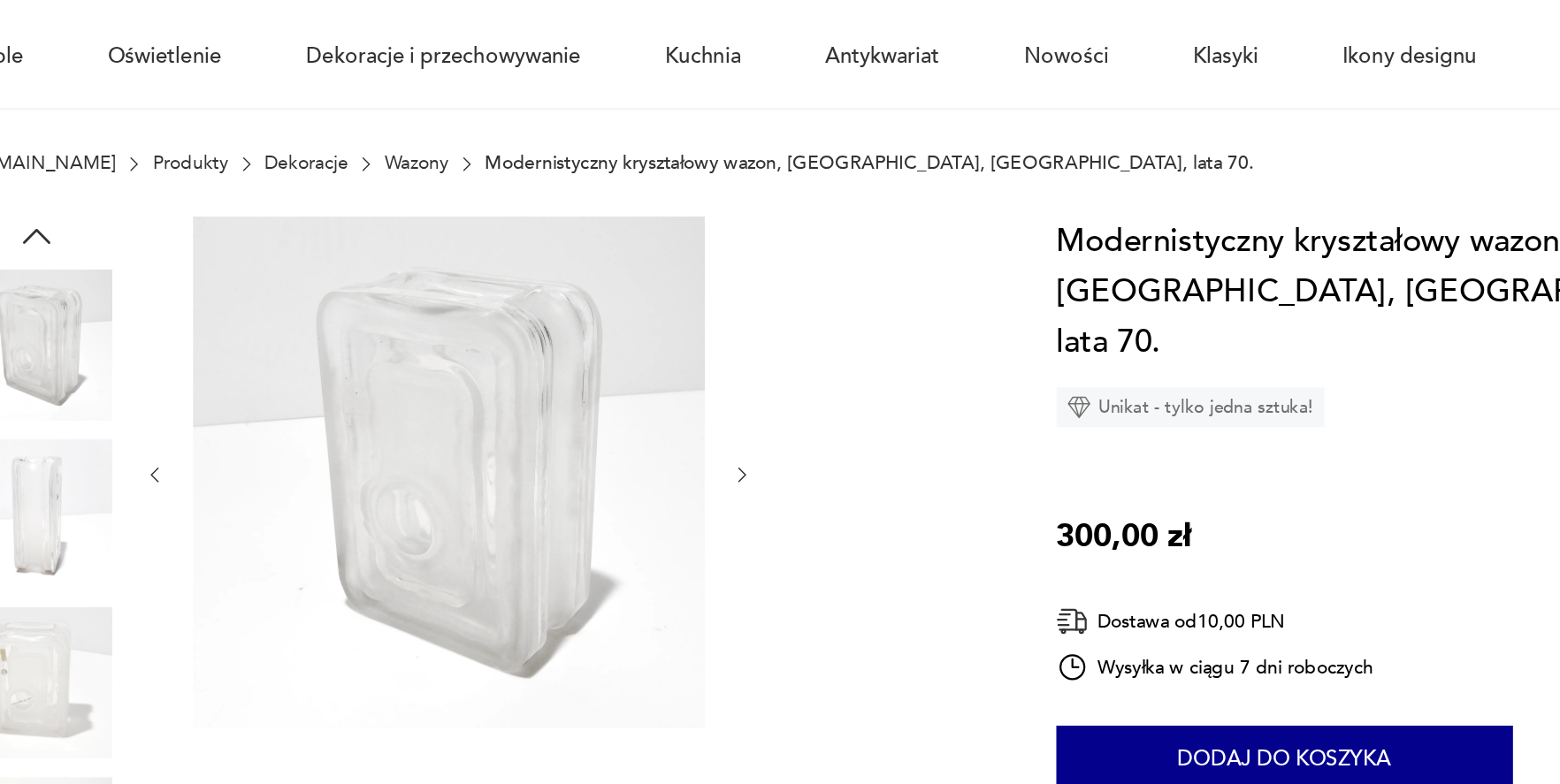
click at [240, 554] on img at bounding box center [221, 603] width 101 height 101
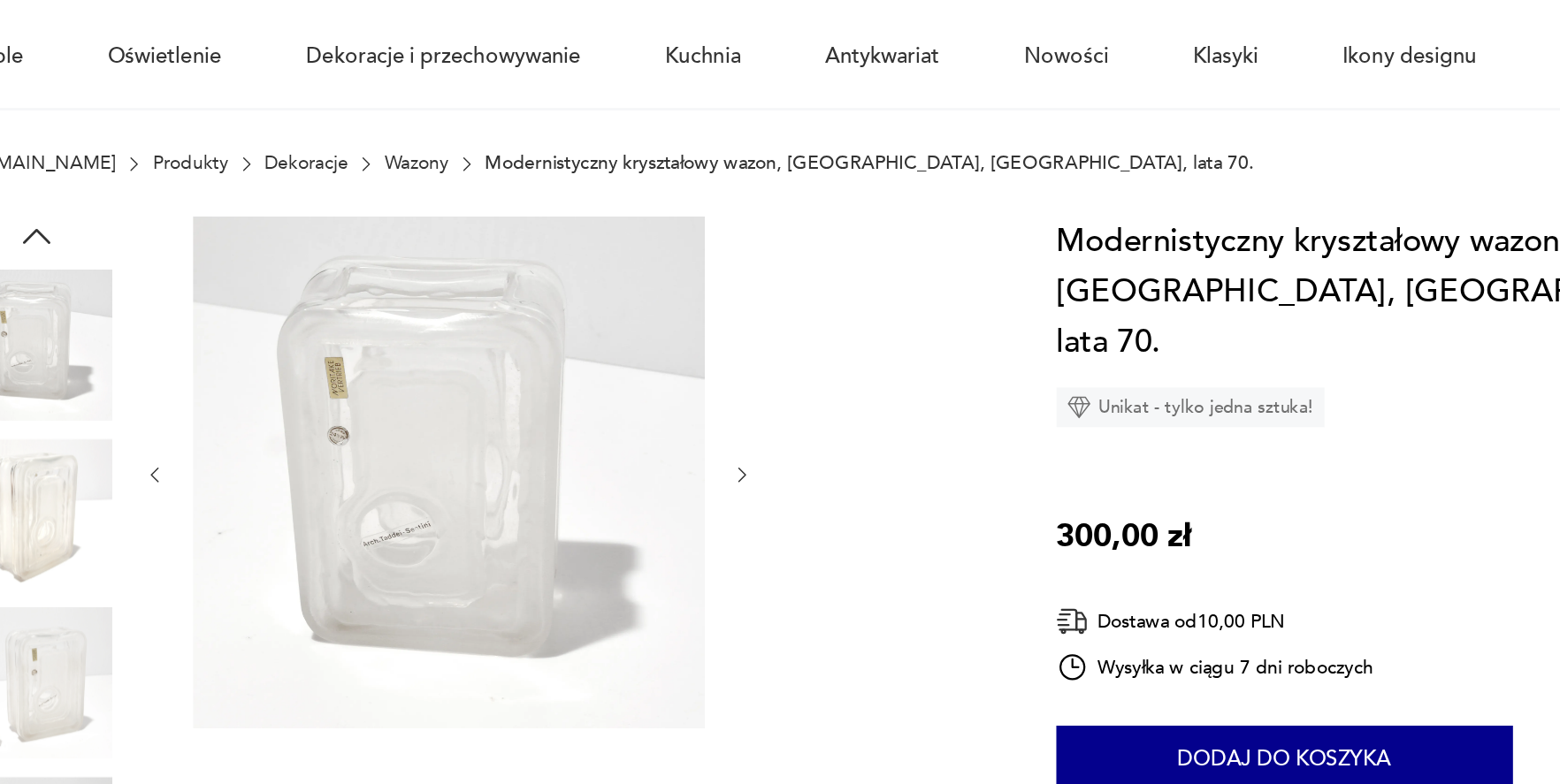
click at [239, 575] on img at bounding box center [221, 603] width 101 height 101
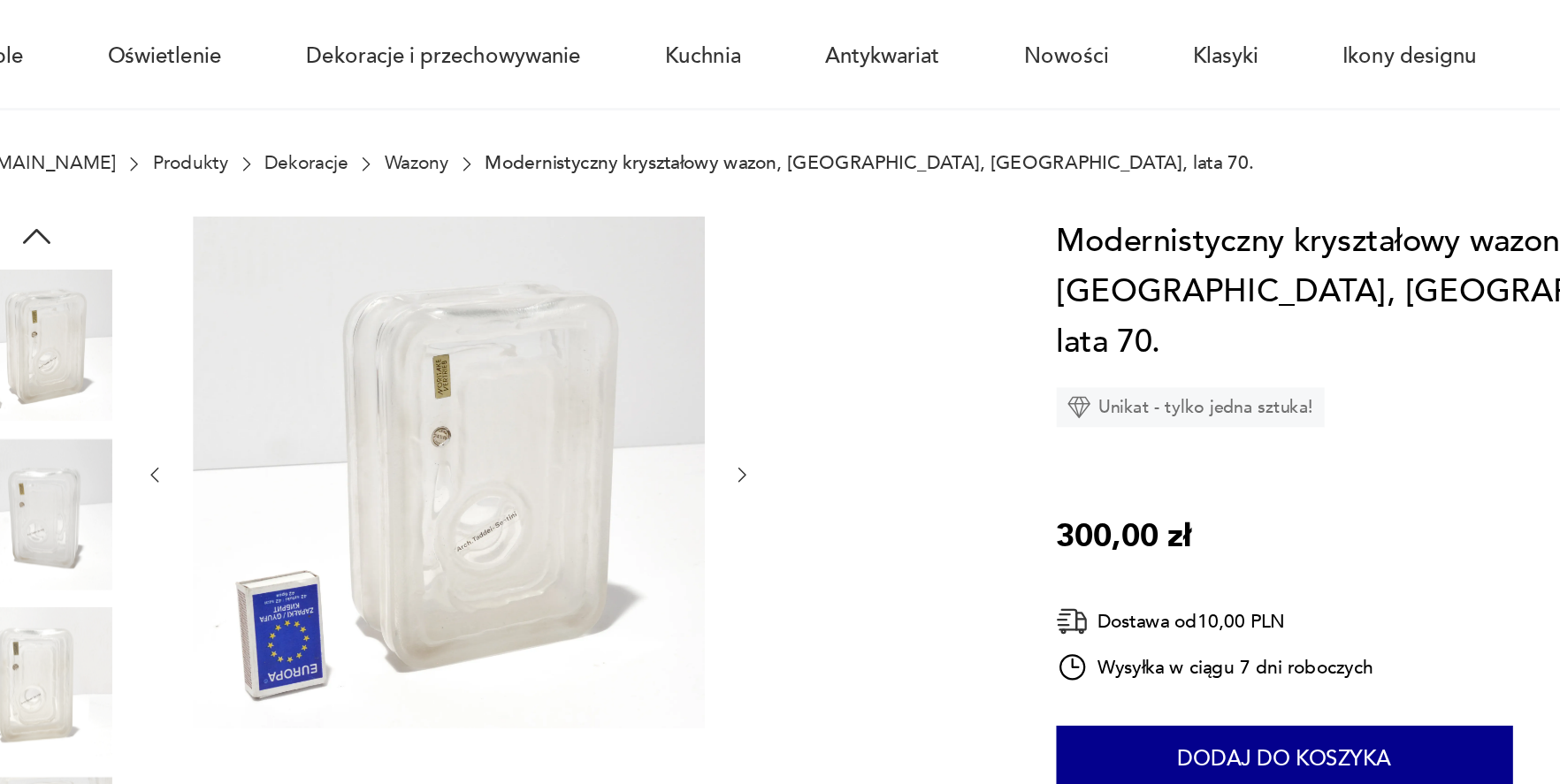
click at [235, 595] on img at bounding box center [221, 603] width 101 height 101
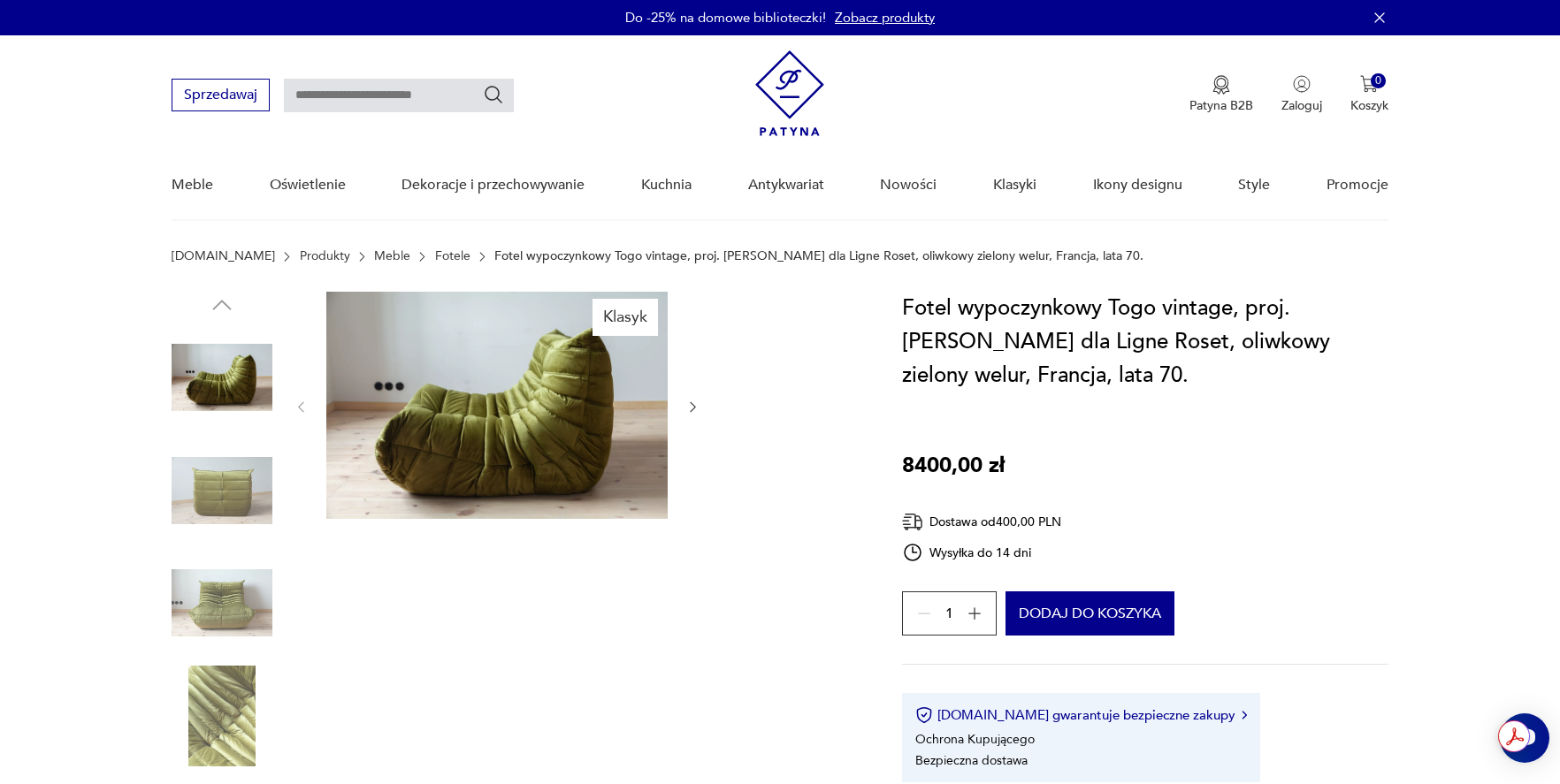
click at [245, 483] on img at bounding box center [221, 490] width 101 height 101
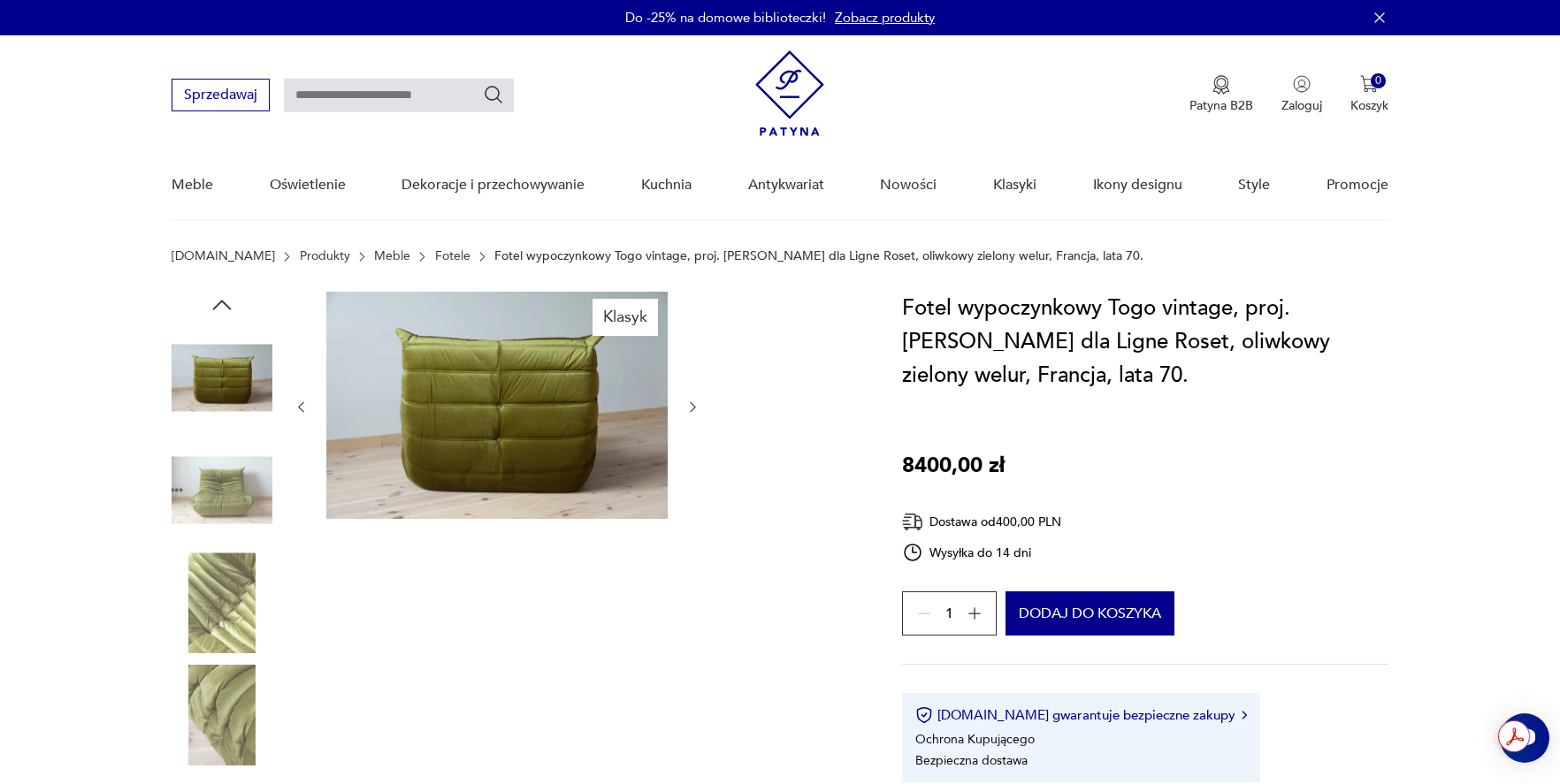
click at [233, 565] on img at bounding box center [221, 603] width 101 height 101
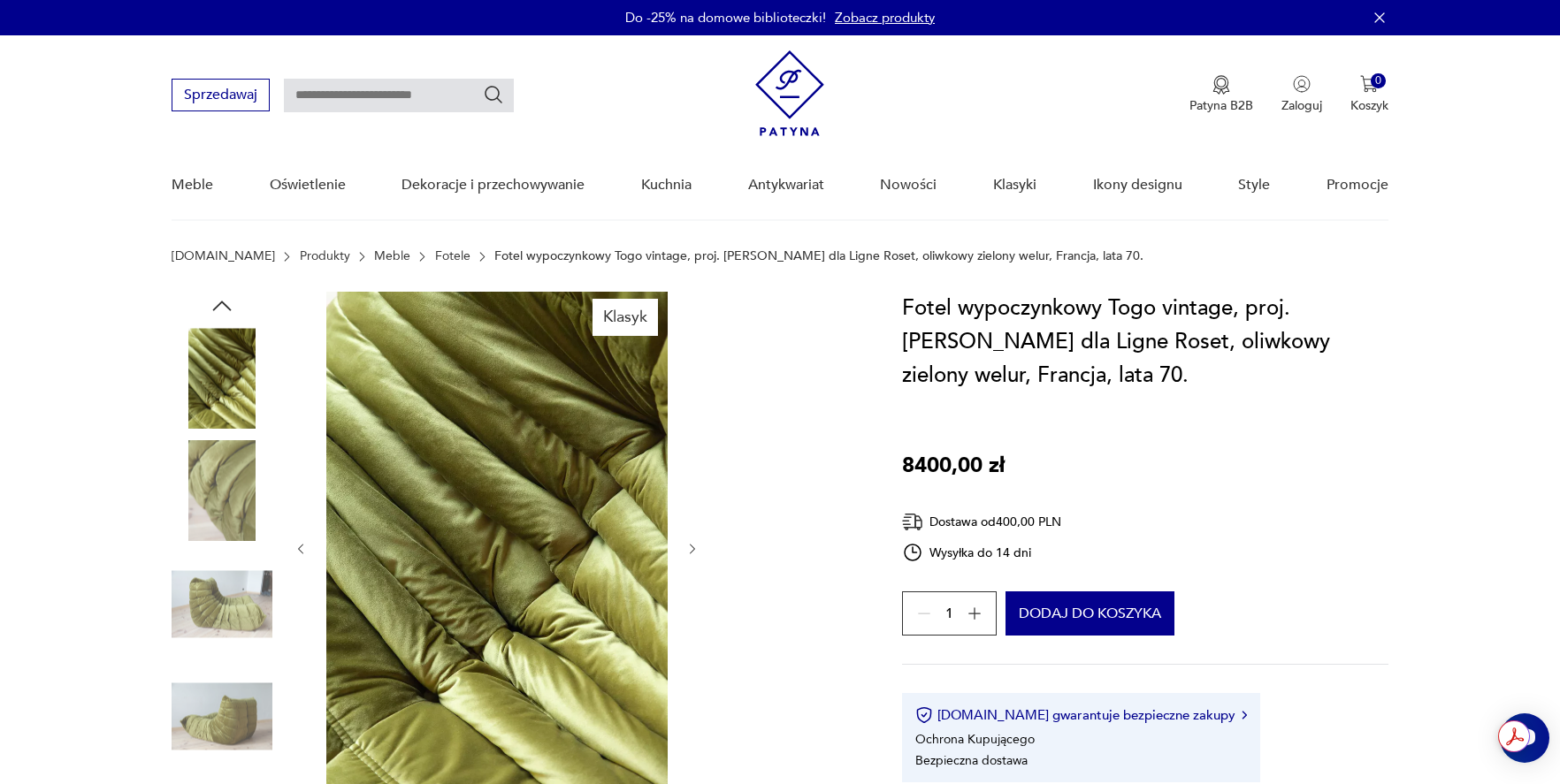
click at [229, 608] on img at bounding box center [221, 604] width 101 height 101
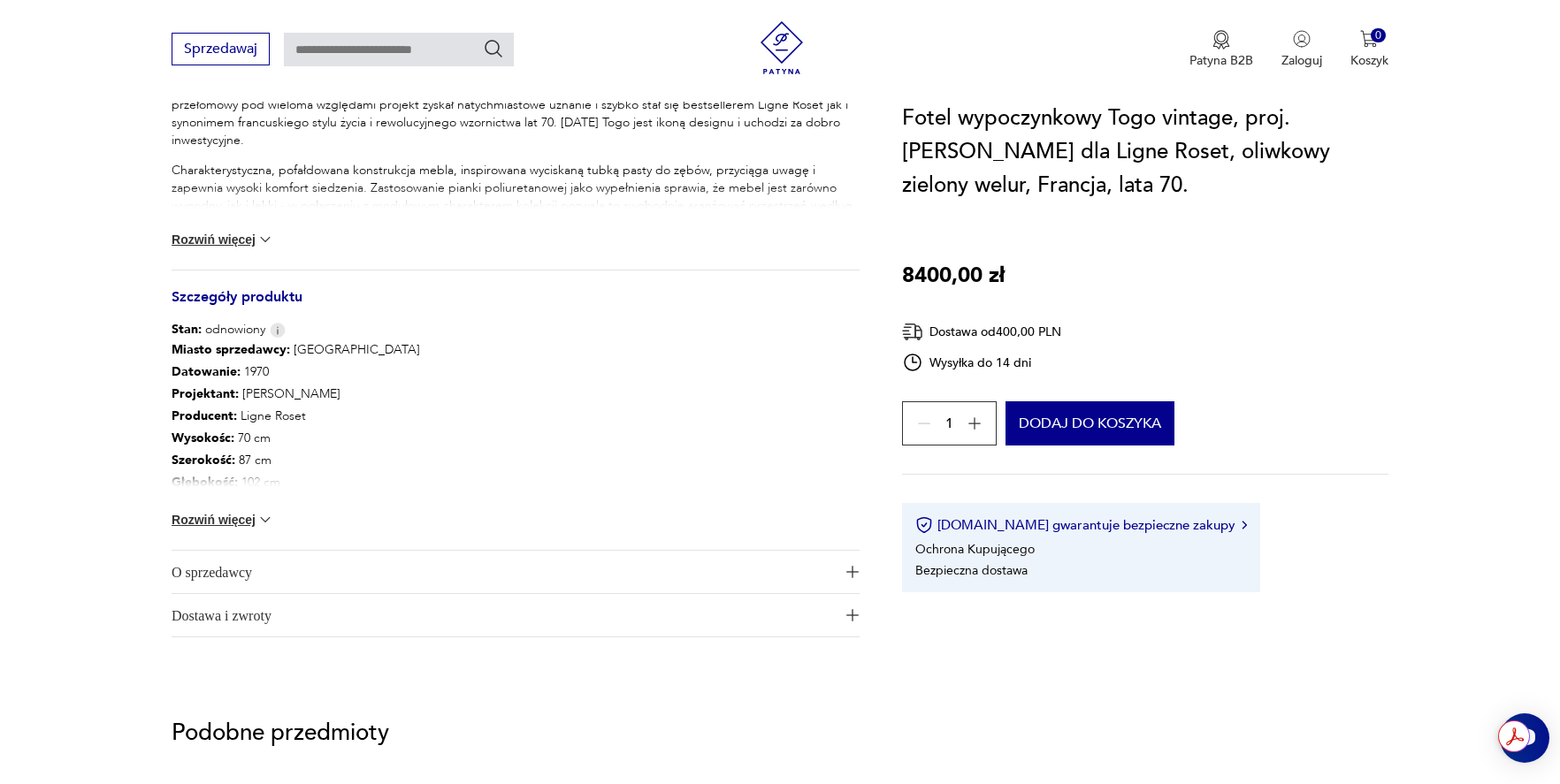
scroll to position [813, 0]
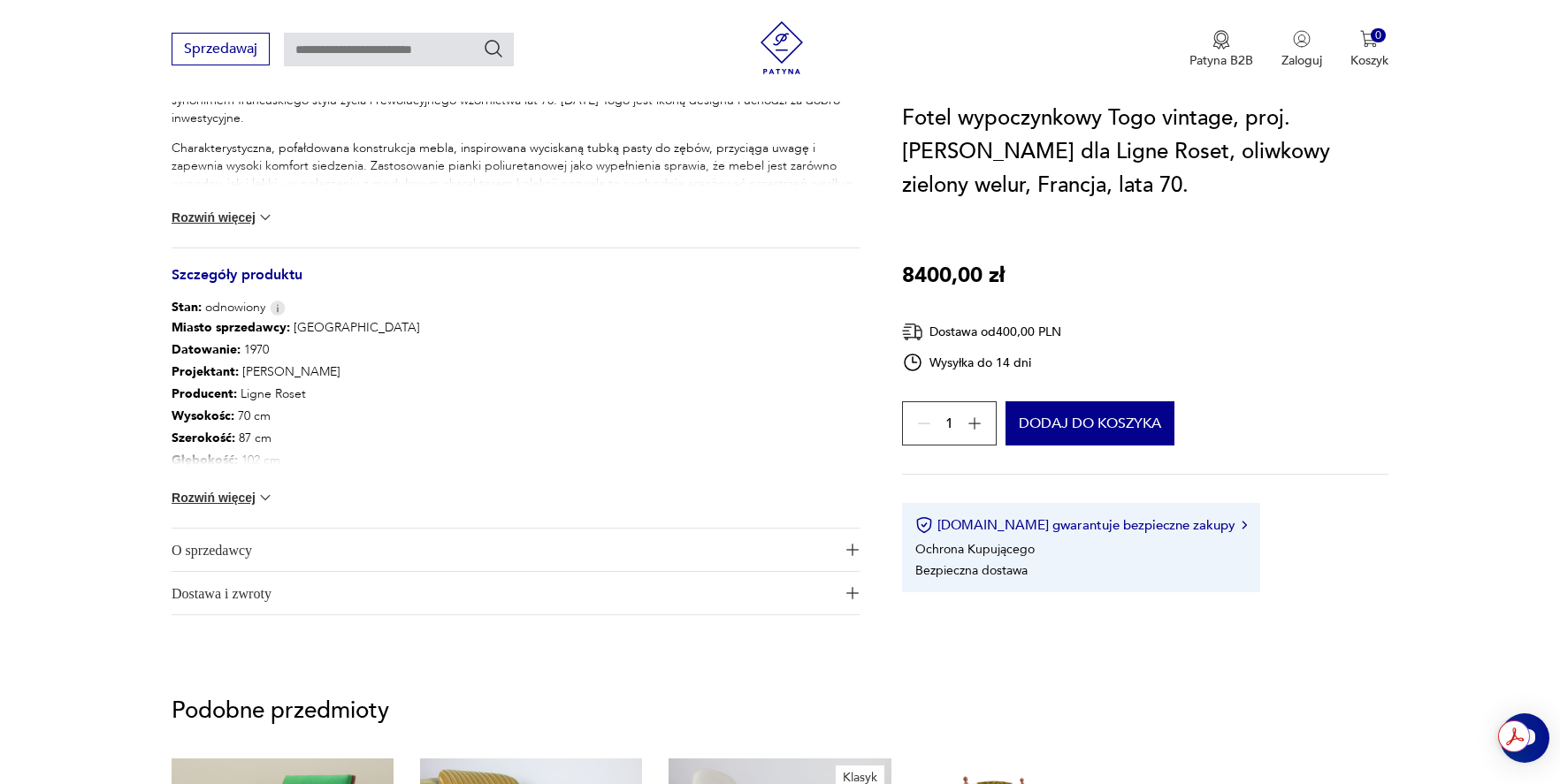
click at [229, 495] on button "Rozwiń więcej" at bounding box center [222, 498] width 103 height 18
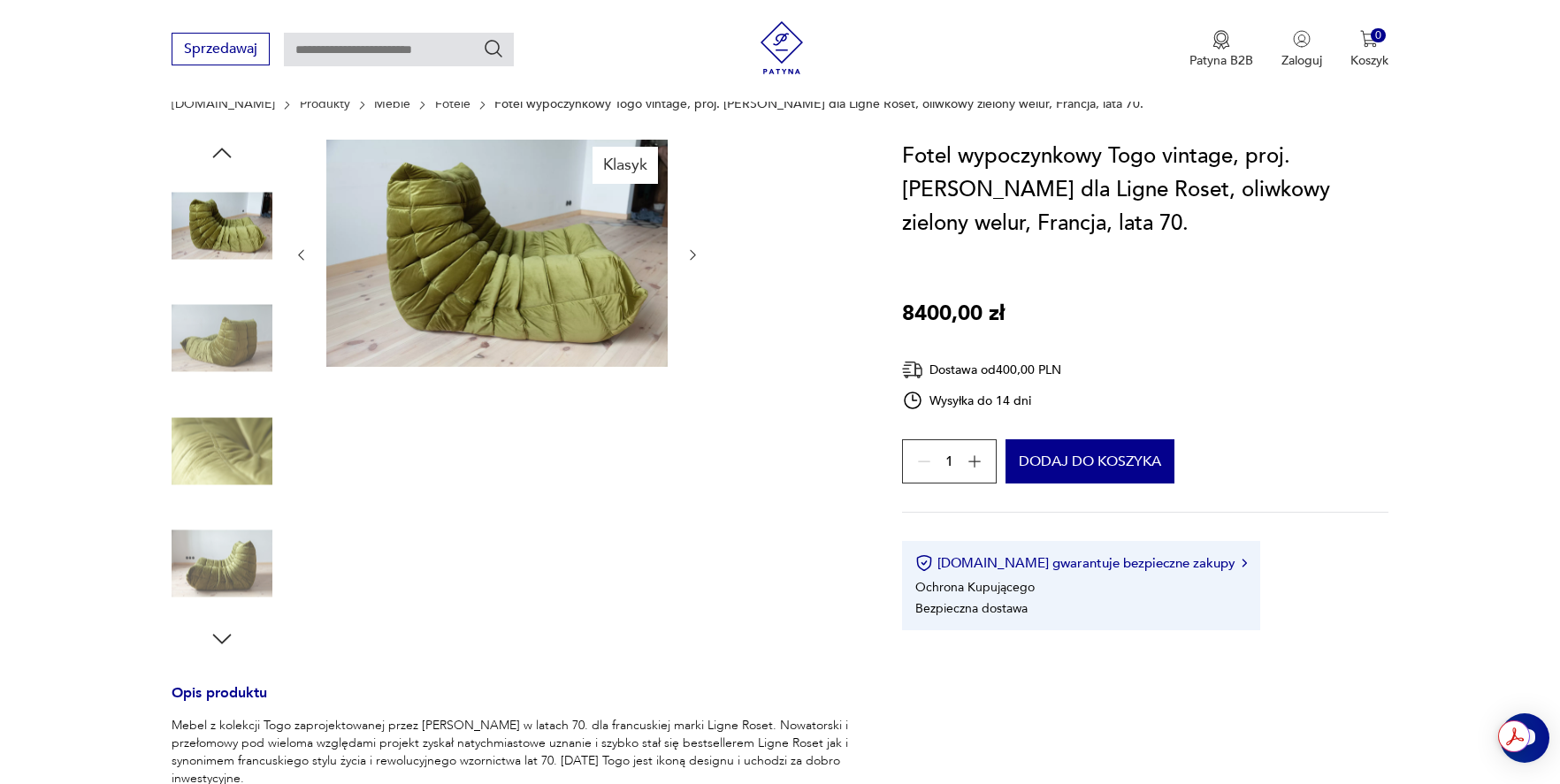
scroll to position [0, 0]
